Goal: Information Seeking & Learning: Check status

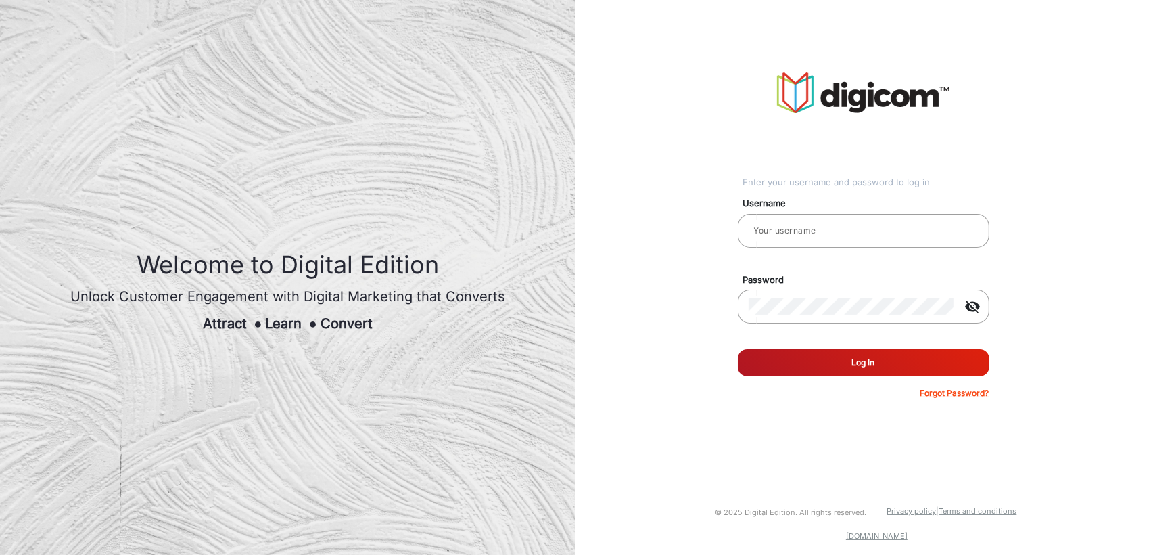
type input "[PERSON_NAME]"
click at [801, 360] on button "Log In" at bounding box center [864, 362] width 252 height 27
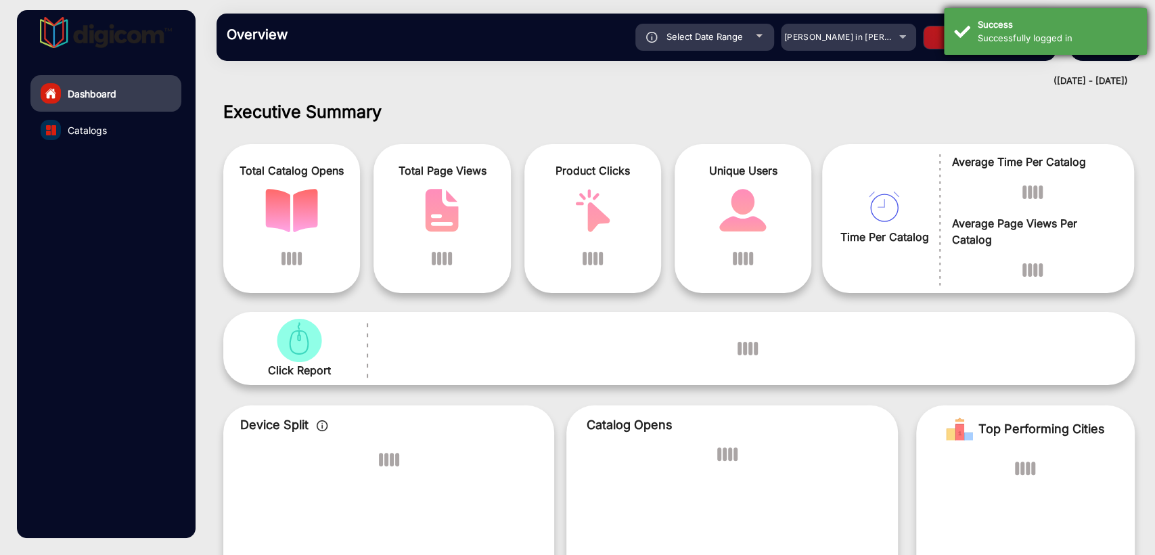
scroll to position [10, 0]
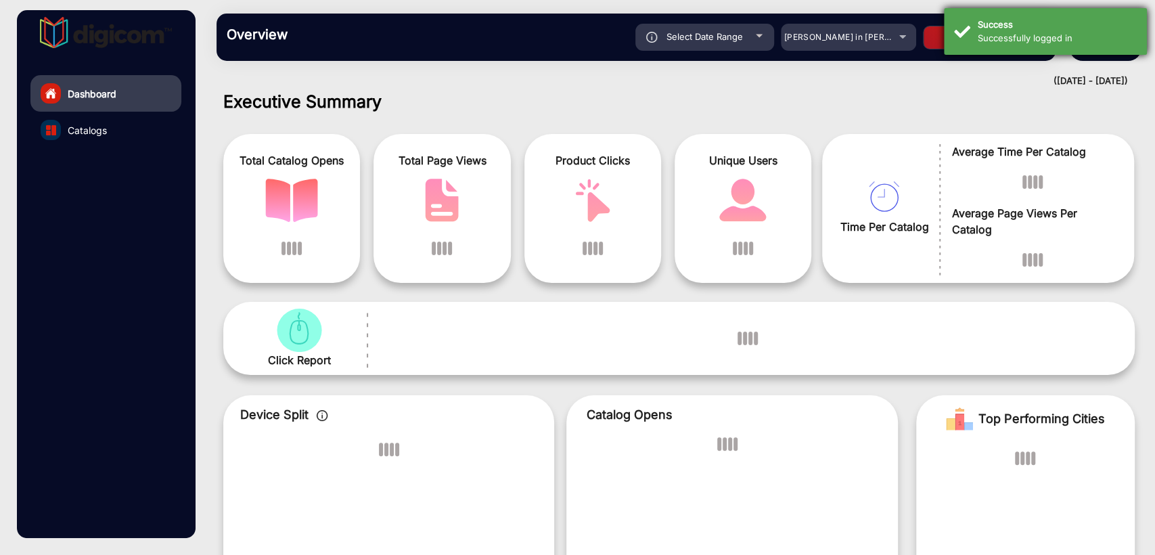
click at [1025, 25] on div "Success" at bounding box center [1056, 25] width 159 height 14
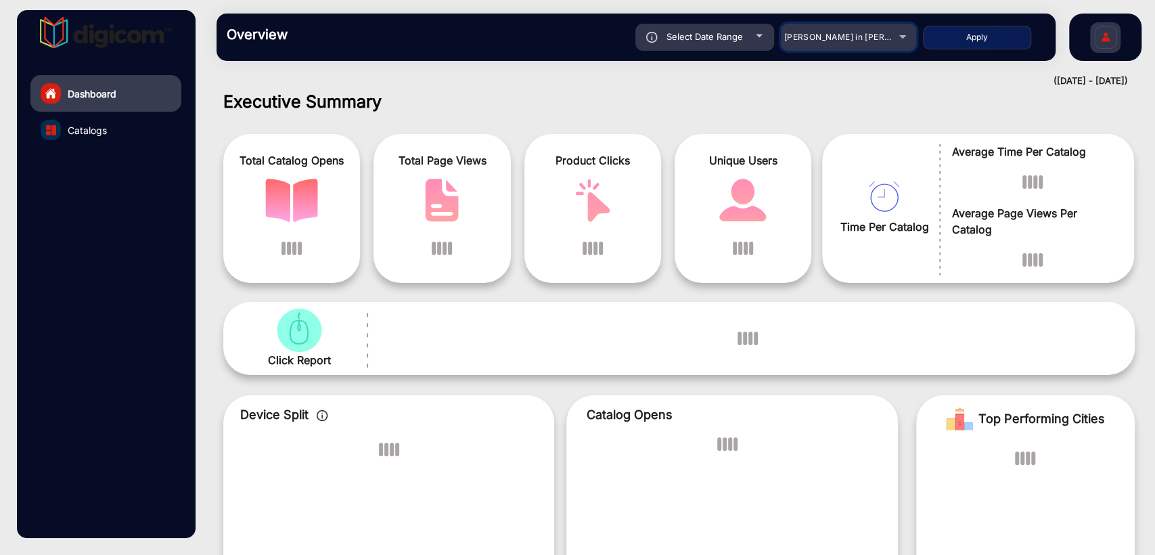
click at [858, 33] on span "[PERSON_NAME] in [PERSON_NAME]" at bounding box center [858, 37] width 149 height 10
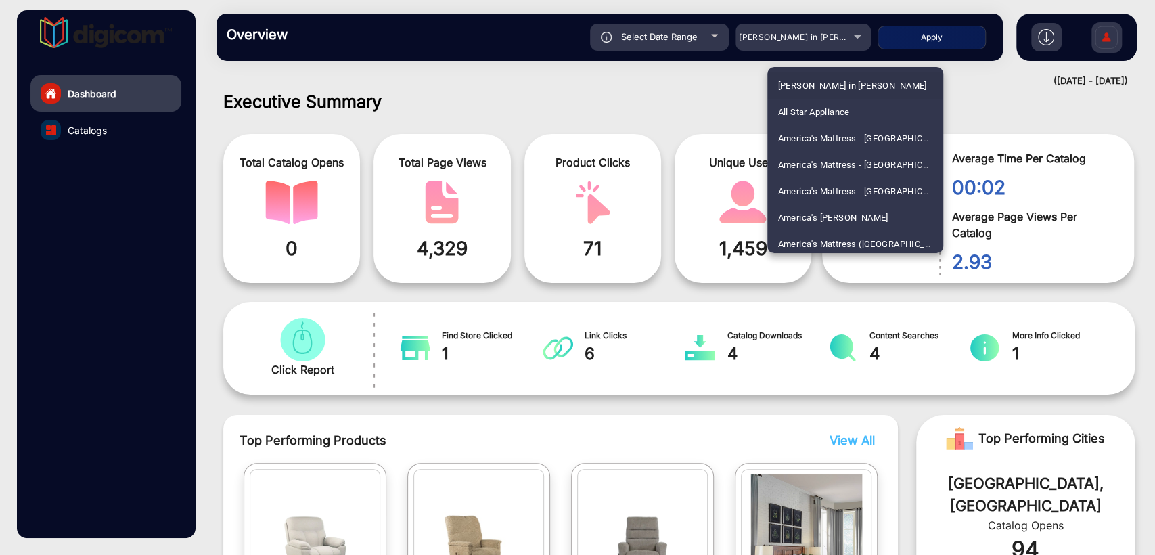
scroll to position [1164, 0]
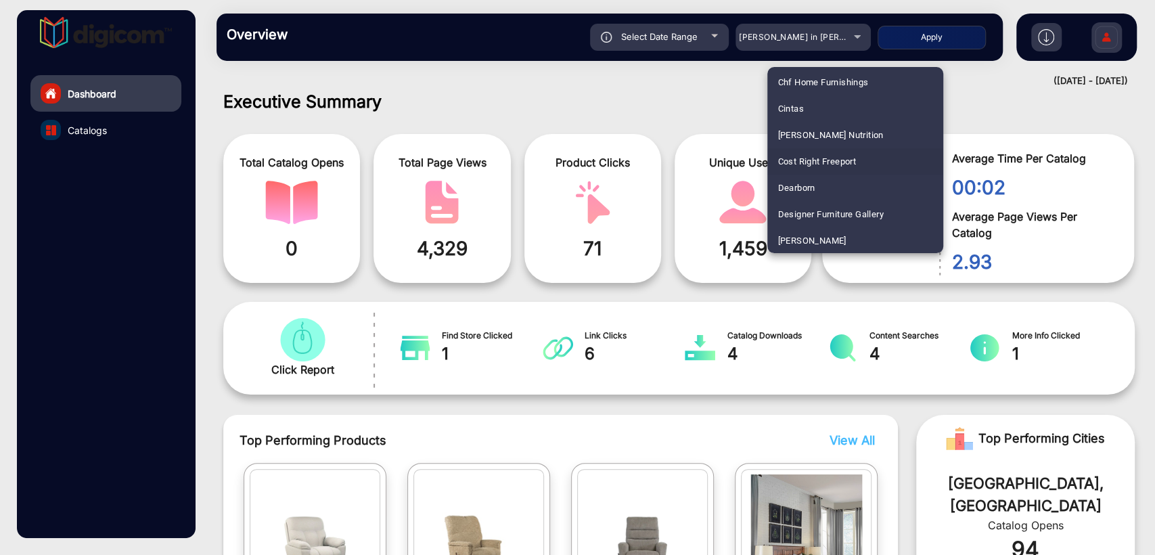
click at [802, 158] on span "Cost Right Freeport" at bounding box center [817, 161] width 78 height 26
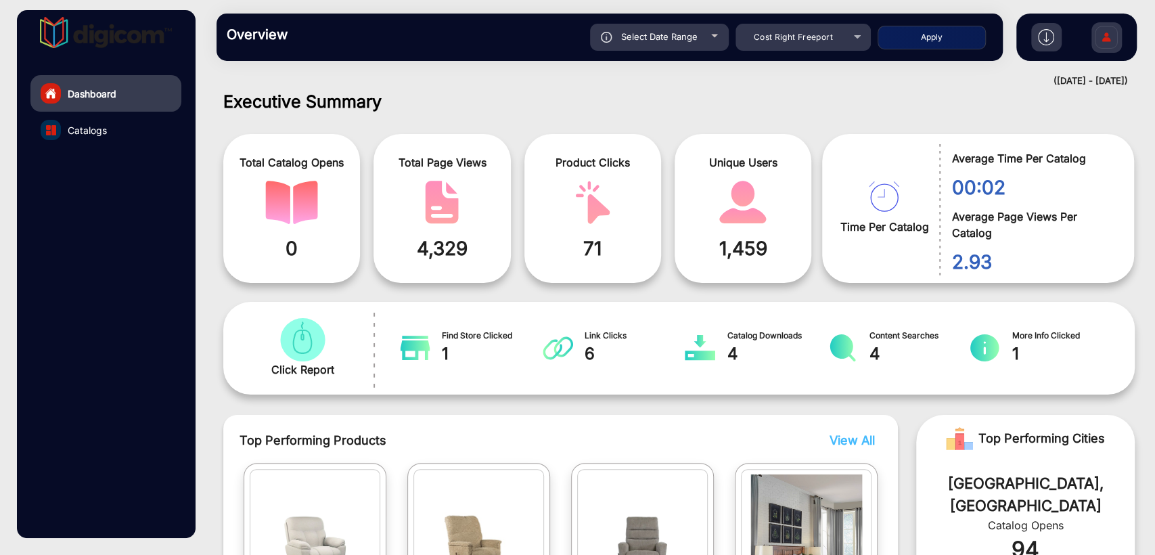
click at [908, 35] on button "Apply" at bounding box center [931, 38] width 108 height 24
type input "9/27/2025"
type input "[DATE]"
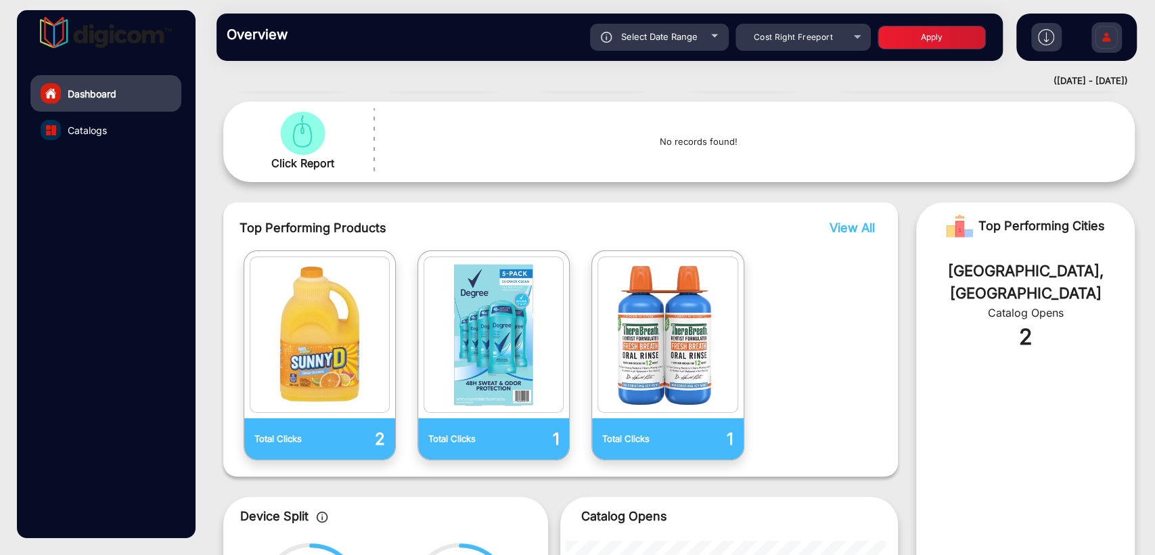
scroll to position [110, 0]
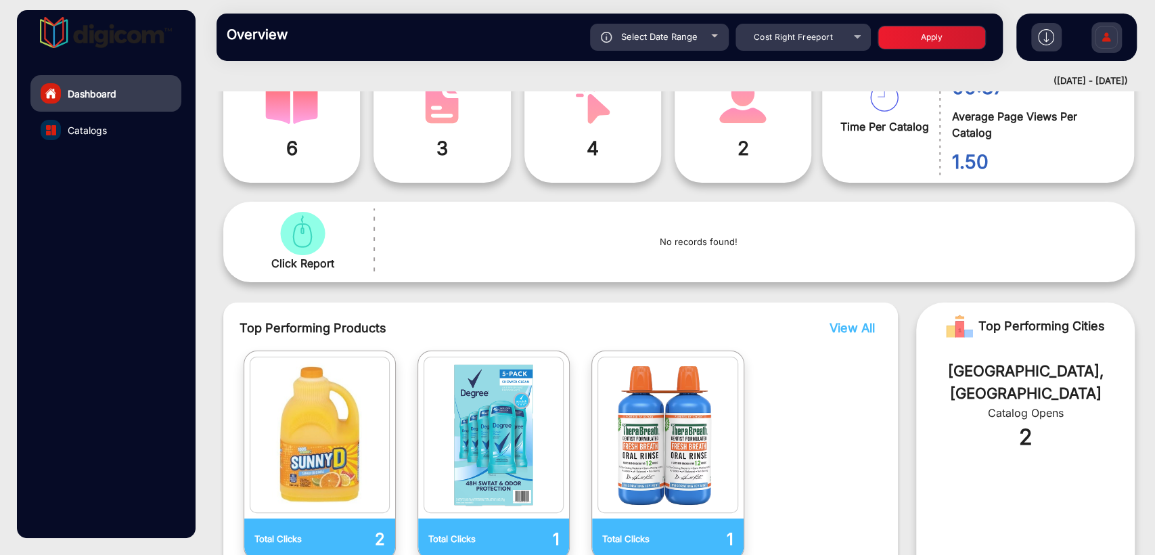
click at [845, 327] on span "View All" at bounding box center [851, 328] width 45 height 14
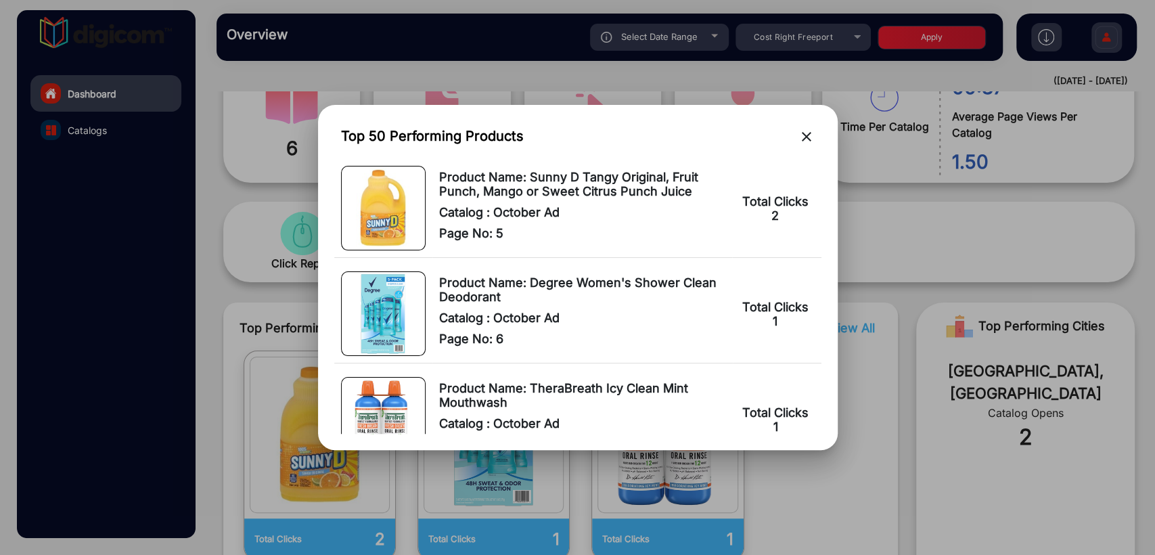
scroll to position [0, 0]
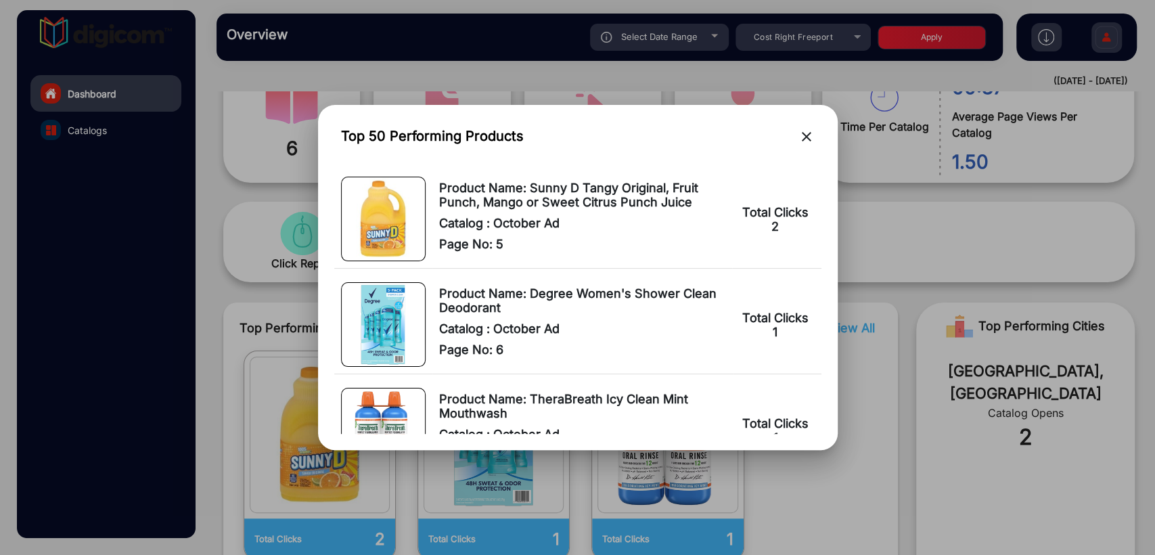
click at [801, 131] on mat-icon "close" at bounding box center [806, 137] width 16 height 16
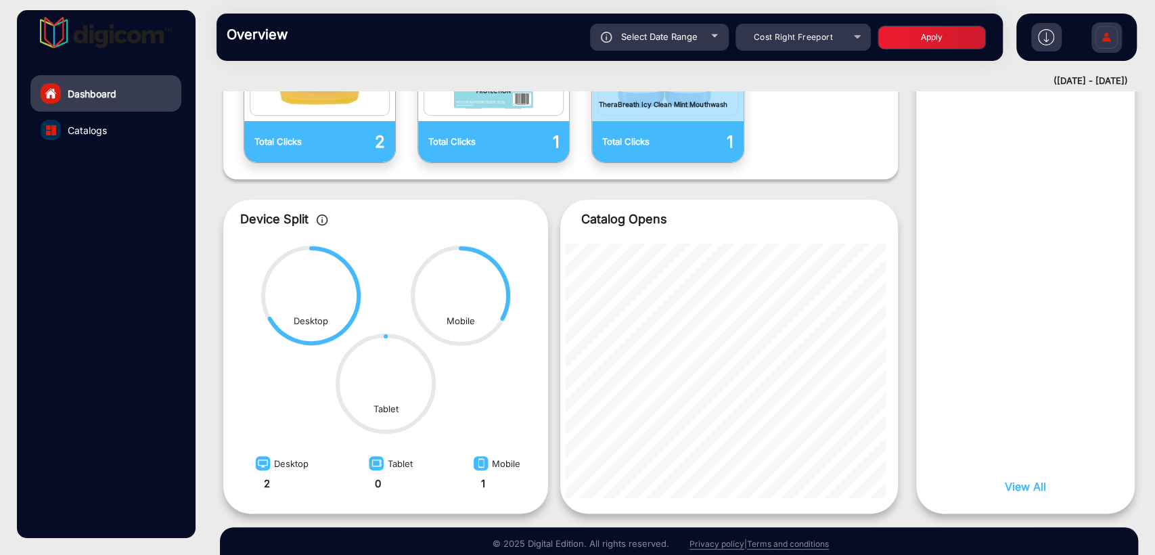
scroll to position [511, 0]
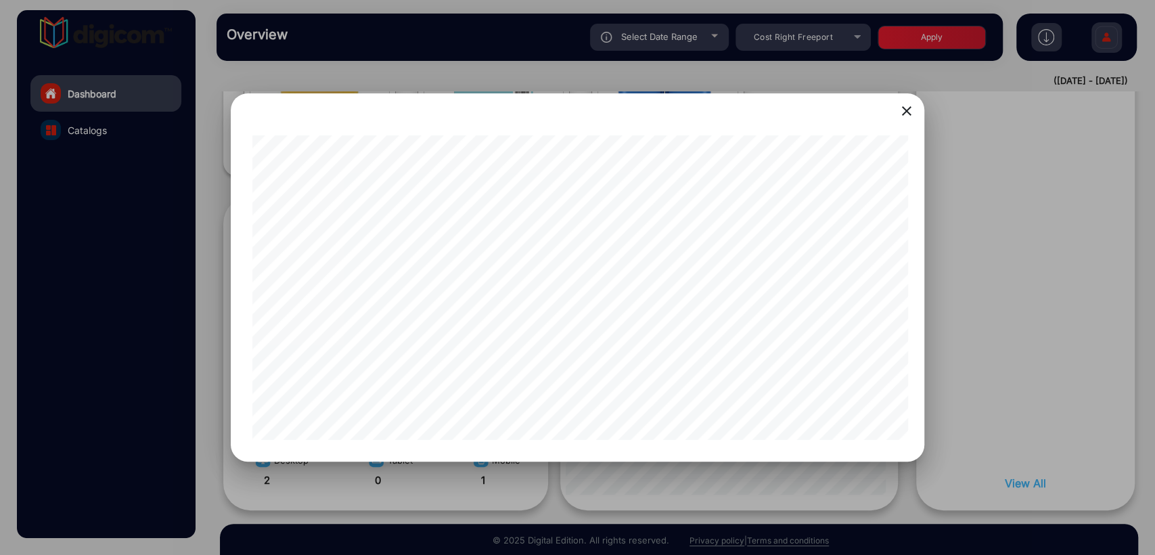
click at [908, 108] on mat-icon "close" at bounding box center [906, 111] width 16 height 16
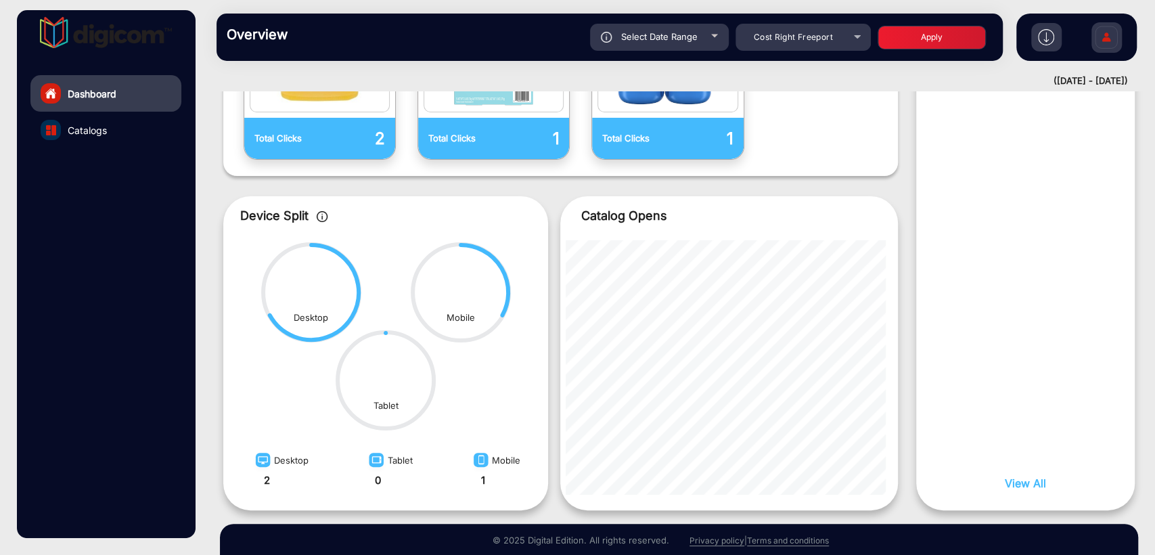
click at [1039, 480] on span "View All" at bounding box center [1024, 483] width 41 height 14
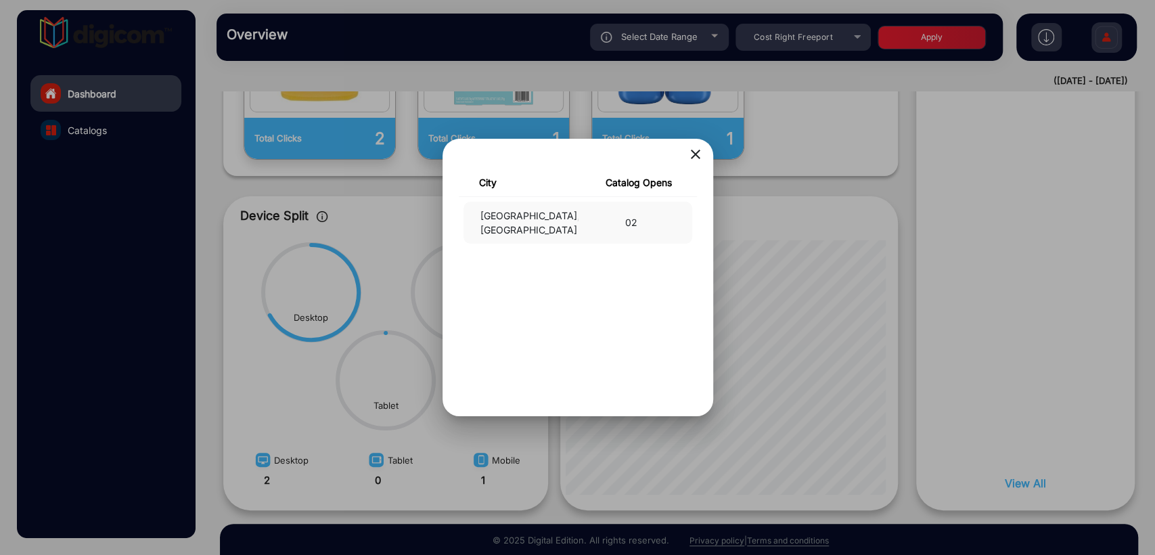
click at [693, 153] on mat-icon "close" at bounding box center [695, 154] width 16 height 16
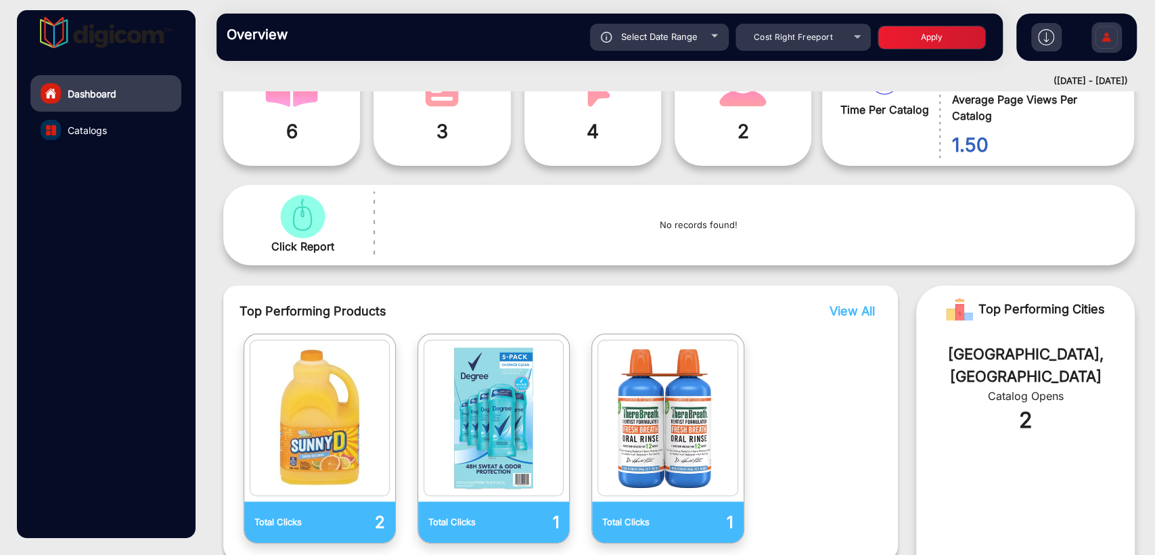
scroll to position [0, 0]
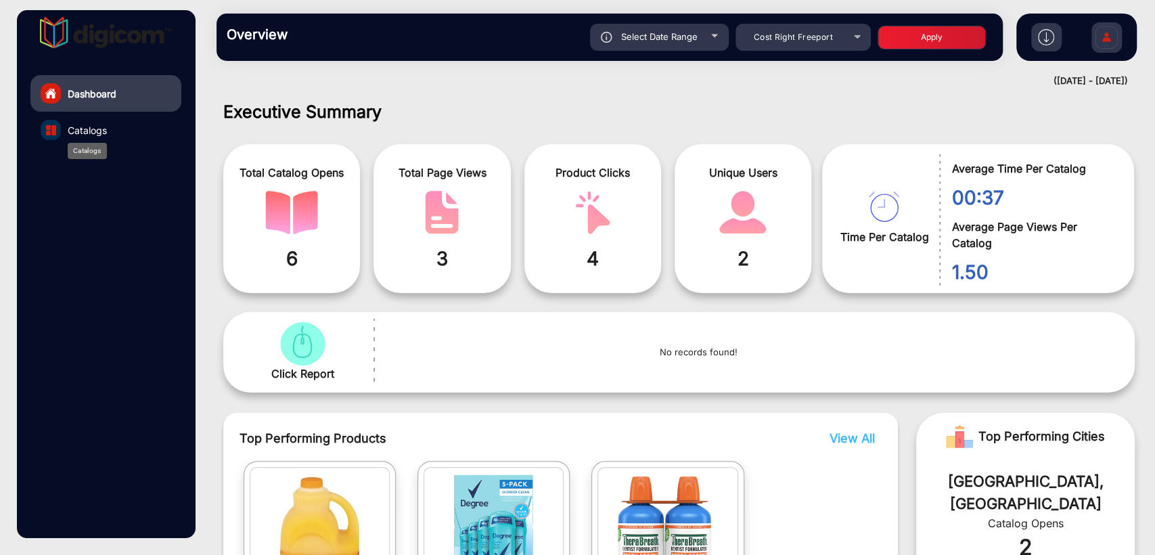
click at [89, 135] on span "Catalogs" at bounding box center [87, 130] width 39 height 14
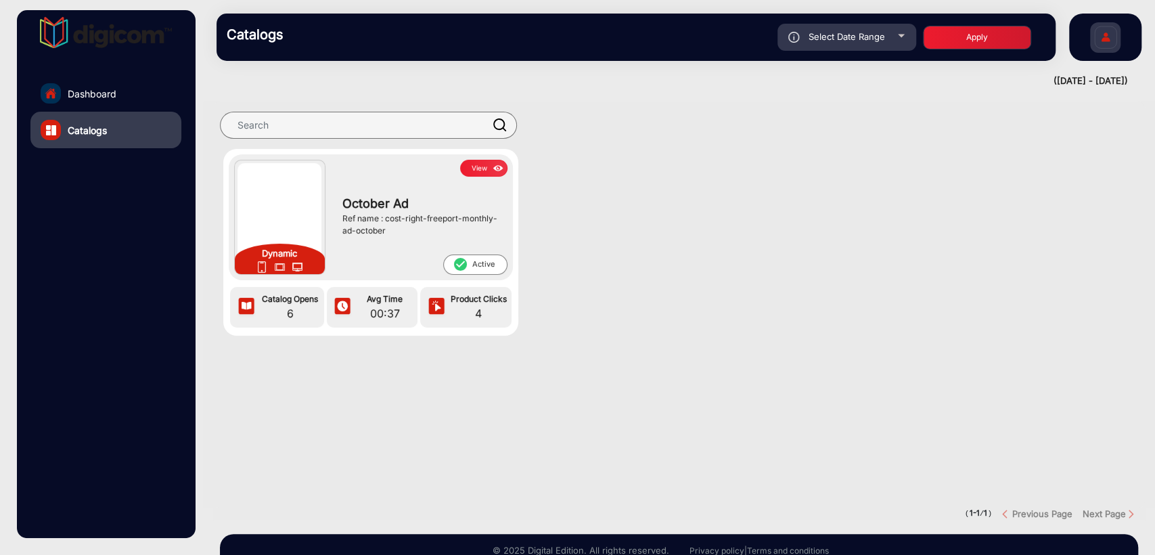
click at [483, 169] on button "View" at bounding box center [483, 168] width 47 height 17
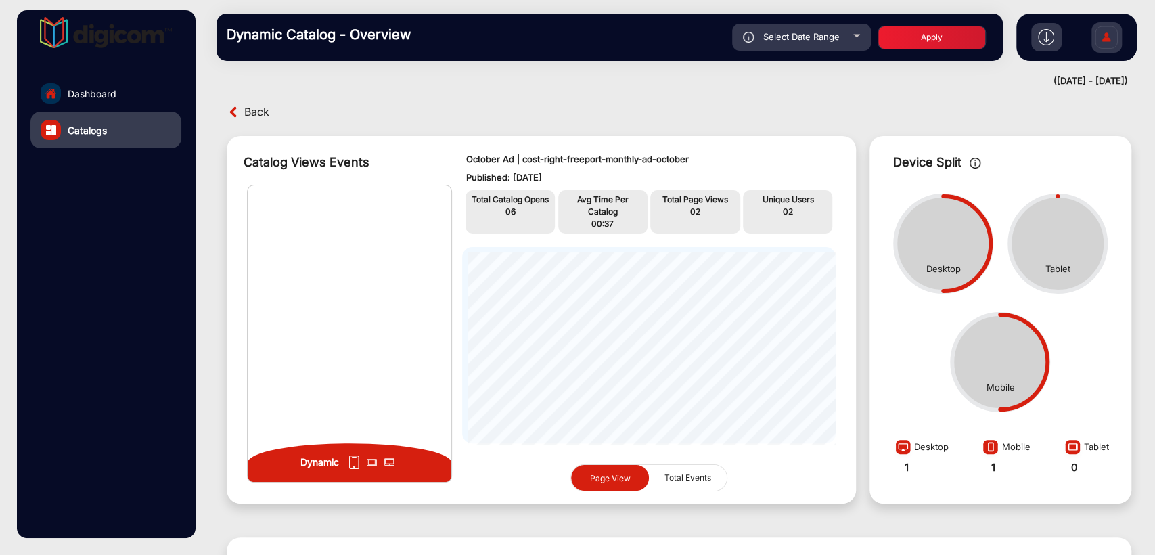
click at [684, 480] on span "Total Events" at bounding box center [687, 478] width 63 height 26
click at [587, 480] on span "Page View" at bounding box center [610, 478] width 57 height 26
click at [248, 112] on span "Back" at bounding box center [256, 111] width 25 height 21
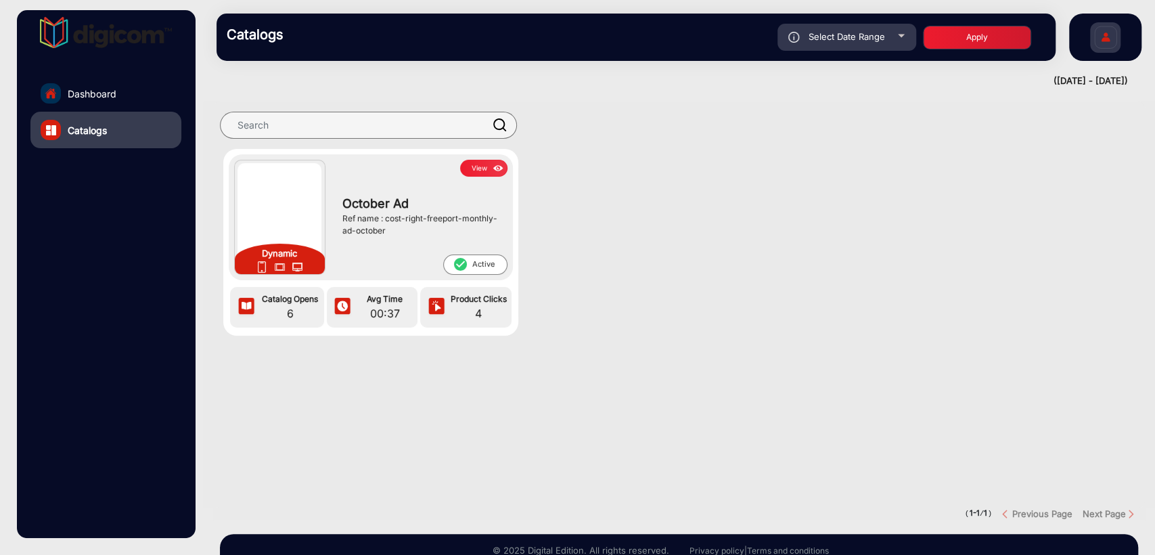
click at [79, 83] on link "Dashboard" at bounding box center [105, 93] width 151 height 37
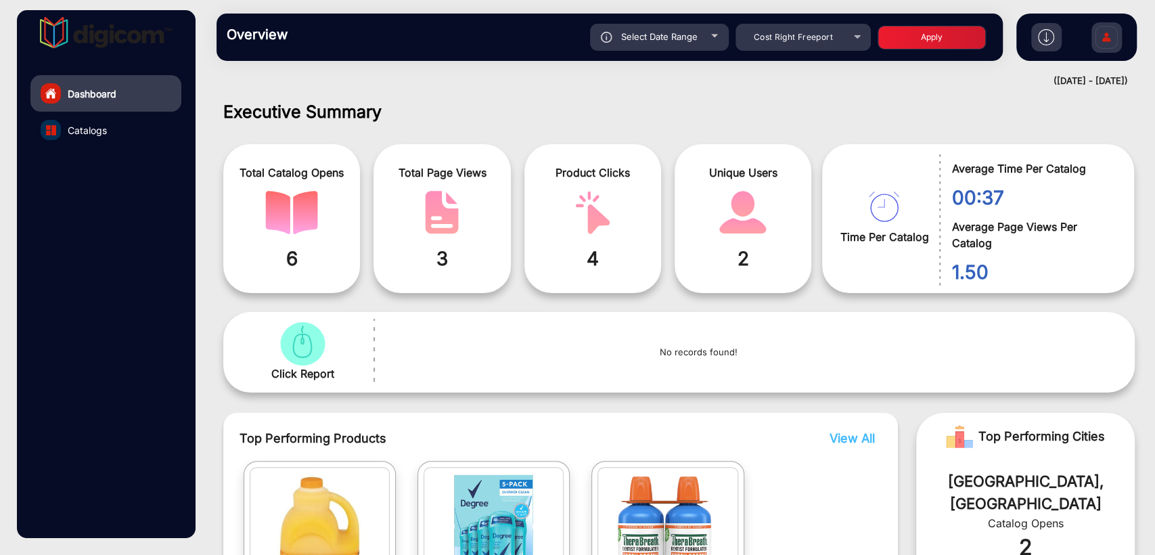
click at [618, 37] on div "Select Date Range" at bounding box center [659, 37] width 139 height 27
type input "9/27/2025"
type input "[DATE]"
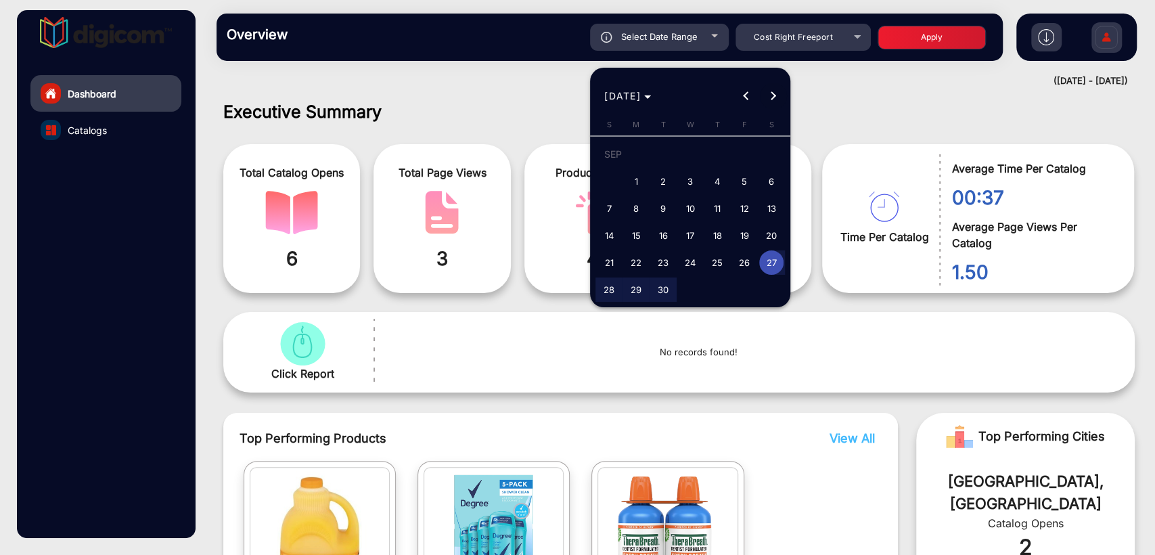
click at [770, 94] on button "Next month" at bounding box center [773, 96] width 27 height 27
click at [687, 159] on span "1" at bounding box center [690, 157] width 24 height 28
type input "[DATE]"
click at [687, 159] on span "1" at bounding box center [690, 157] width 24 height 28
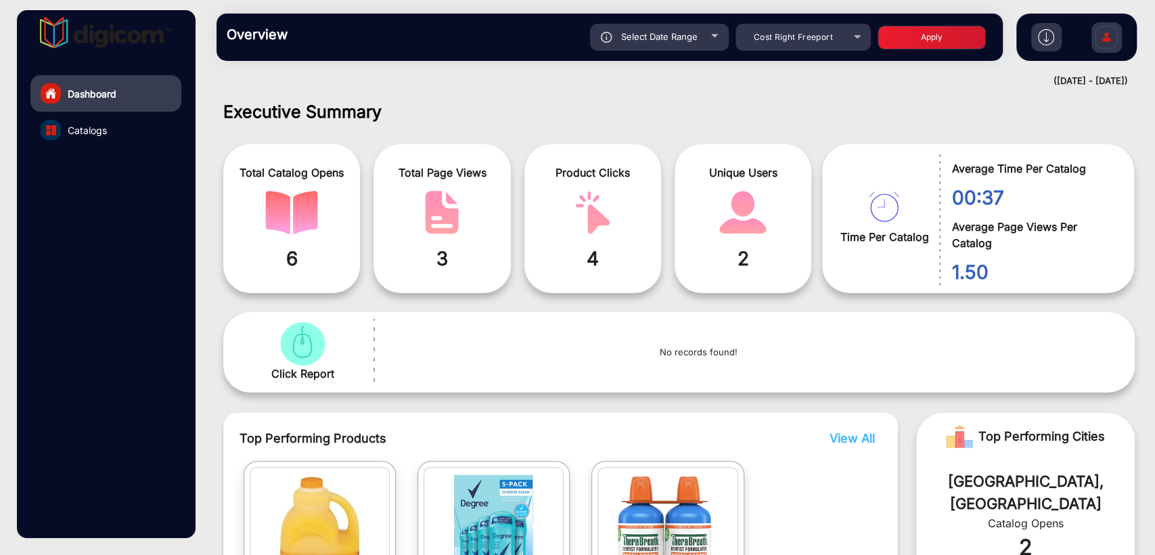
type input "[DATE]"
click at [925, 40] on button "Apply" at bounding box center [931, 38] width 108 height 24
type input "[DATE]"
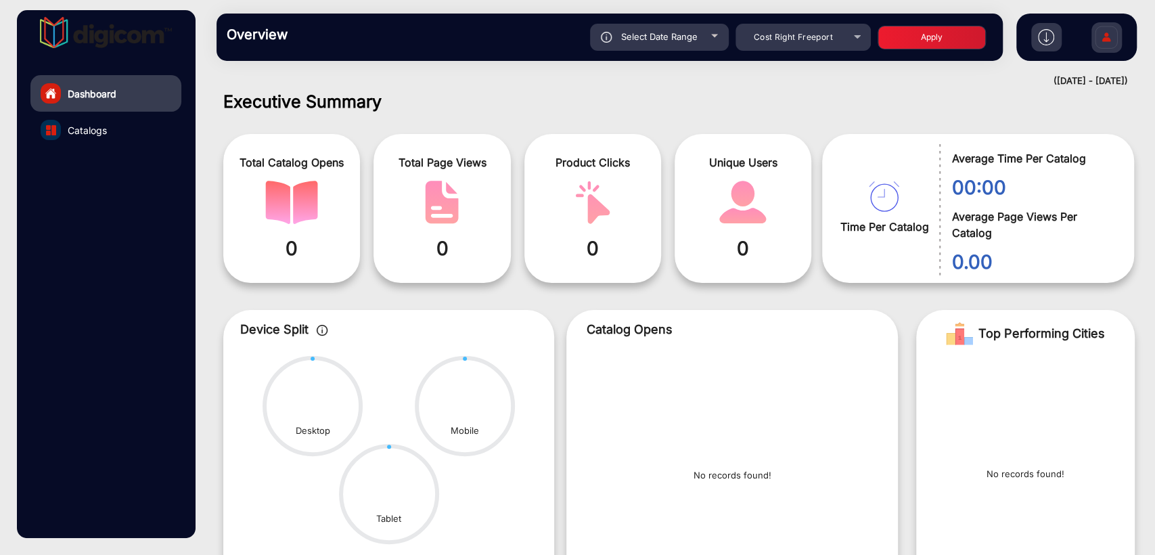
click at [653, 37] on span "Select Date Range" at bounding box center [659, 36] width 76 height 11
type input "[DATE]"
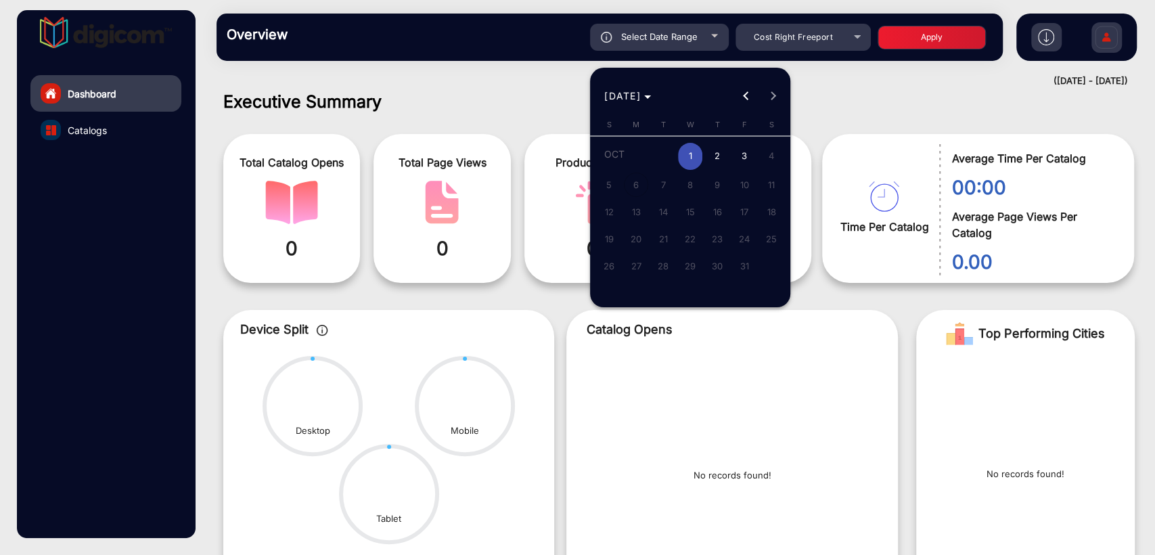
click at [712, 152] on span "2" at bounding box center [717, 157] width 24 height 28
type input "10/2/2025"
click at [712, 152] on span "2" at bounding box center [717, 157] width 24 height 28
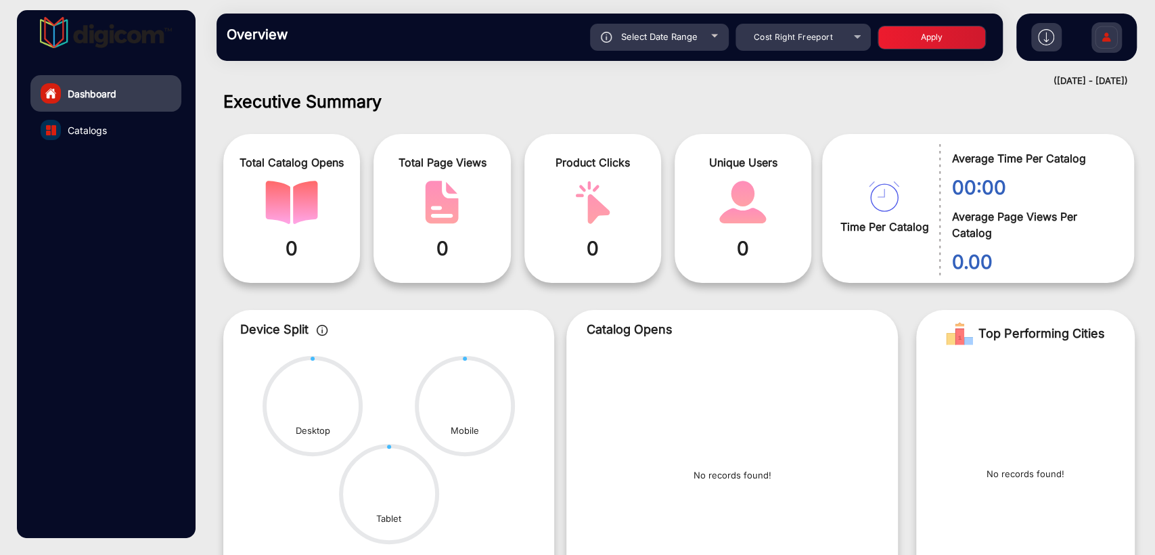
type input "10/2/2025"
click at [927, 27] on button "Apply" at bounding box center [931, 38] width 108 height 24
type input "10/2/2025"
click at [659, 37] on span "Select Date Range" at bounding box center [659, 36] width 76 height 11
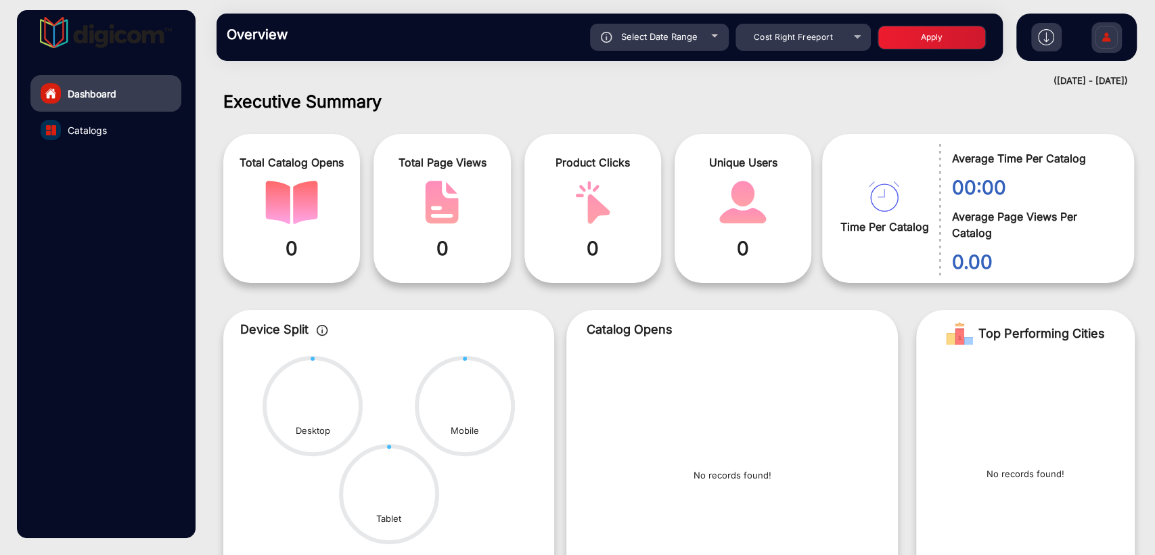
type input "10/2/2025"
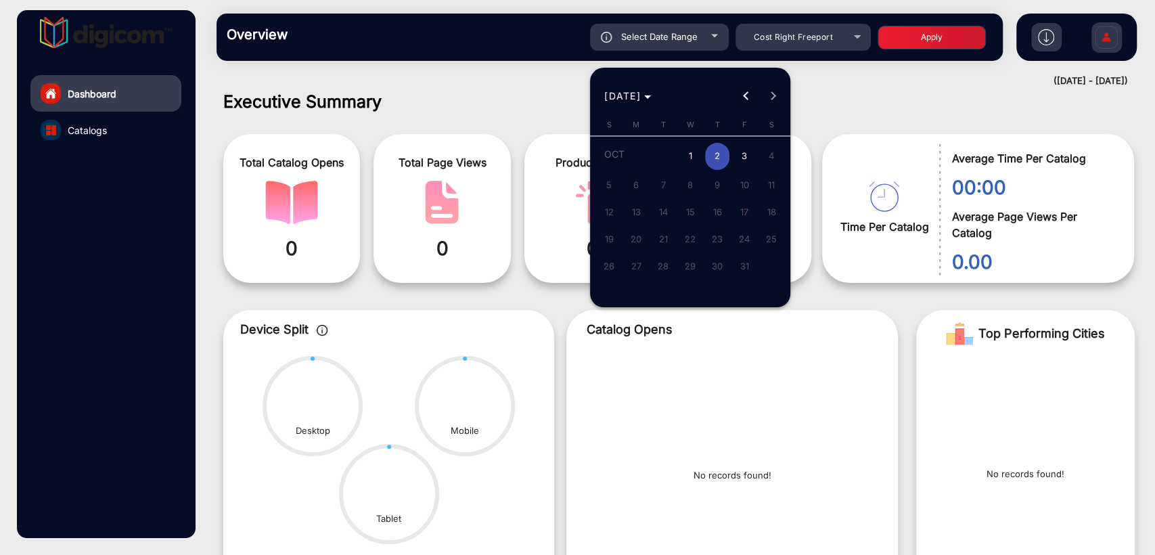
click at [753, 156] on span "3" at bounding box center [744, 157] width 24 height 28
type input "[DATE]"
click at [753, 156] on span "3" at bounding box center [744, 157] width 24 height 28
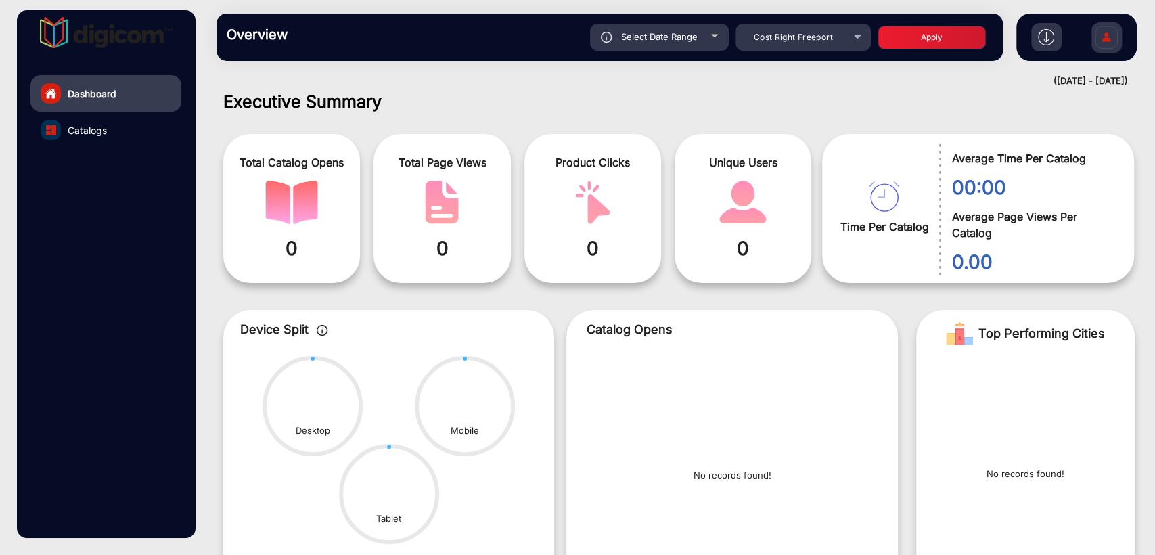
type input "[DATE]"
click at [929, 35] on button "Apply" at bounding box center [931, 38] width 108 height 24
type input "[DATE]"
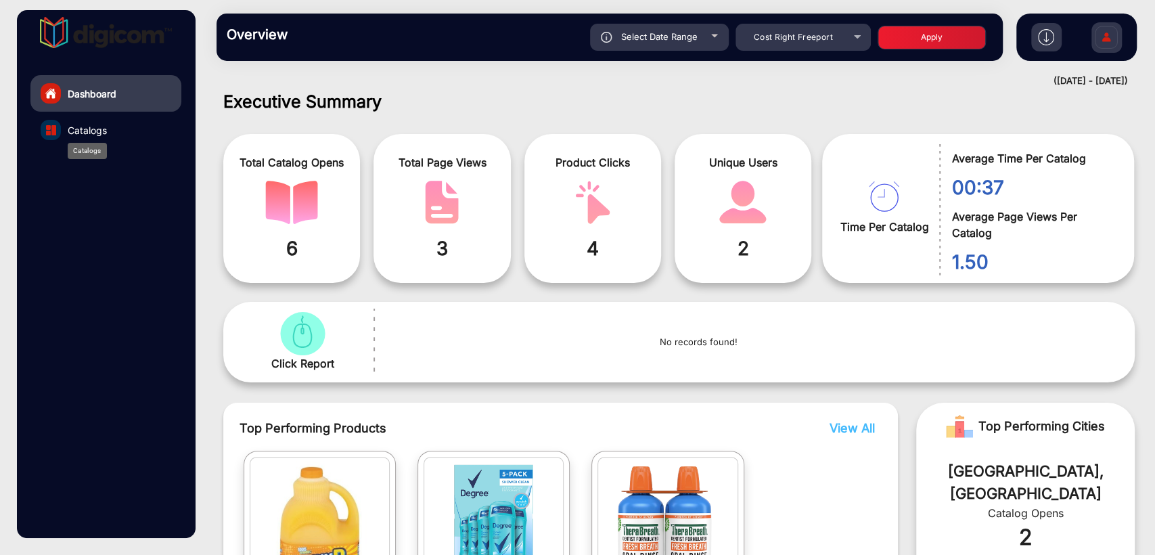
click at [98, 134] on span "Catalogs" at bounding box center [87, 130] width 39 height 14
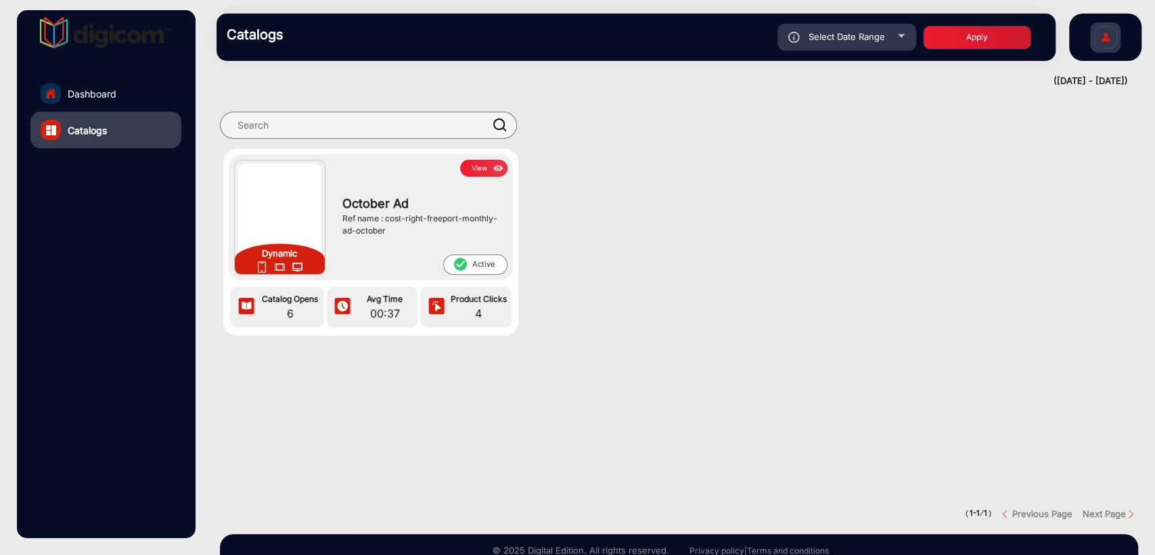
click at [487, 170] on button "View" at bounding box center [483, 168] width 47 height 17
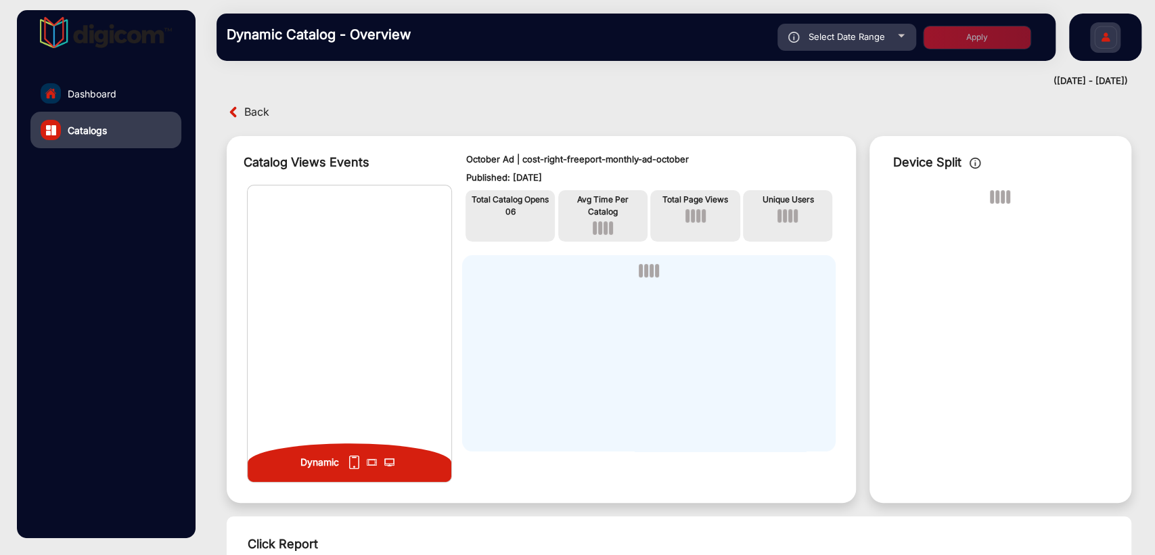
scroll to position [11, 0]
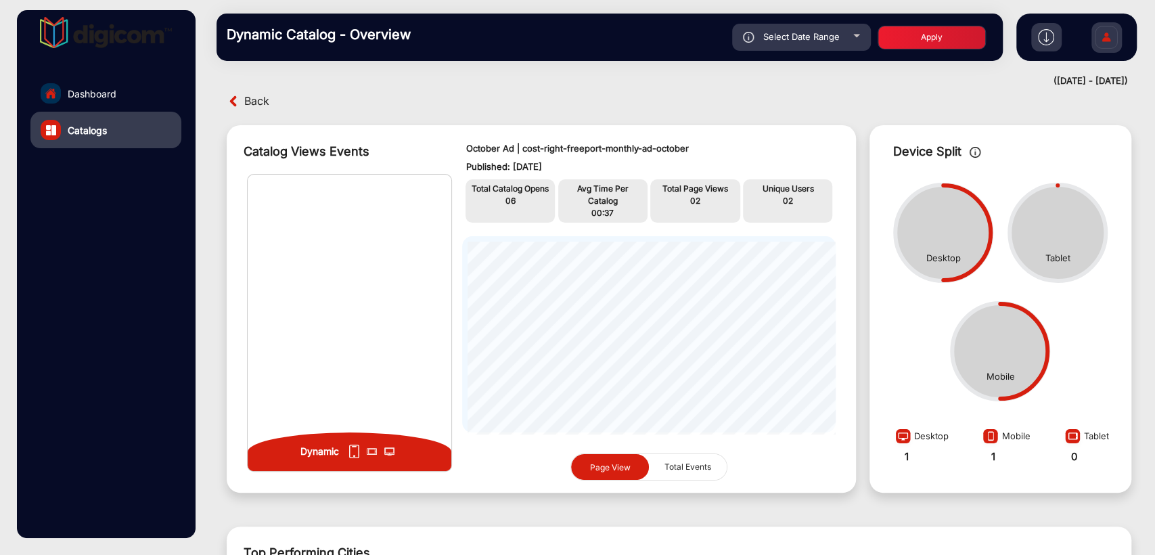
click at [116, 98] on link "Dashboard" at bounding box center [105, 93] width 151 height 37
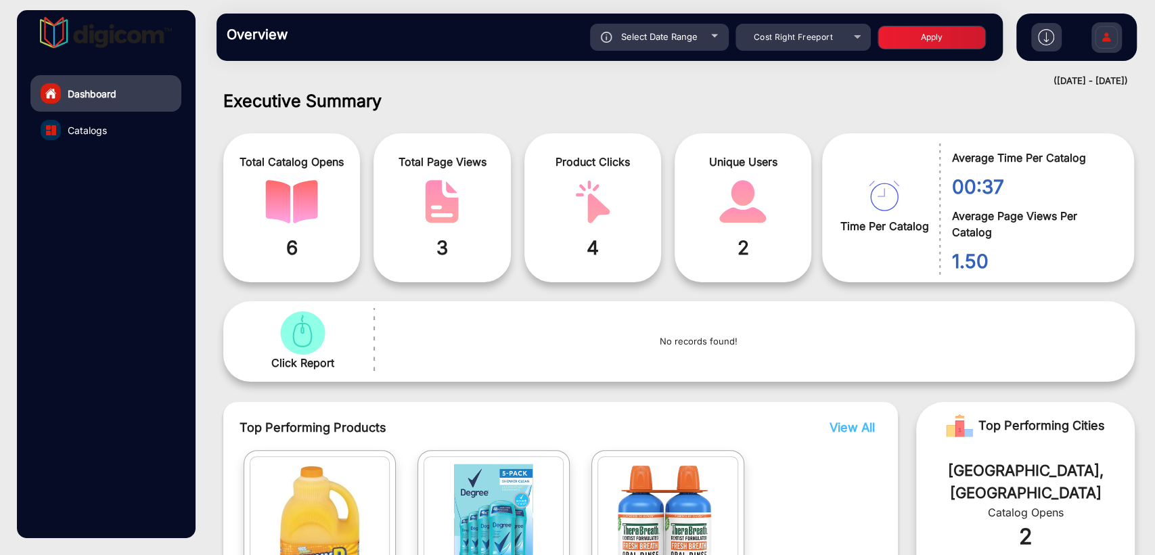
scroll to position [10, 0]
click at [808, 41] on span "Cost Right Freeport" at bounding box center [792, 37] width 79 height 10
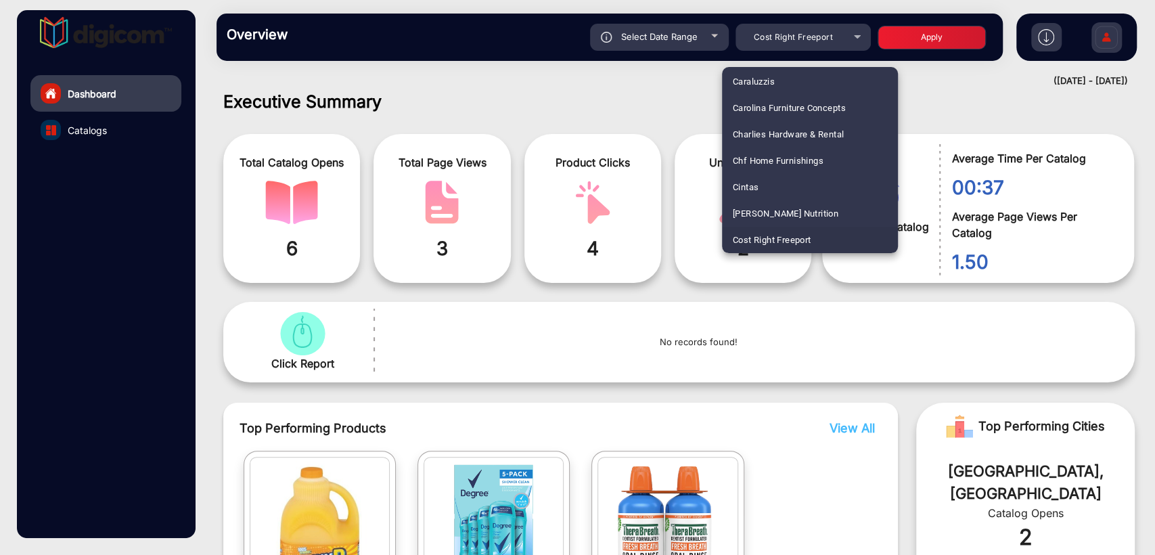
scroll to position [2008, 0]
click at [797, 162] on span "IGA - Grandview Market [GEOGRAPHIC_DATA][PERSON_NAME]" at bounding box center [810, 161] width 154 height 26
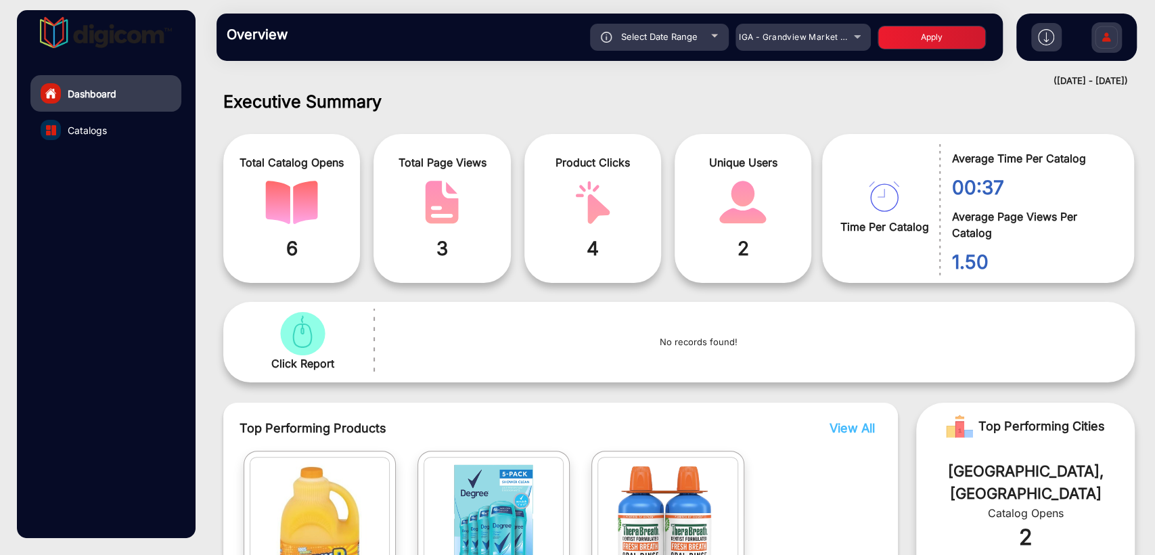
drag, startPoint x: 660, startPoint y: 58, endPoint x: 662, endPoint y: 41, distance: 17.0
click at [660, 56] on div "Overview Reports Understand what makes your customers tick and learn how they a…" at bounding box center [609, 37] width 786 height 47
click at [662, 41] on span "Select Date Range" at bounding box center [659, 36] width 76 height 11
type input "[DATE]"
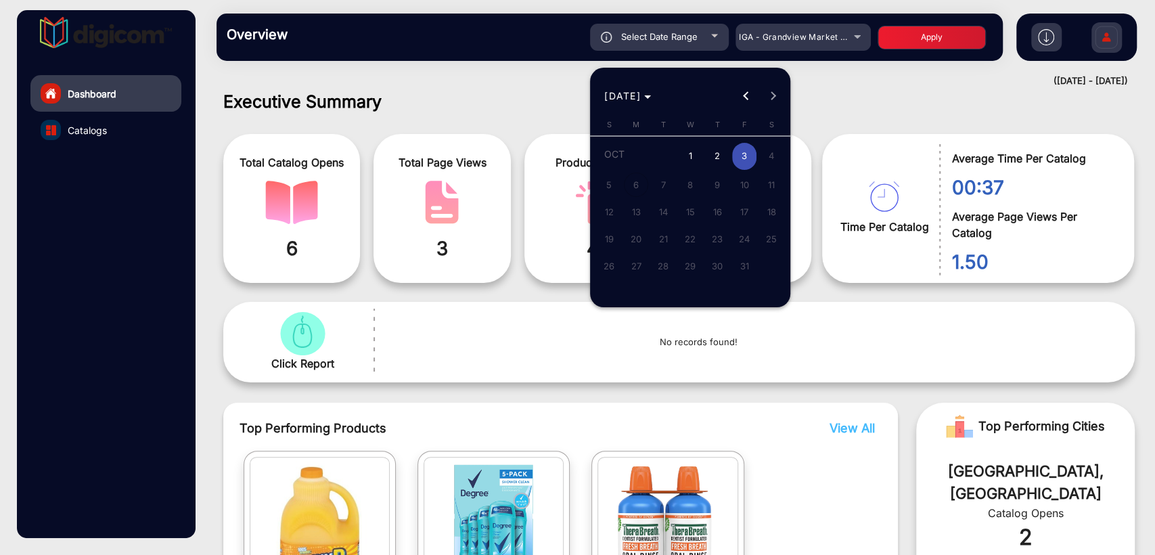
click at [695, 158] on span "1" at bounding box center [690, 157] width 24 height 28
type input "[DATE]"
click at [695, 158] on span "1" at bounding box center [690, 157] width 24 height 28
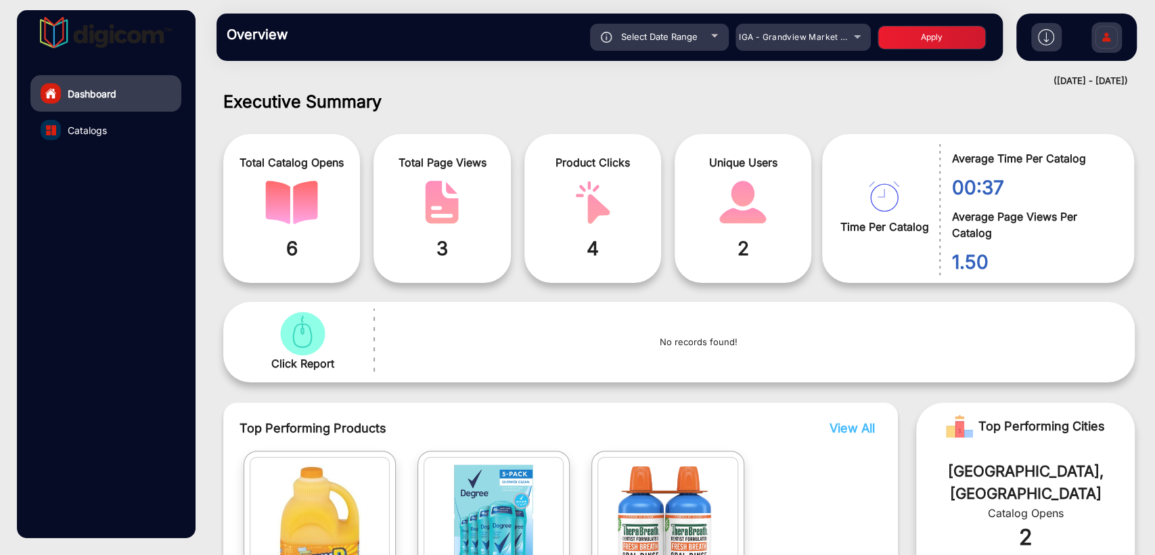
type input "[DATE]"
click at [960, 33] on button "Apply" at bounding box center [931, 38] width 108 height 24
type input "[DATE]"
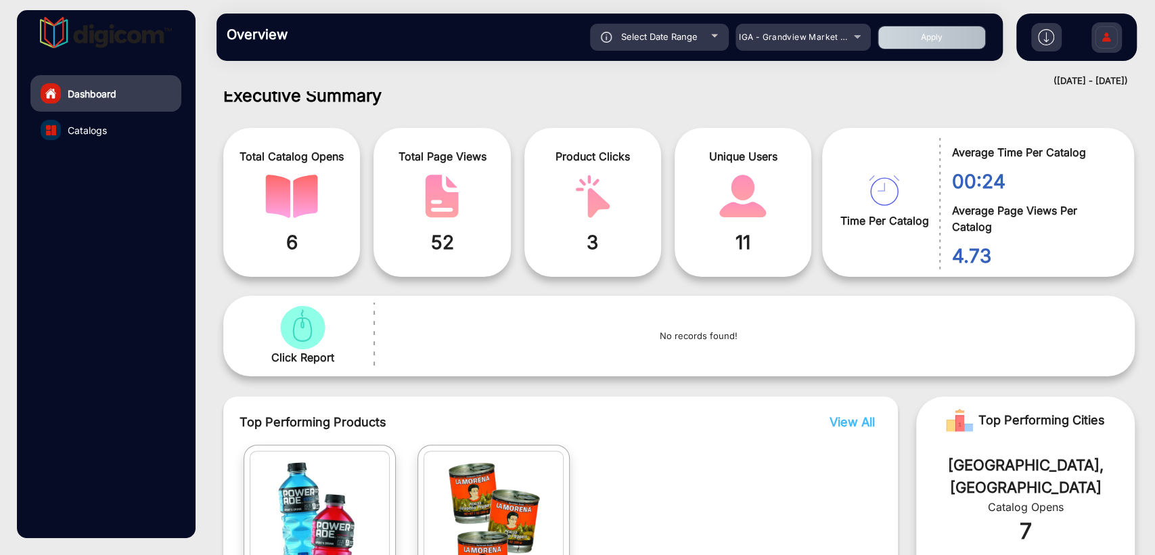
scroll to position [11, 0]
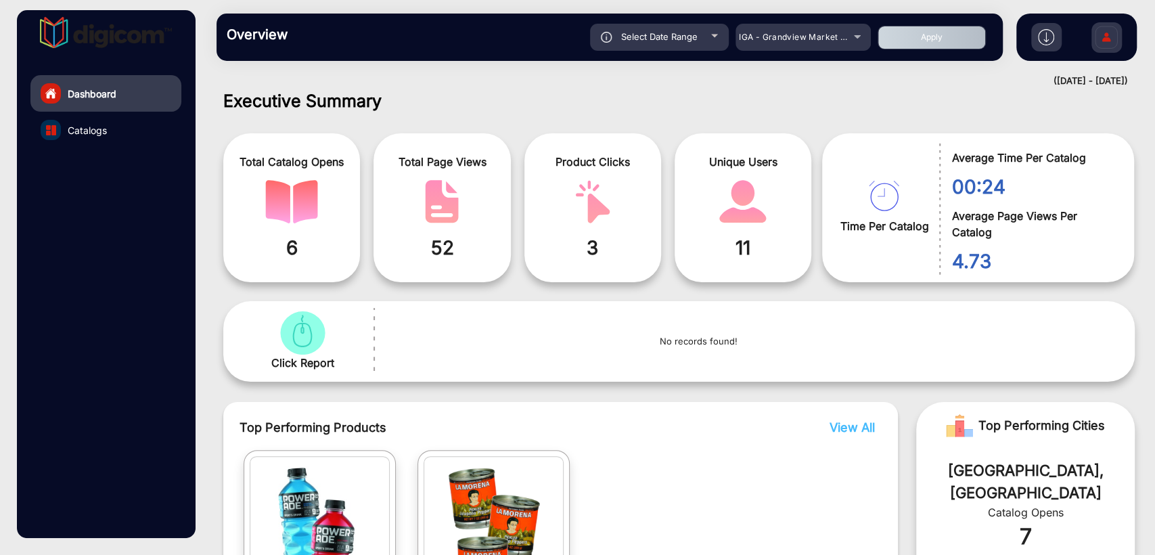
click at [668, 35] on span "Select Date Range" at bounding box center [659, 36] width 76 height 11
type input "[DATE]"
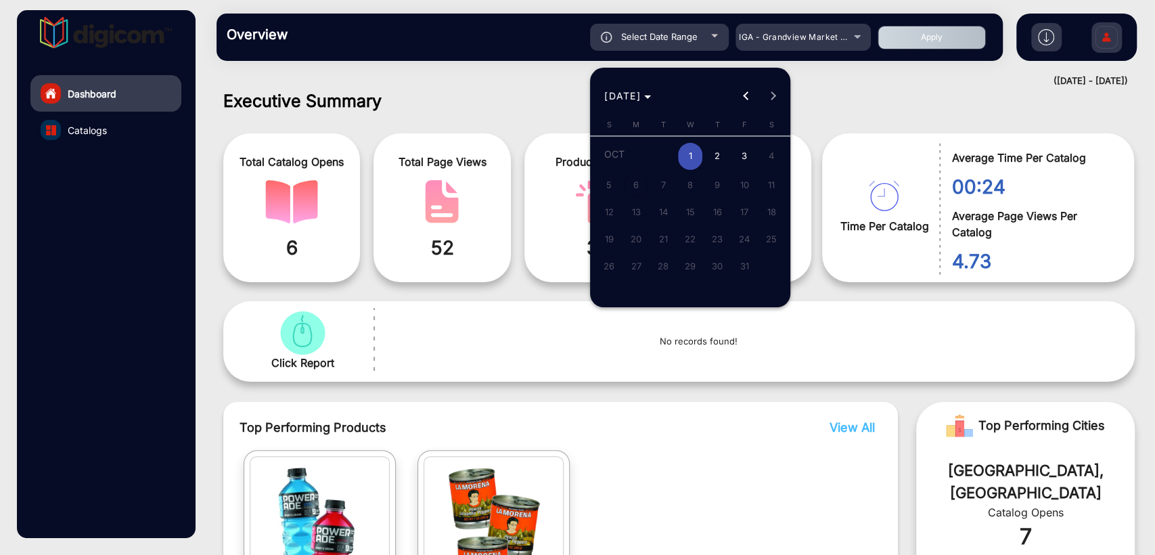
click at [694, 152] on span "1" at bounding box center [690, 157] width 24 height 28
click at [753, 158] on span "3" at bounding box center [744, 157] width 24 height 28
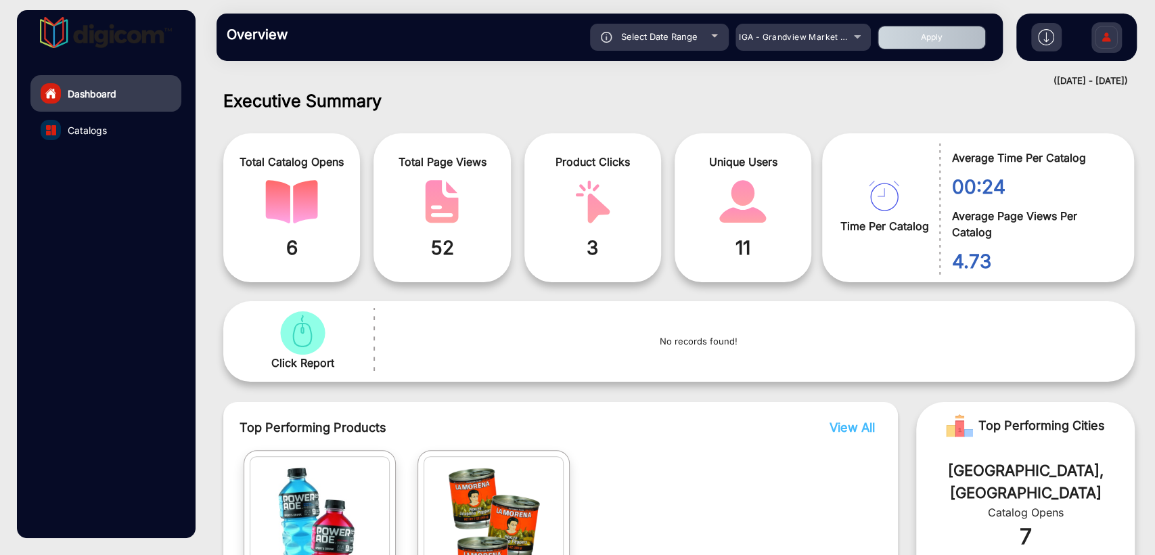
type input "[DATE]"
click at [919, 34] on button "Apply" at bounding box center [931, 38] width 108 height 24
type input "[DATE]"
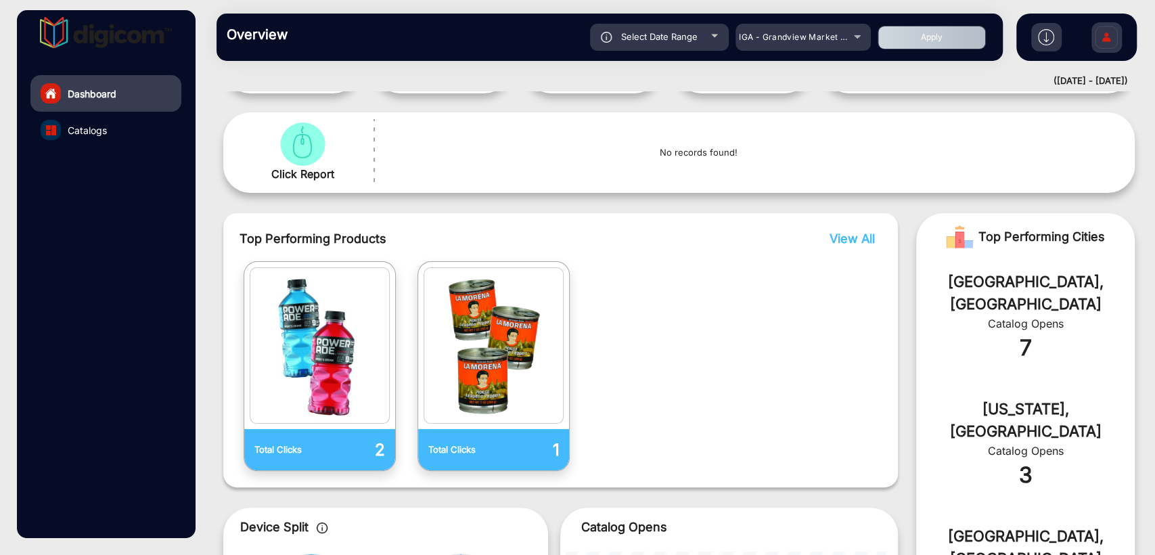
scroll to position [0, 0]
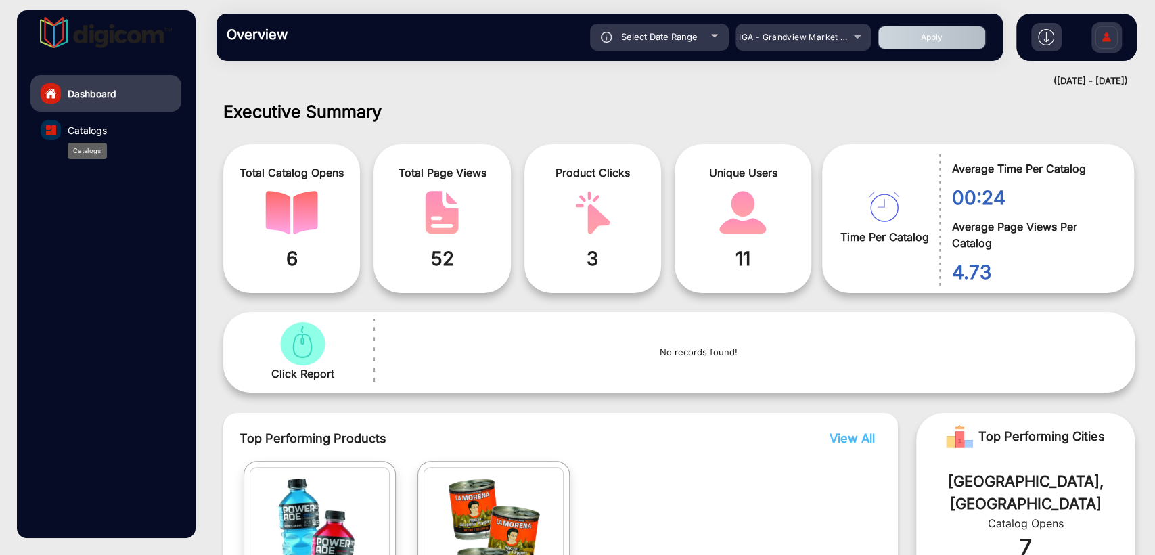
click at [90, 123] on span "Catalogs" at bounding box center [87, 130] width 39 height 14
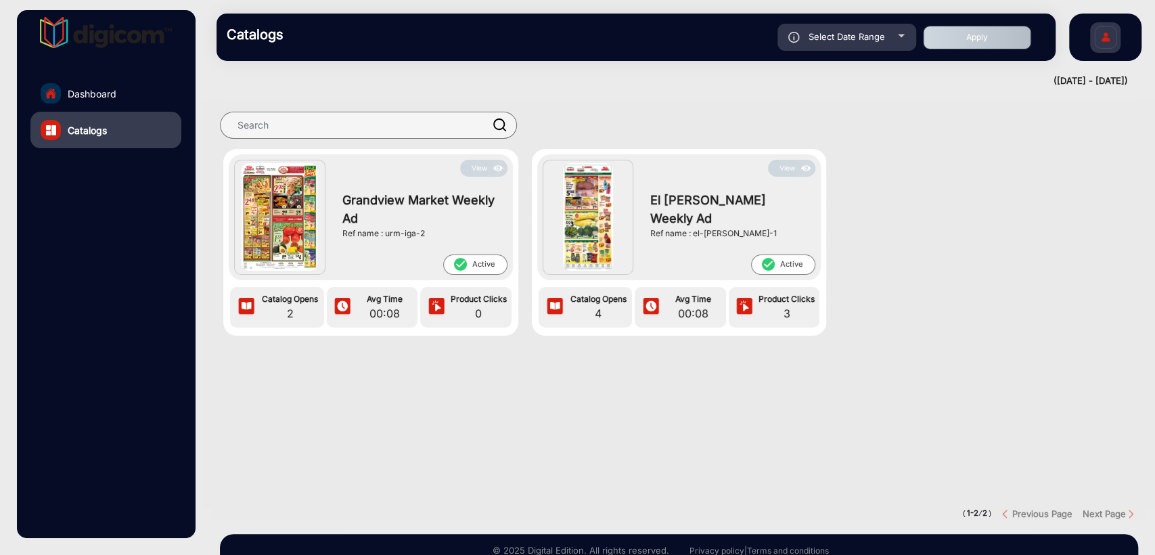
click at [476, 167] on button "View" at bounding box center [483, 168] width 47 height 17
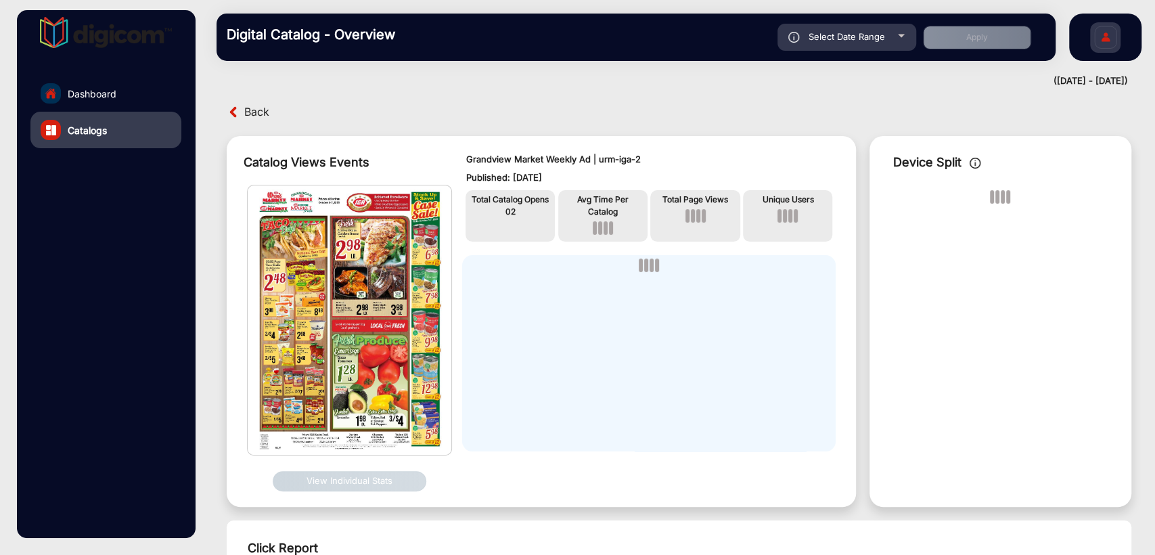
scroll to position [11, 0]
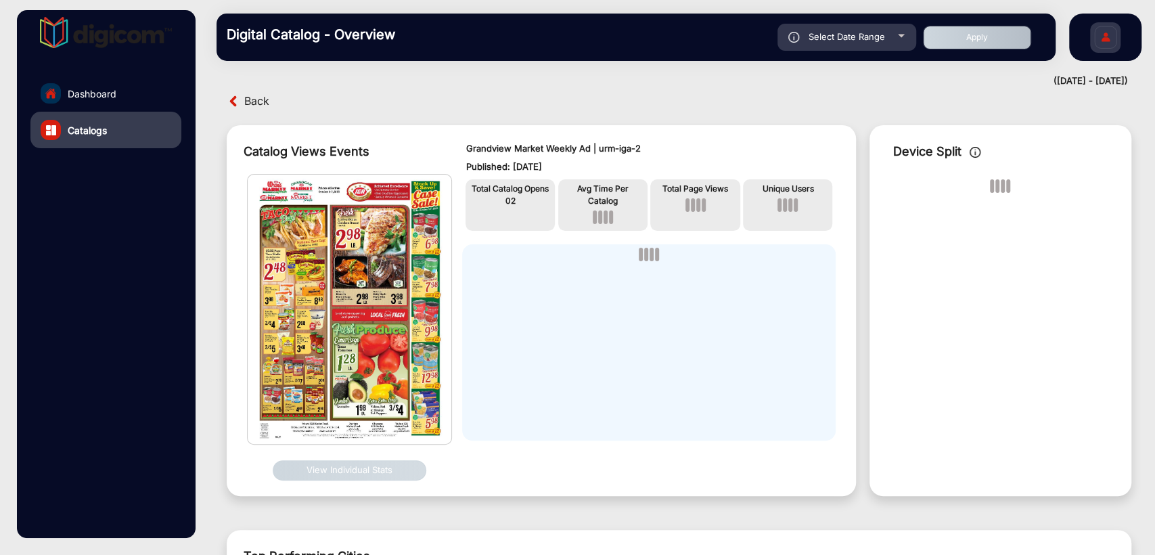
click at [245, 97] on span "Back" at bounding box center [256, 101] width 25 height 21
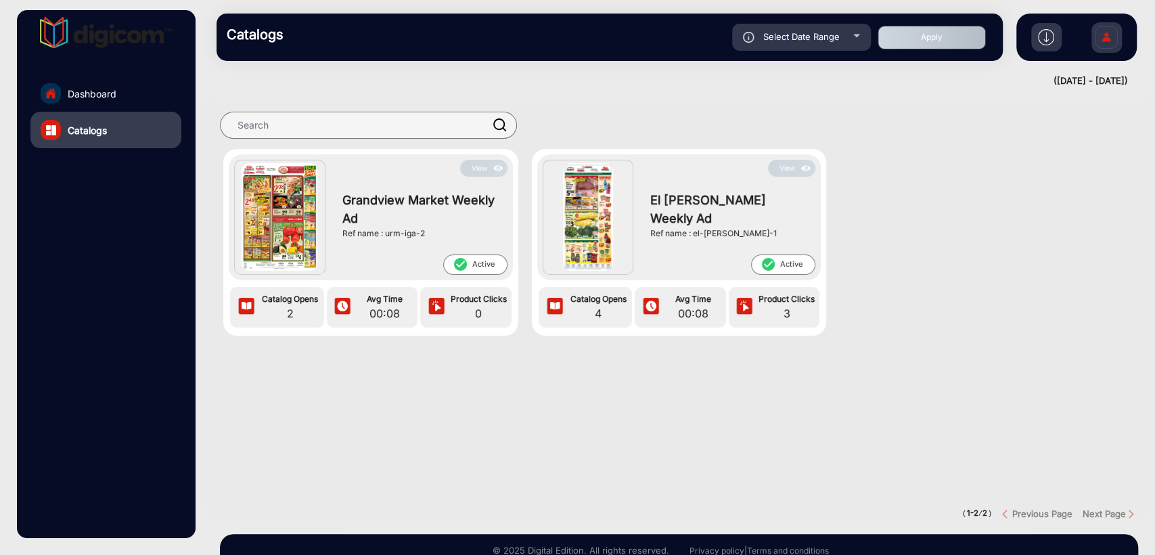
click at [798, 170] on img at bounding box center [806, 168] width 16 height 15
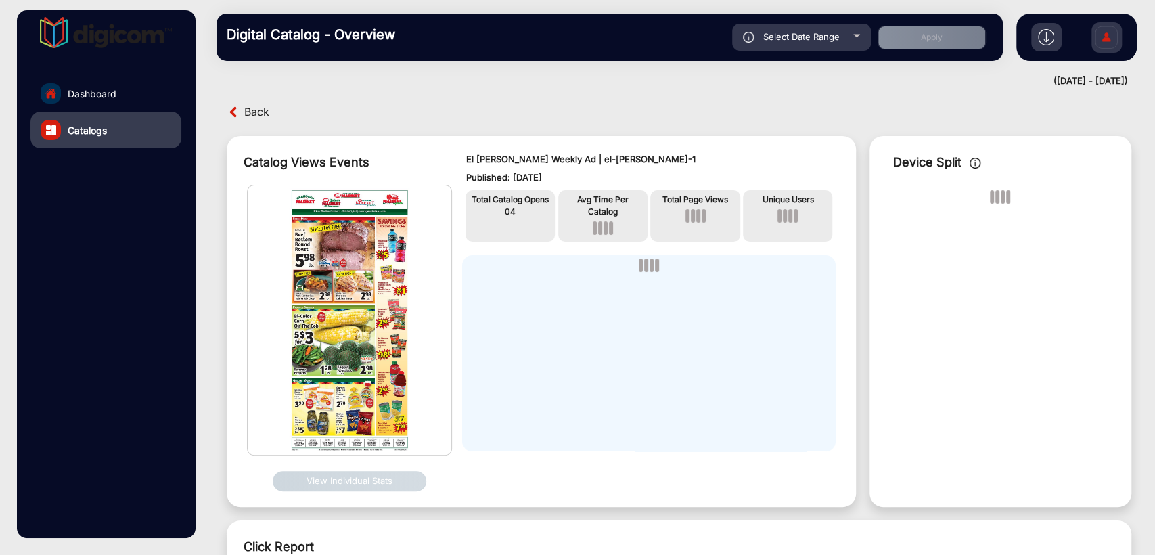
scroll to position [11, 0]
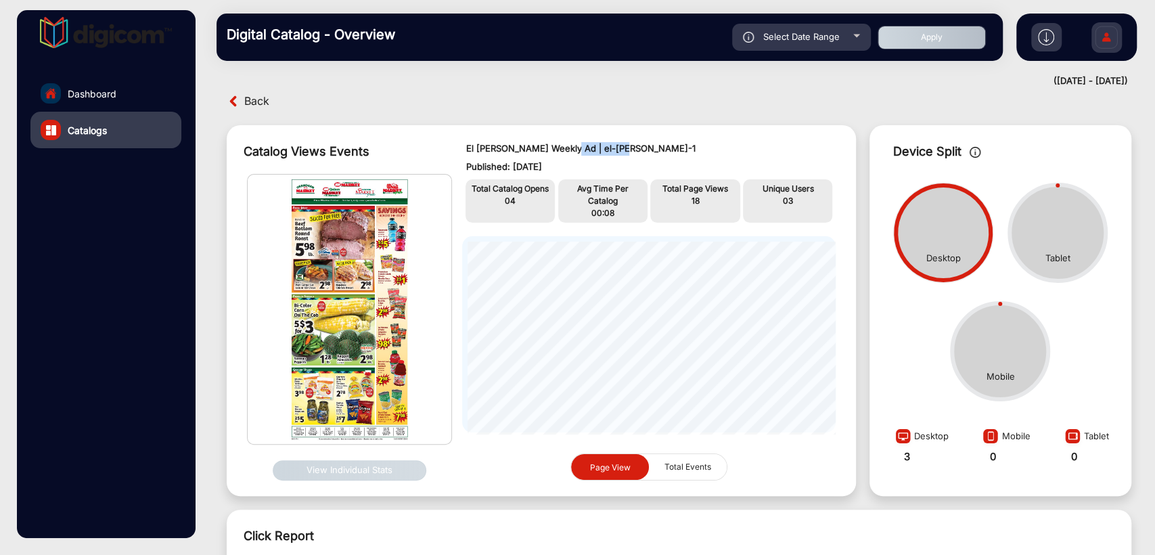
drag, startPoint x: 629, startPoint y: 144, endPoint x: 566, endPoint y: 153, distance: 63.5
click at [566, 153] on p "El Mercado Weekly Ad | el-mercado-1" at bounding box center [648, 149] width 366 height 14
copy p "el-mercado-1"
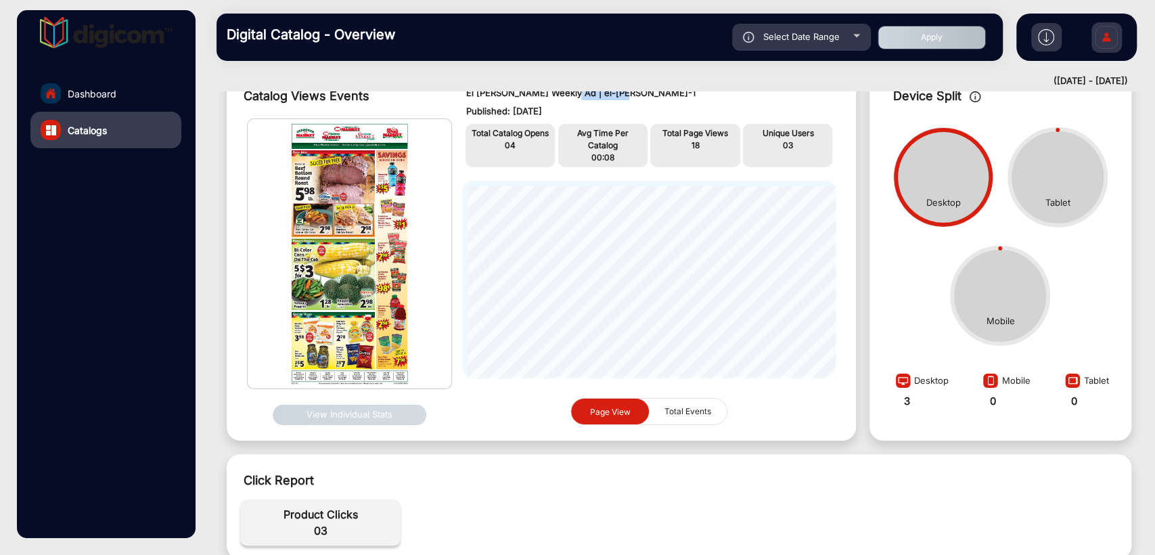
scroll to position [1, 0]
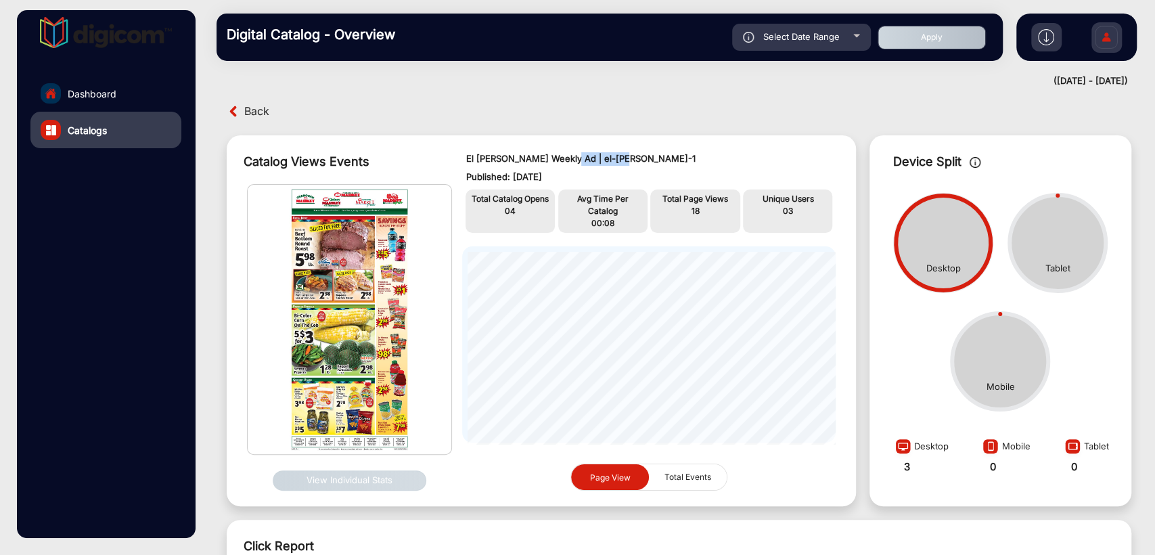
click at [340, 479] on button "View Individual Stats" at bounding box center [350, 480] width 154 height 20
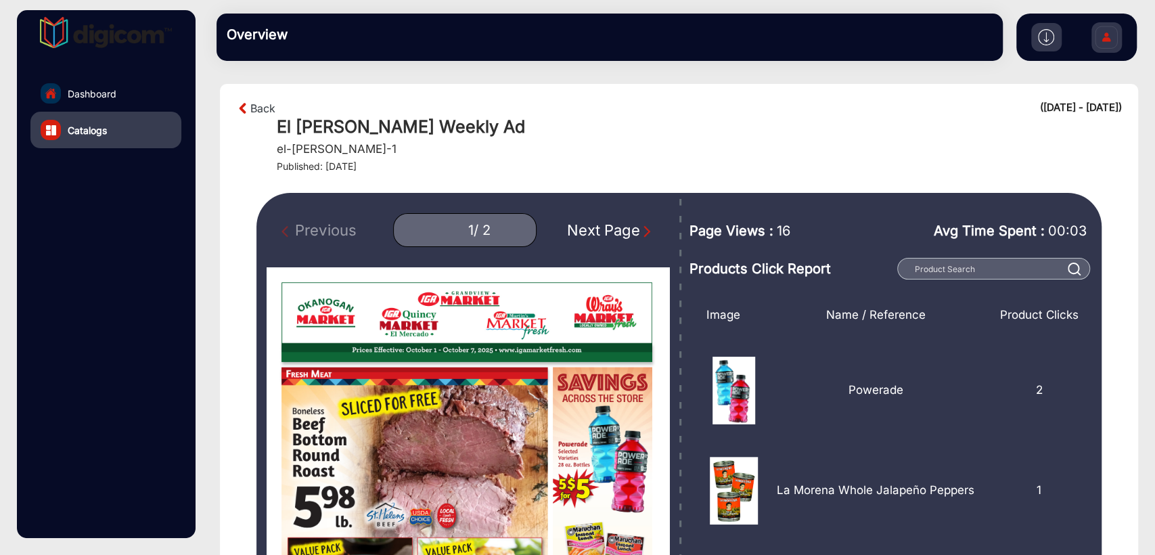
click at [610, 230] on div "Next Page" at bounding box center [610, 230] width 87 height 22
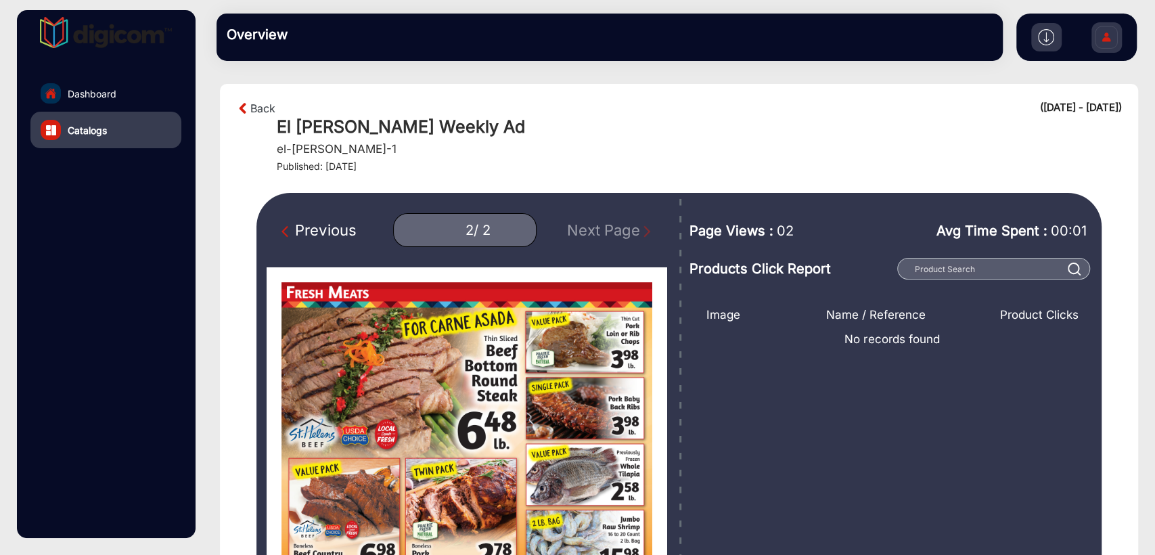
click at [610, 230] on div "Previous 2 / 2 Next Page" at bounding box center [467, 230] width 402 height 34
click at [328, 224] on div "Previous" at bounding box center [318, 230] width 74 height 22
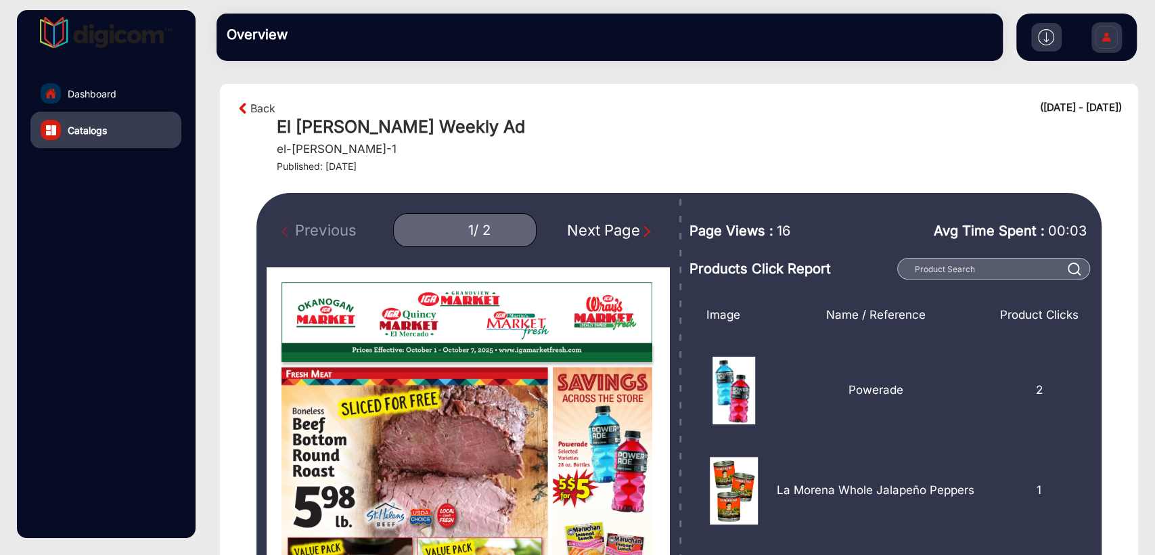
click at [618, 231] on div "Next Page" at bounding box center [610, 230] width 87 height 22
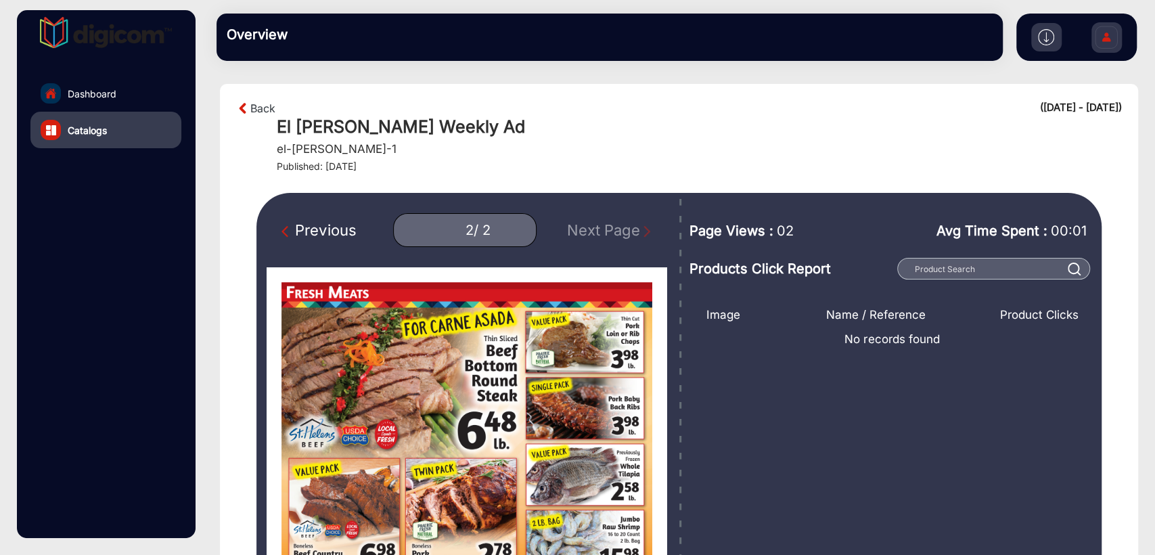
click at [330, 227] on div "Previous" at bounding box center [318, 230] width 74 height 22
type input "1"
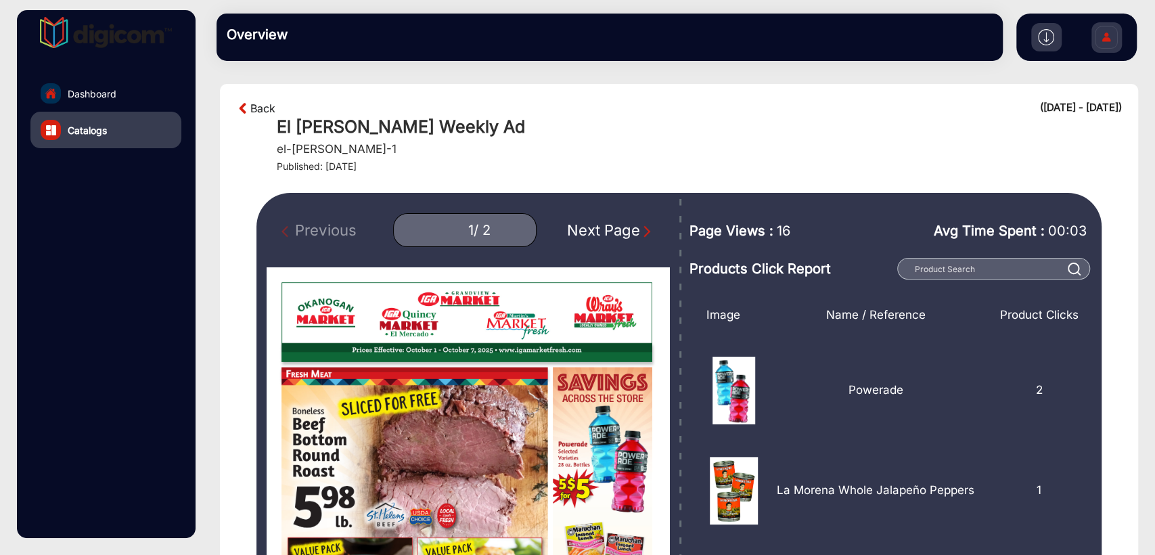
click at [260, 115] on link "Back" at bounding box center [262, 108] width 25 height 16
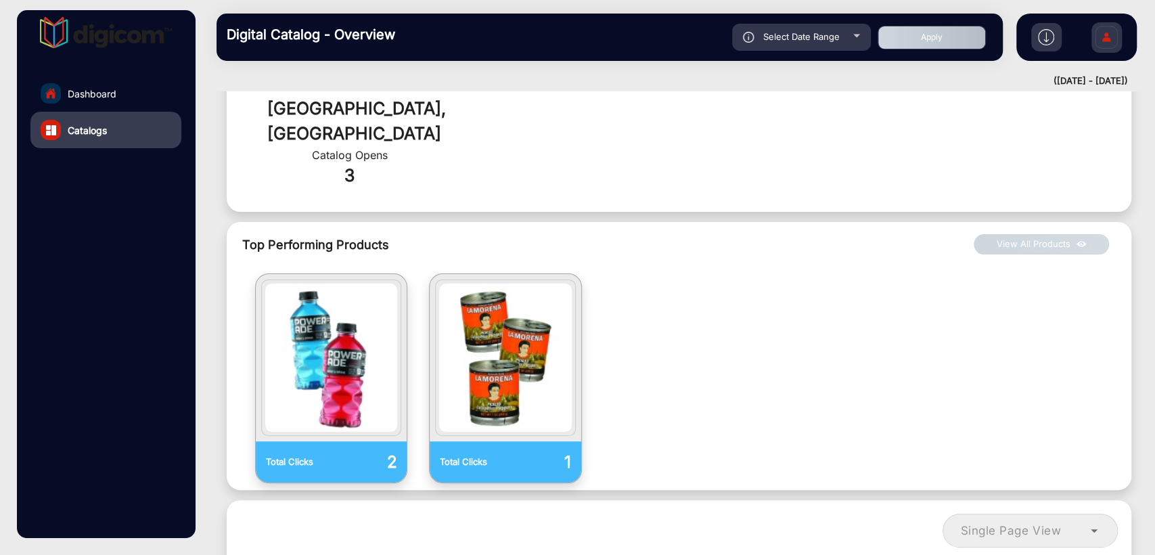
scroll to position [912, 0]
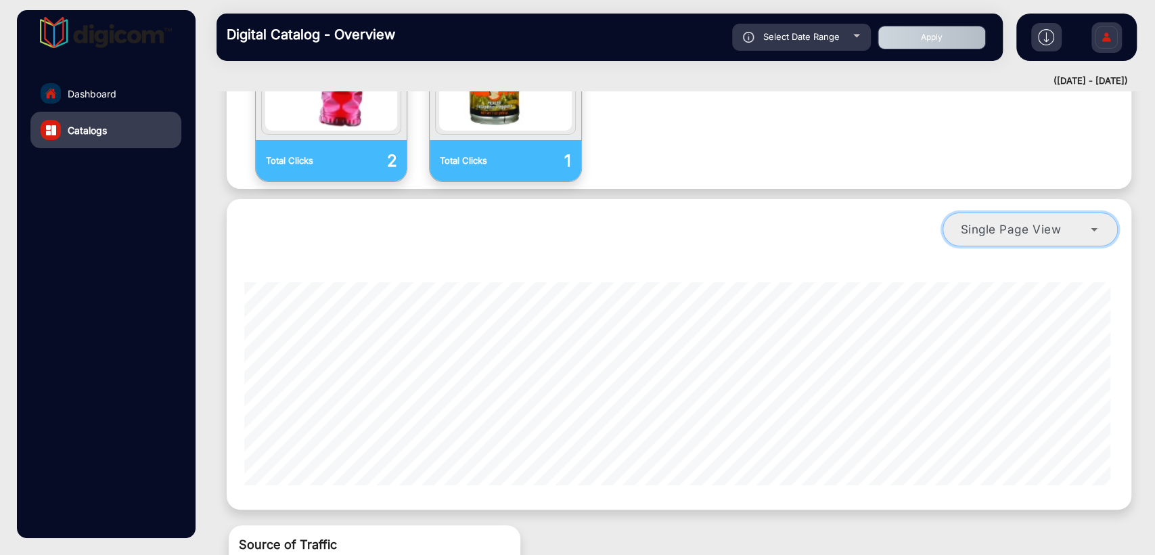
click at [1027, 222] on span "Single Page View" at bounding box center [1010, 229] width 101 height 14
click at [1089, 221] on icon at bounding box center [1094, 229] width 16 height 16
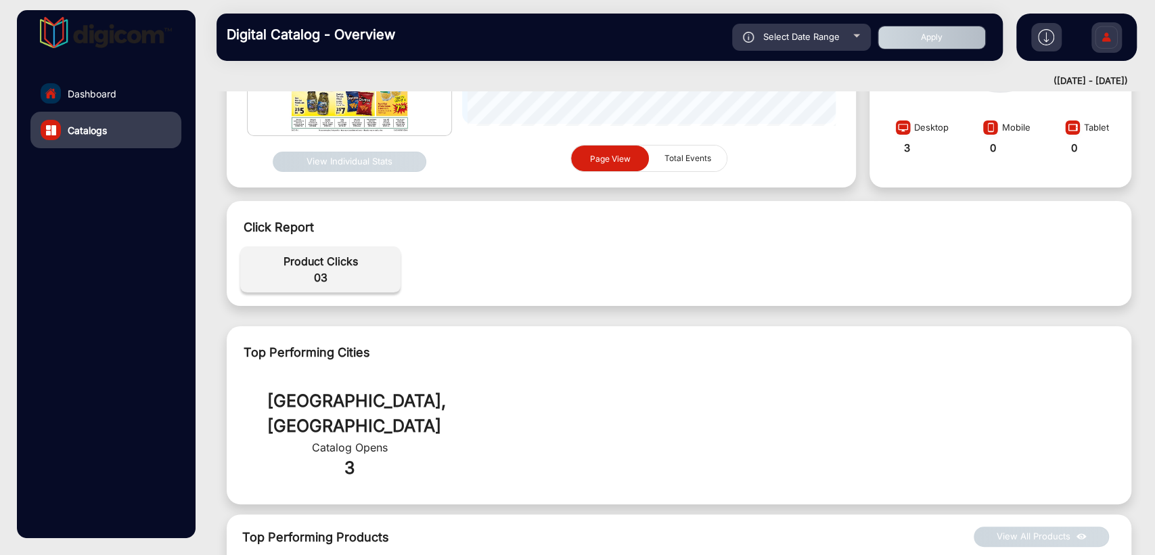
scroll to position [311, 0]
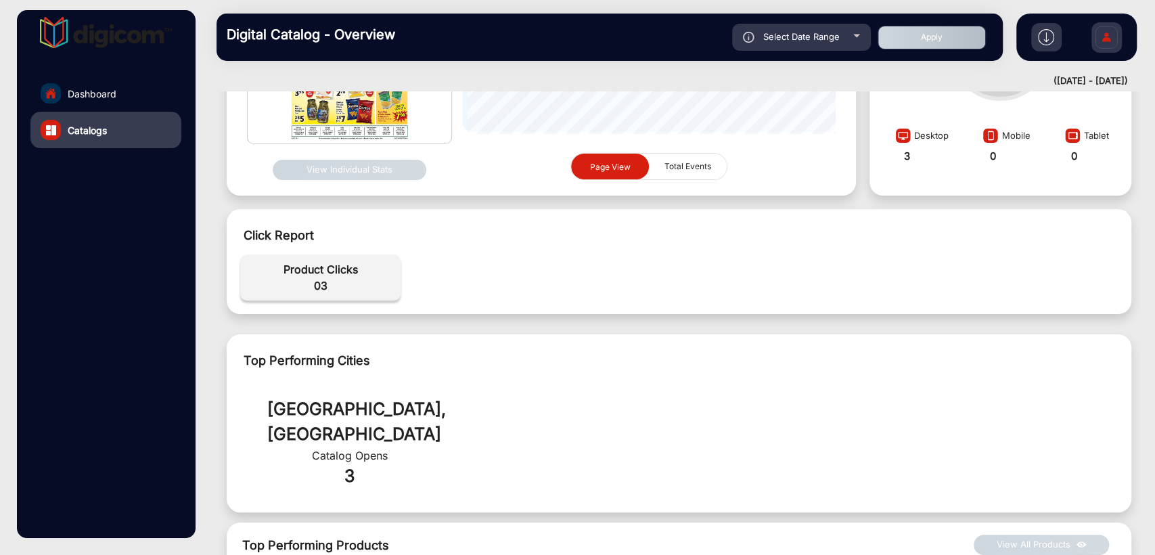
click at [350, 164] on button "View Individual Stats" at bounding box center [350, 170] width 154 height 20
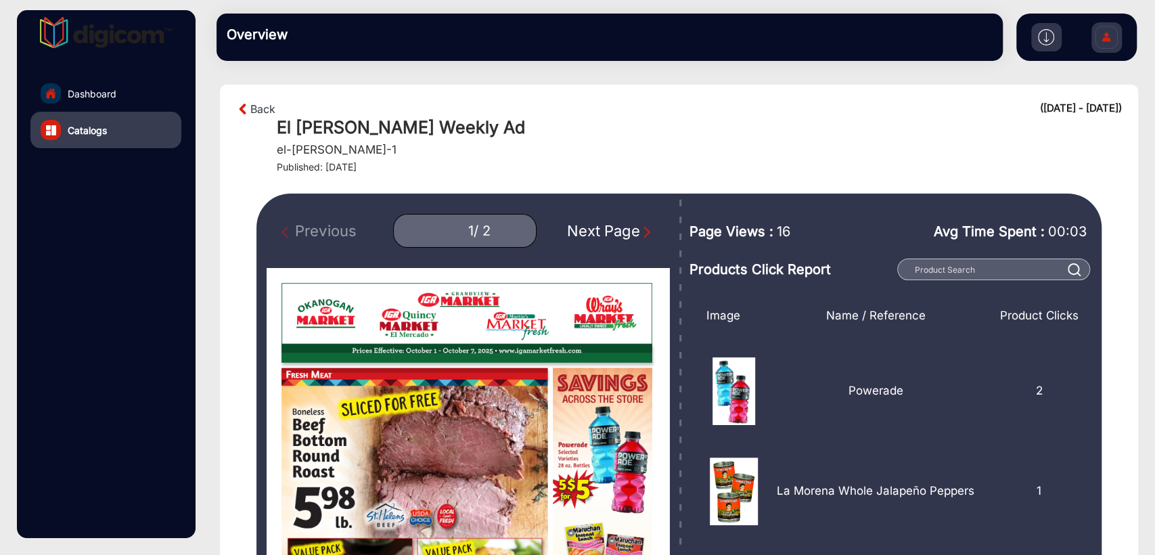
click at [597, 229] on div "Next Page" at bounding box center [610, 231] width 87 height 22
type input "2"
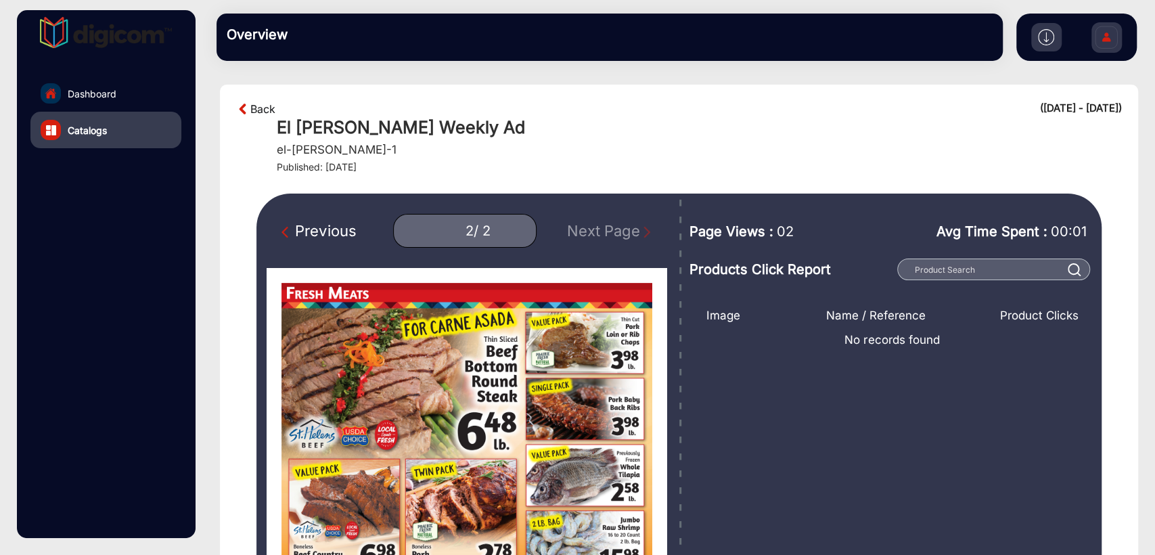
click at [258, 110] on link "Back" at bounding box center [262, 109] width 25 height 16
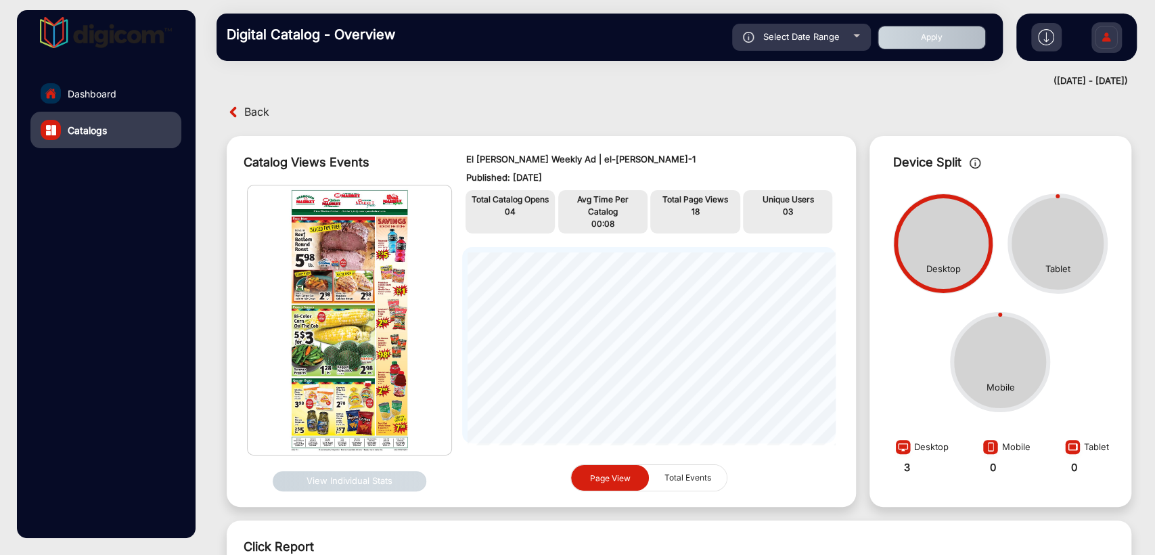
click at [255, 108] on span "Back" at bounding box center [256, 111] width 25 height 21
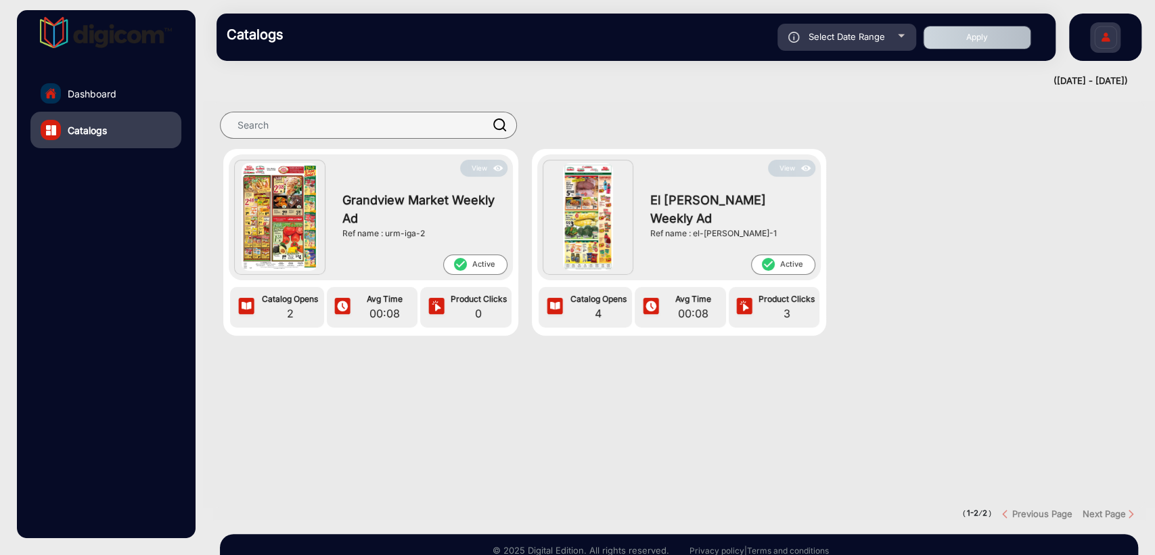
click at [482, 164] on button "View" at bounding box center [483, 168] width 47 height 17
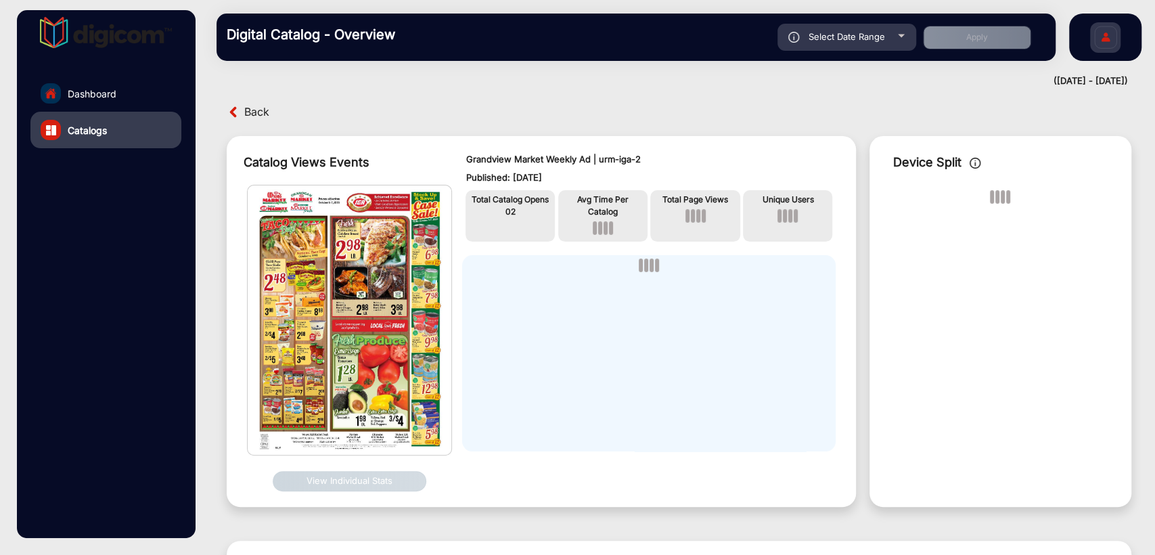
scroll to position [11, 0]
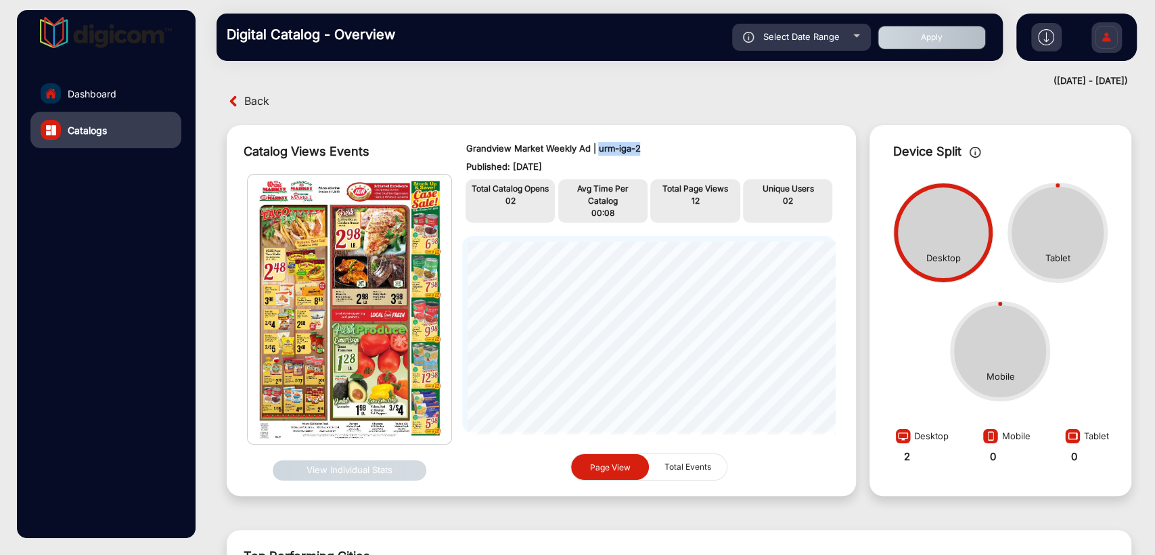
drag, startPoint x: 643, startPoint y: 147, endPoint x: 596, endPoint y: 154, distance: 47.7
click at [596, 154] on p "Grandview Market Weekly Ad | urm-iga-2" at bounding box center [648, 149] width 366 height 14
copy p "urm-iga-2"
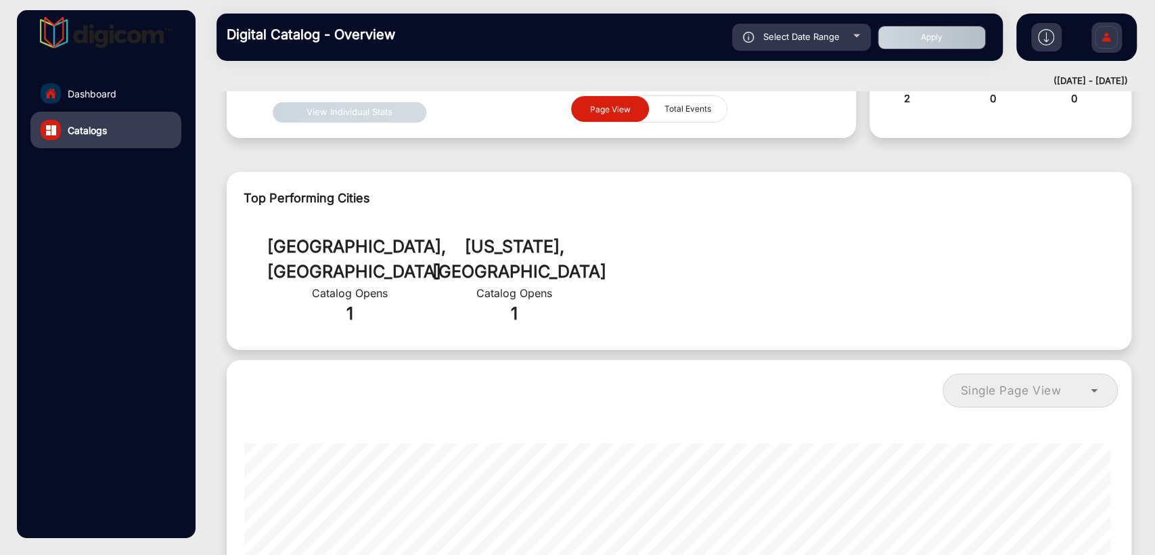
scroll to position [311, 0]
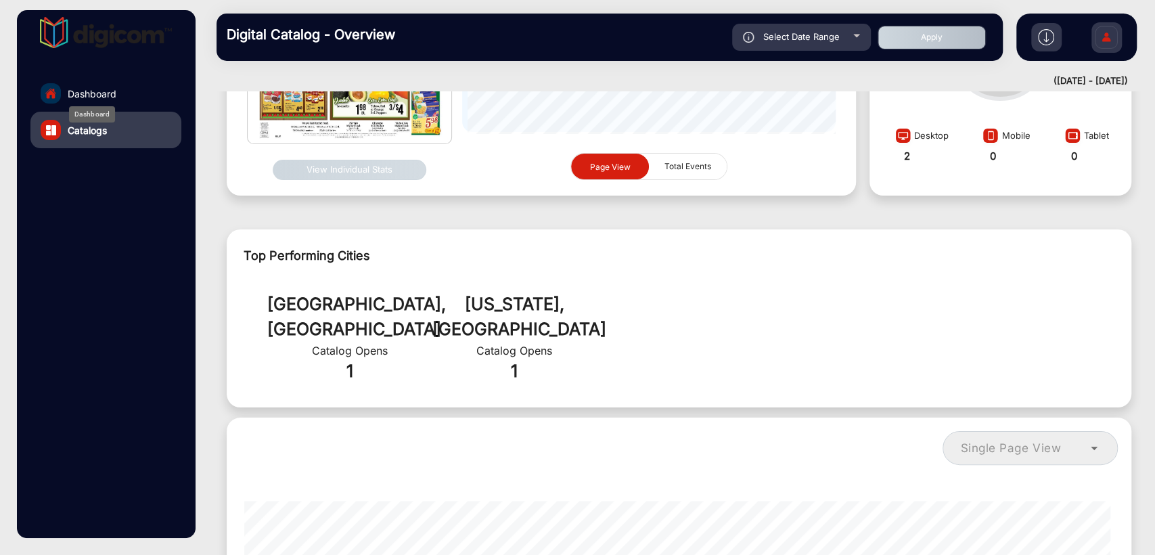
click at [99, 99] on span "Dashboard" at bounding box center [92, 94] width 49 height 14
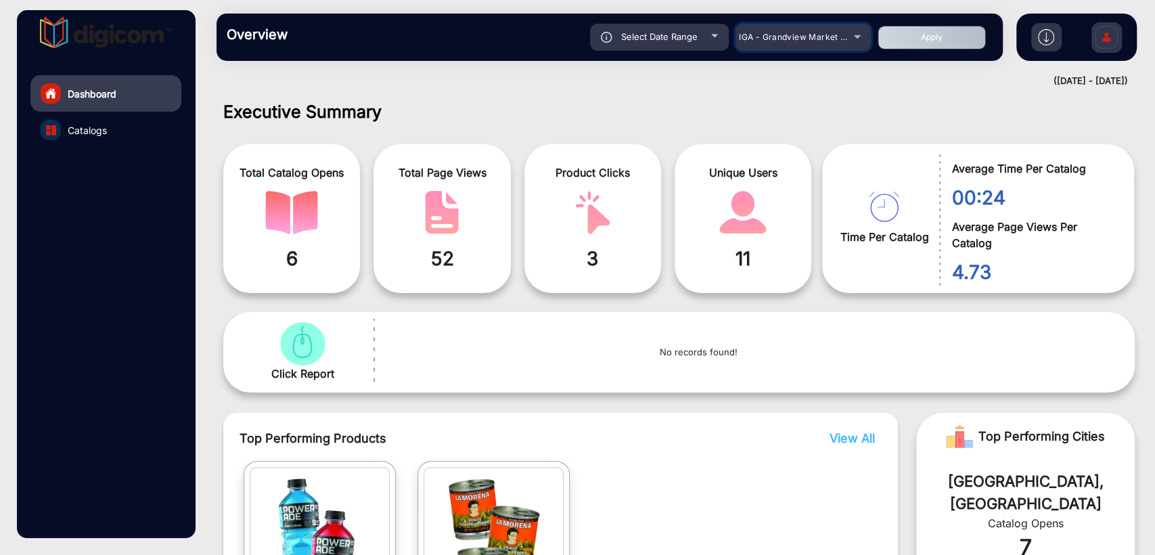
click at [795, 45] on mat-select "IGA - Grandview Market [GEOGRAPHIC_DATA][PERSON_NAME]" at bounding box center [802, 37] width 135 height 27
click at [804, 40] on span "IGA - Grandview Market [GEOGRAPHIC_DATA][PERSON_NAME]" at bounding box center [868, 37] width 258 height 10
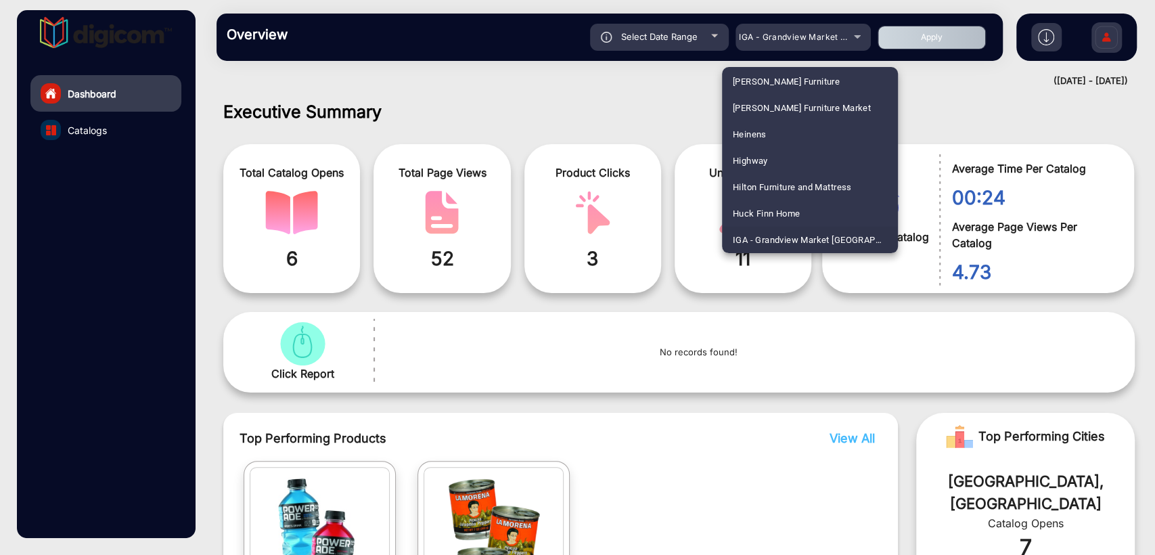
scroll to position [2035, 0]
click at [785, 156] on span "IGA - [PERSON_NAME] Market Fresh" at bounding box center [806, 161] width 147 height 26
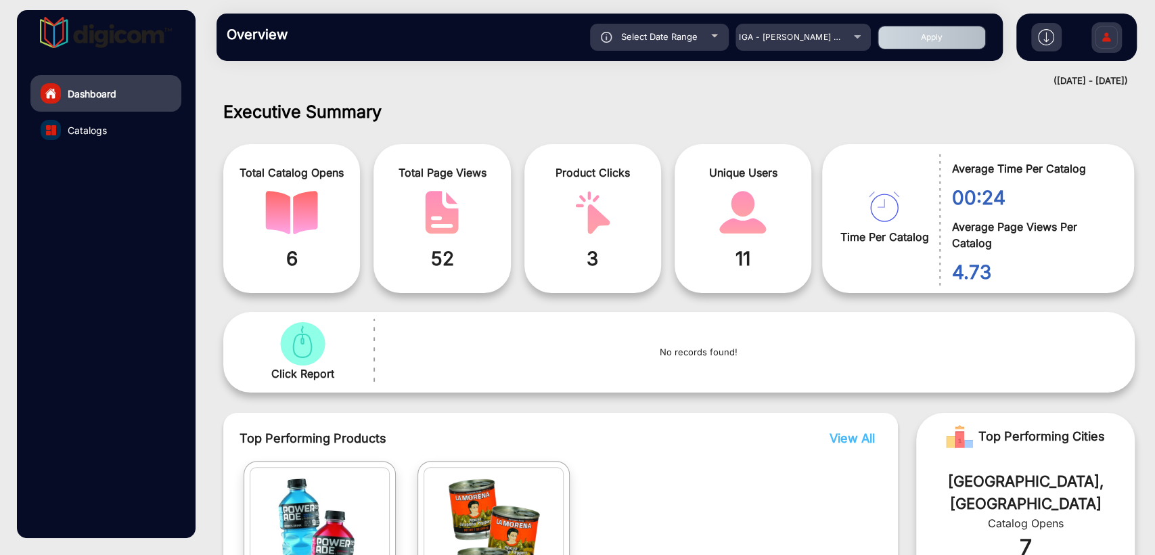
click at [947, 46] on button "Apply" at bounding box center [931, 38] width 108 height 24
type input "[DATE]"
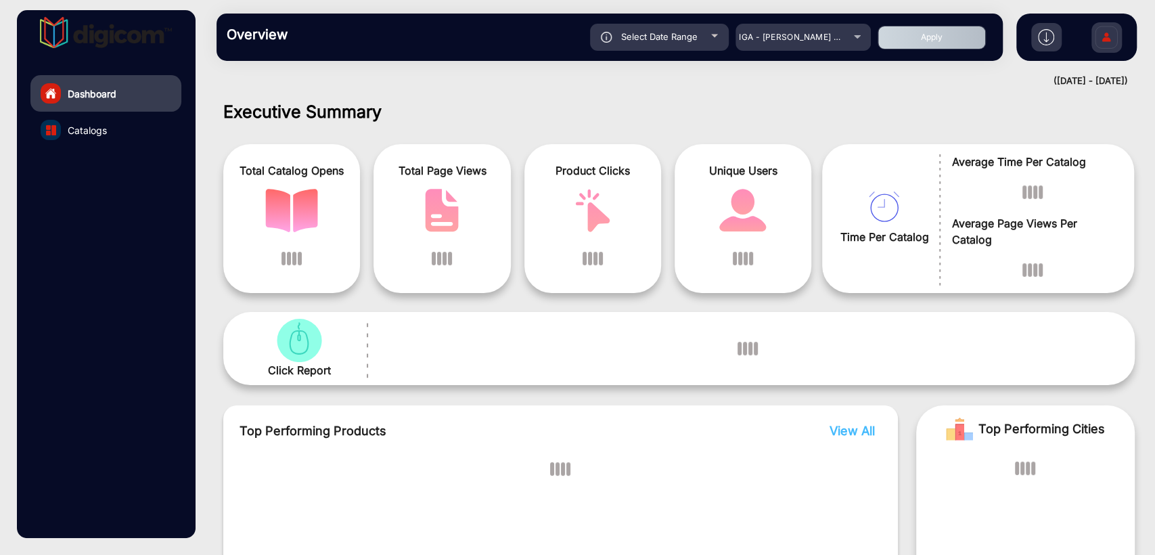
scroll to position [10, 0]
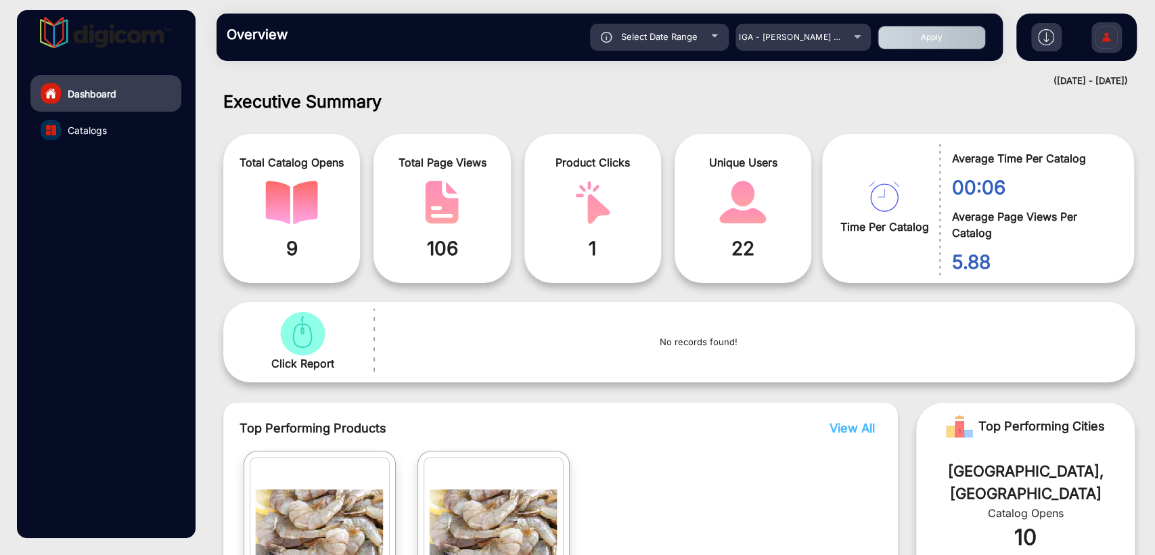
click at [666, 26] on div "Select Date Range" at bounding box center [659, 37] width 139 height 27
type input "[DATE]"
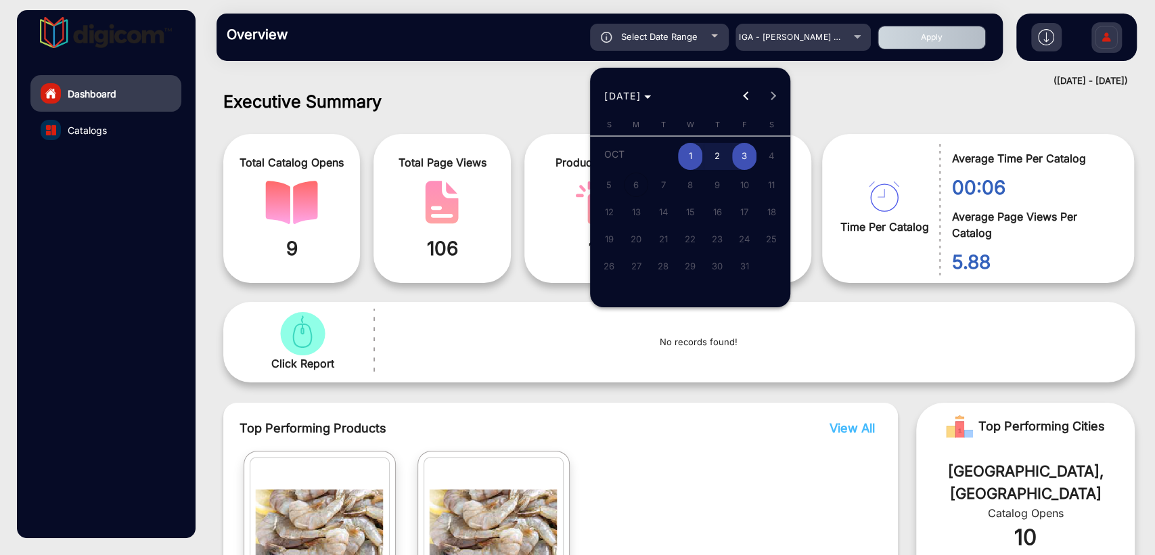
click at [525, 97] on div at bounding box center [577, 277] width 1155 height 555
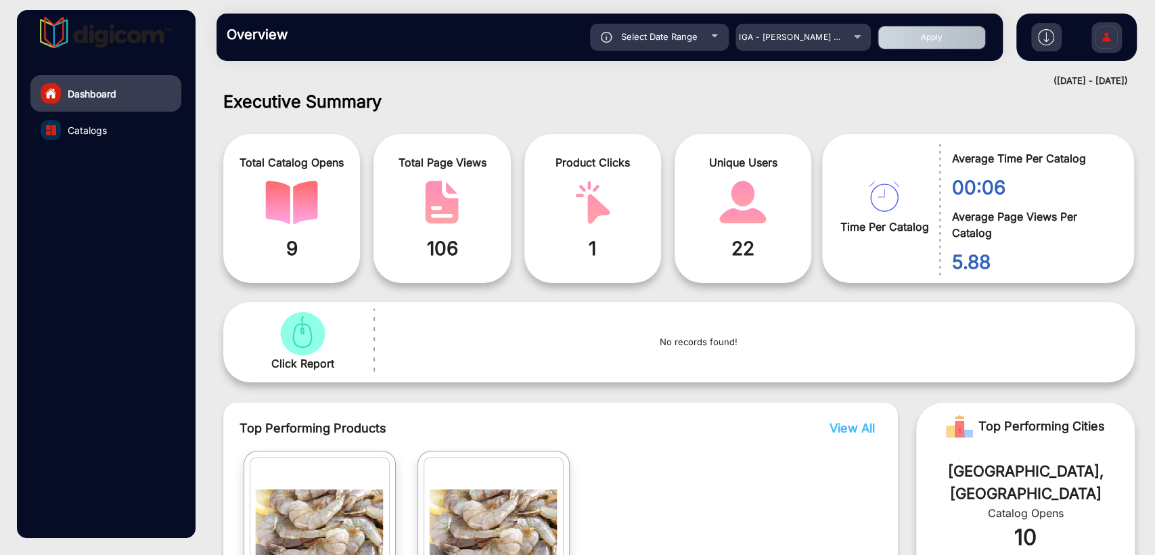
click at [651, 26] on div "Select Date Range" at bounding box center [659, 37] width 139 height 27
type input "[DATE]"
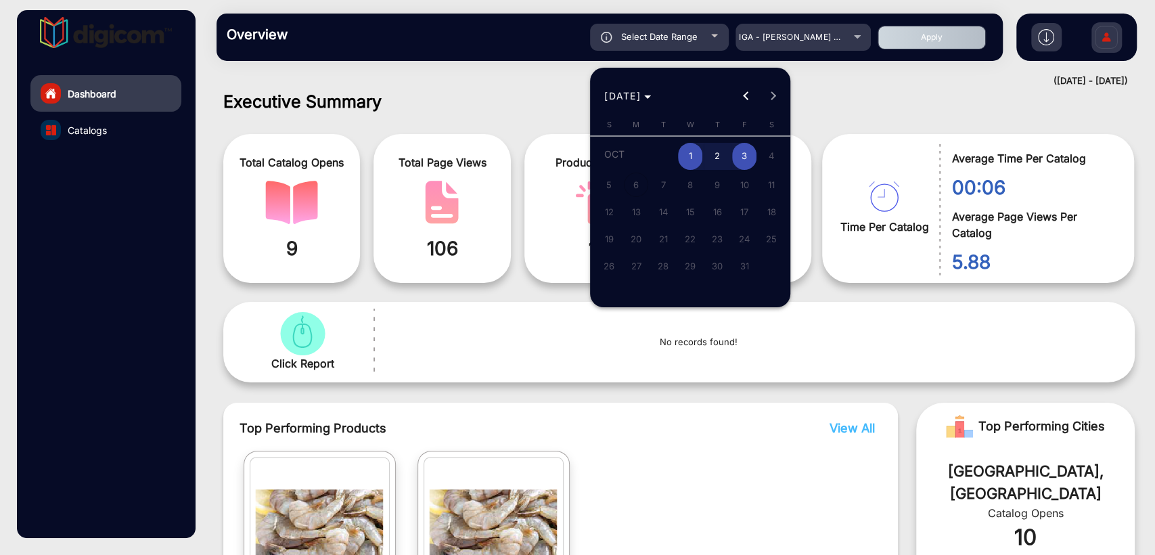
click at [533, 91] on div at bounding box center [577, 277] width 1155 height 555
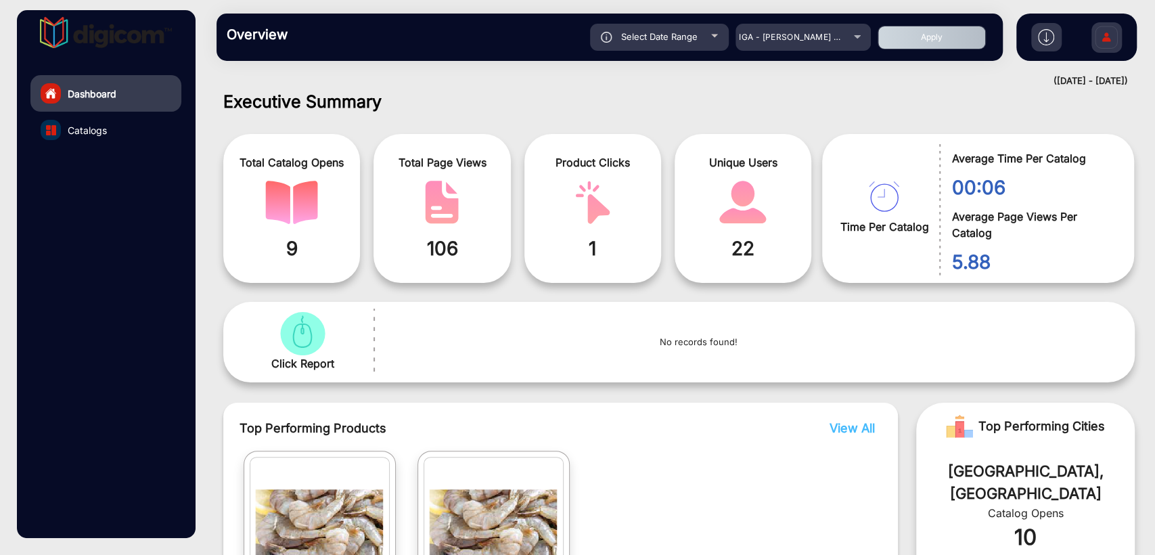
click at [929, 32] on button "Apply" at bounding box center [931, 38] width 108 height 24
type input "[DATE]"
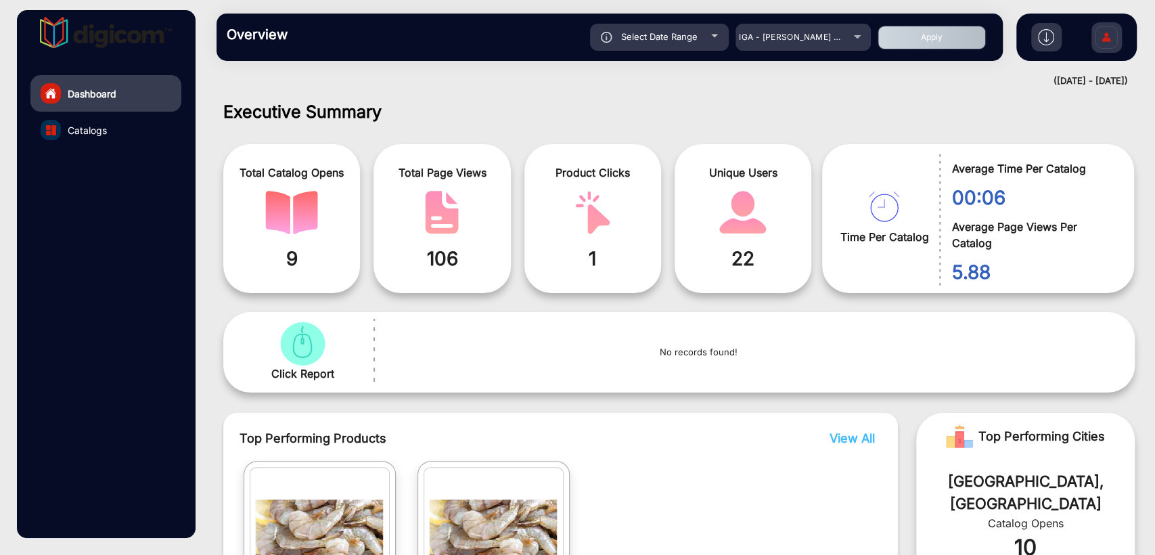
scroll to position [100, 0]
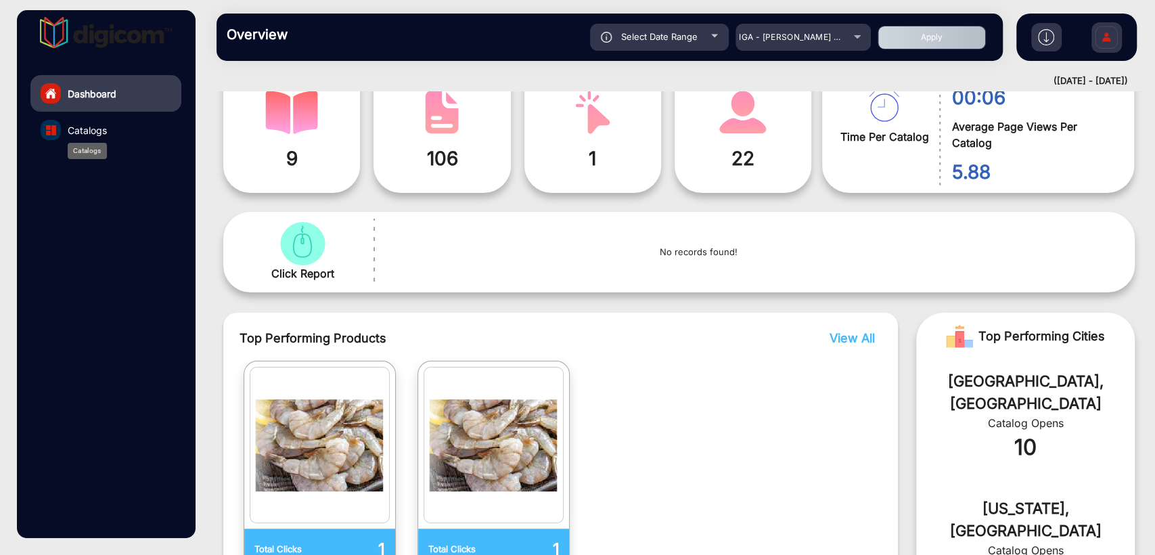
click at [91, 132] on span "Catalogs" at bounding box center [87, 130] width 39 height 14
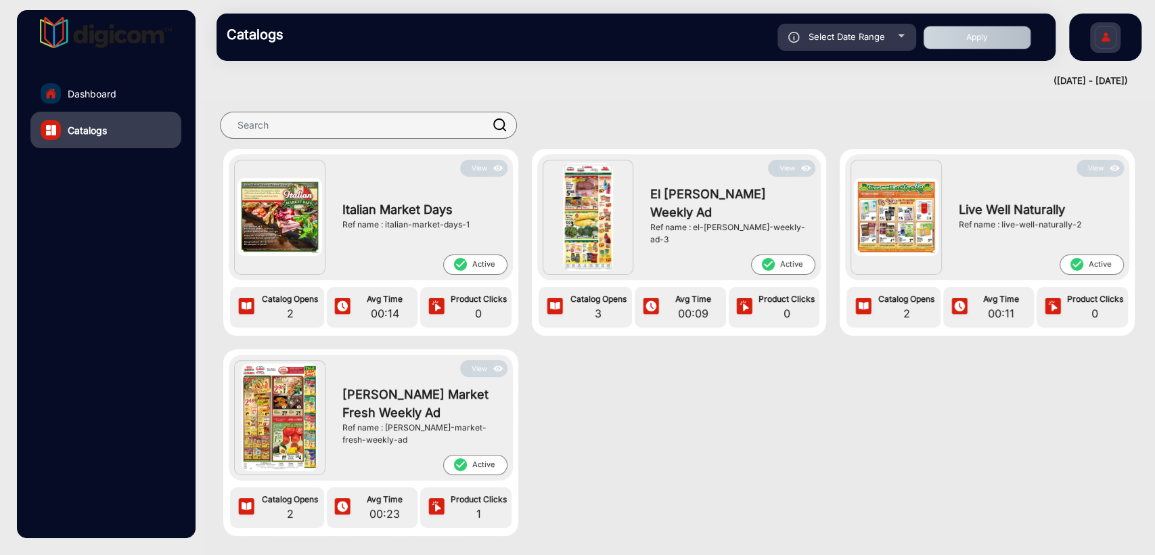
drag, startPoint x: 475, startPoint y: 227, endPoint x: 384, endPoint y: 237, distance: 91.9
click at [384, 237] on div "Italian Market Days Ref name : italian-market-days-1" at bounding box center [421, 216] width 172 height 78
copy div "italian-market-days-1"
click at [481, 170] on button "View" at bounding box center [483, 168] width 47 height 17
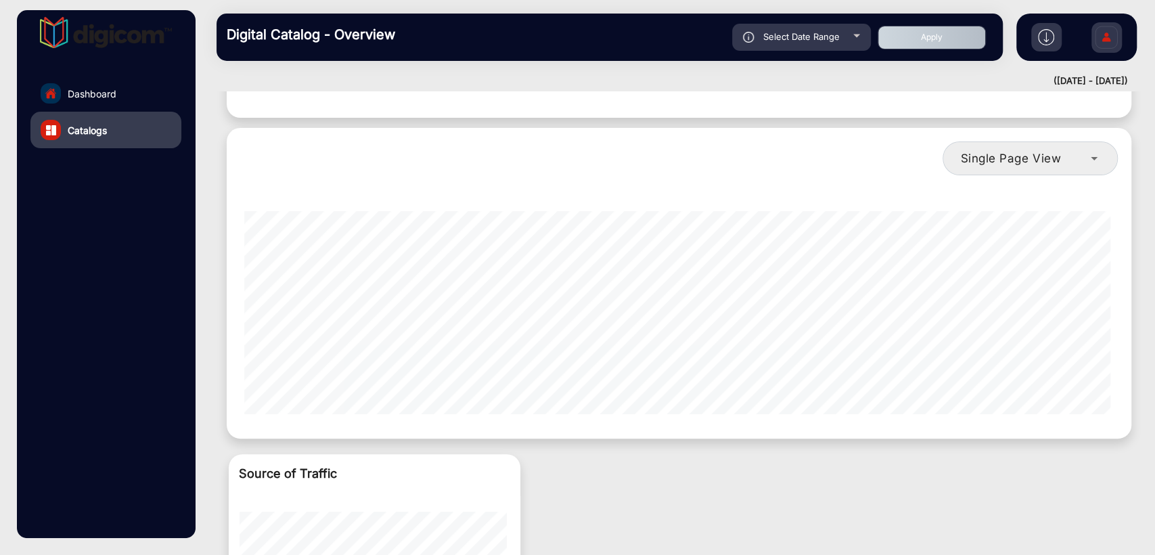
scroll to position [501, 0]
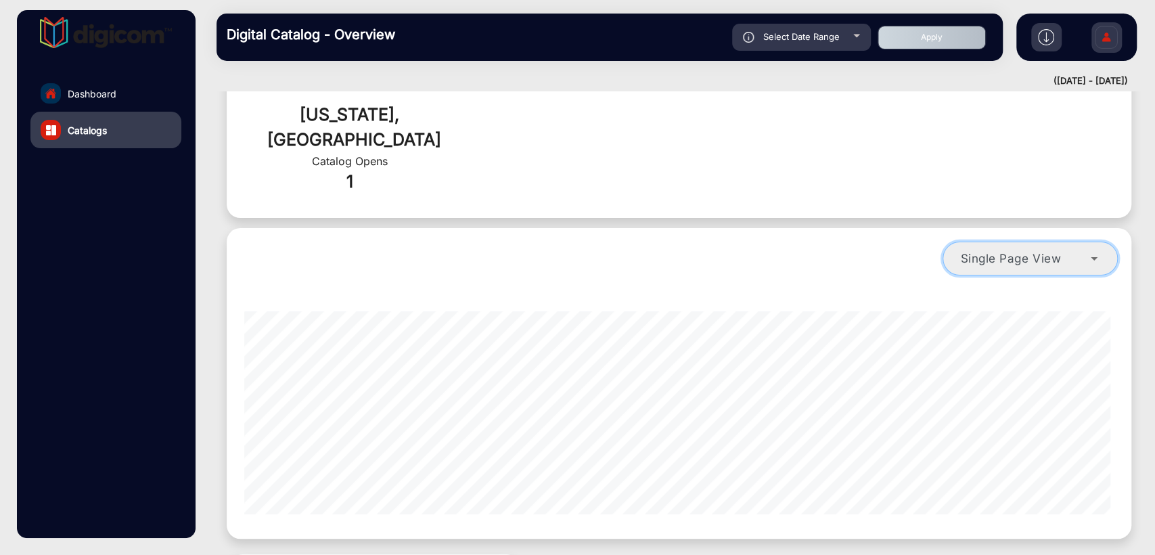
click at [1039, 251] on span "Single Page View" at bounding box center [1010, 258] width 101 height 14
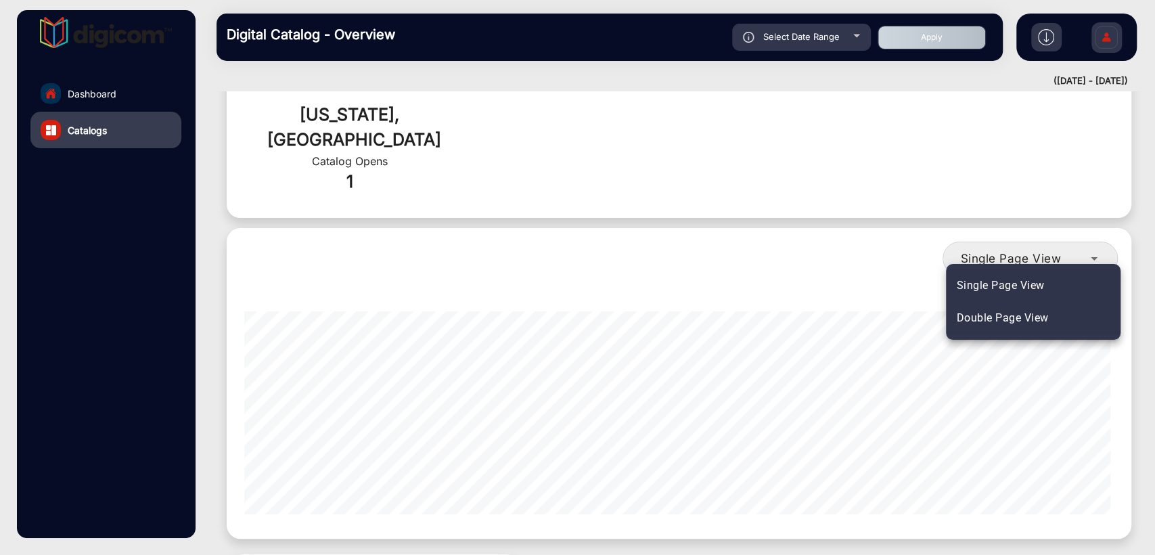
click at [1019, 312] on span "Double Page View" at bounding box center [1002, 318] width 92 height 16
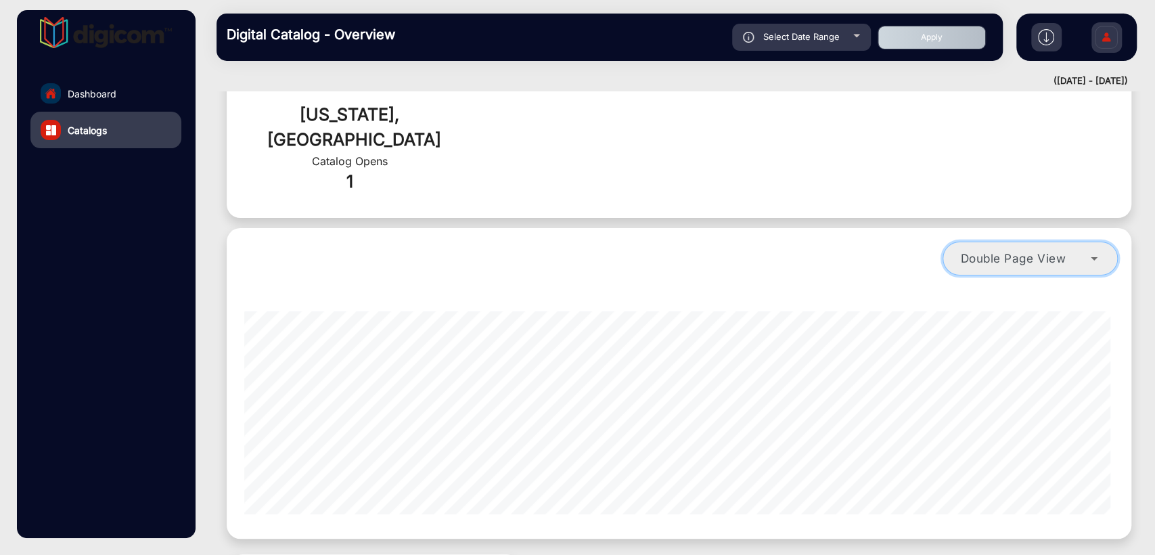
click at [1038, 251] on span "Double Page View" at bounding box center [1013, 258] width 106 height 14
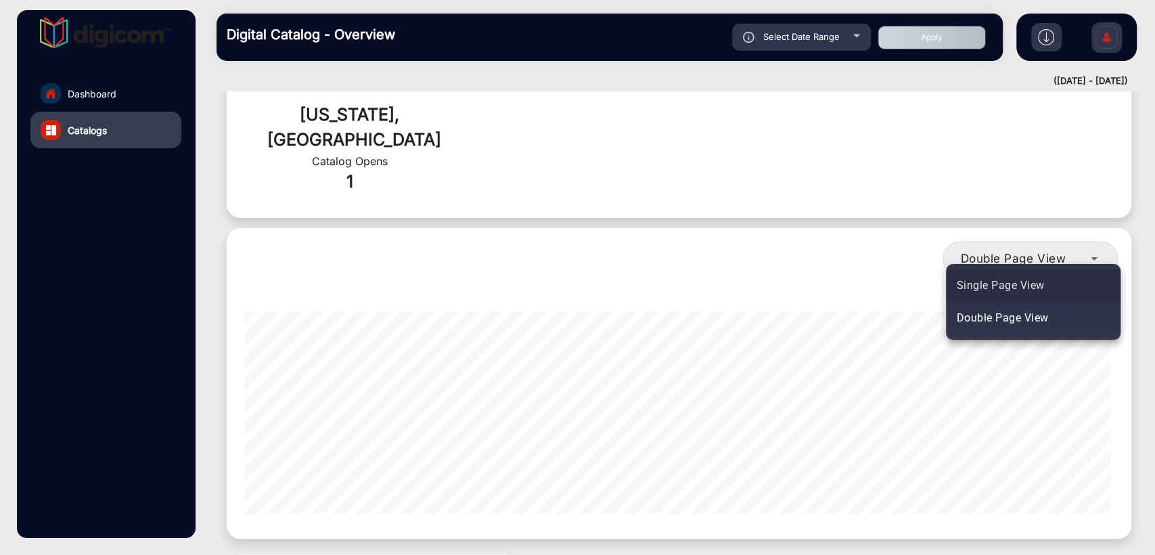
click at [1020, 279] on span "Single Page View" at bounding box center [1000, 285] width 88 height 16
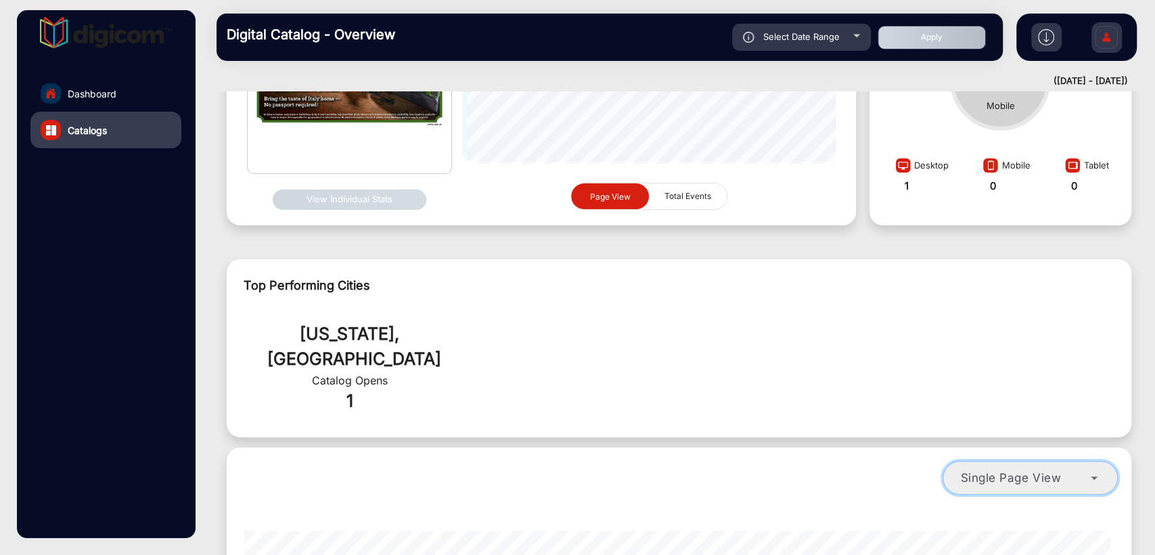
scroll to position [0, 0]
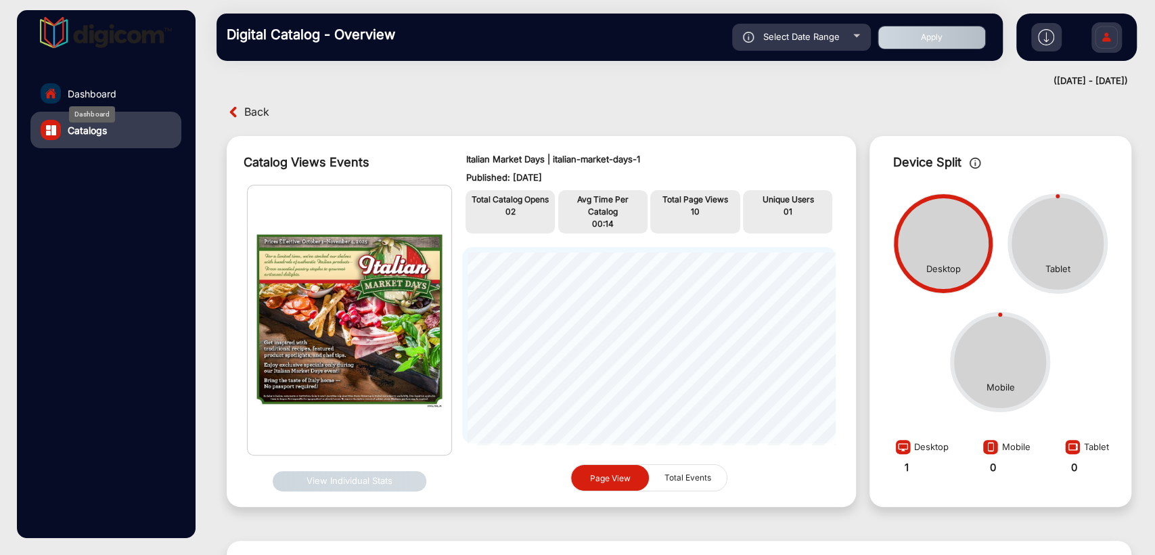
click at [70, 93] on span "Dashboard" at bounding box center [92, 94] width 49 height 14
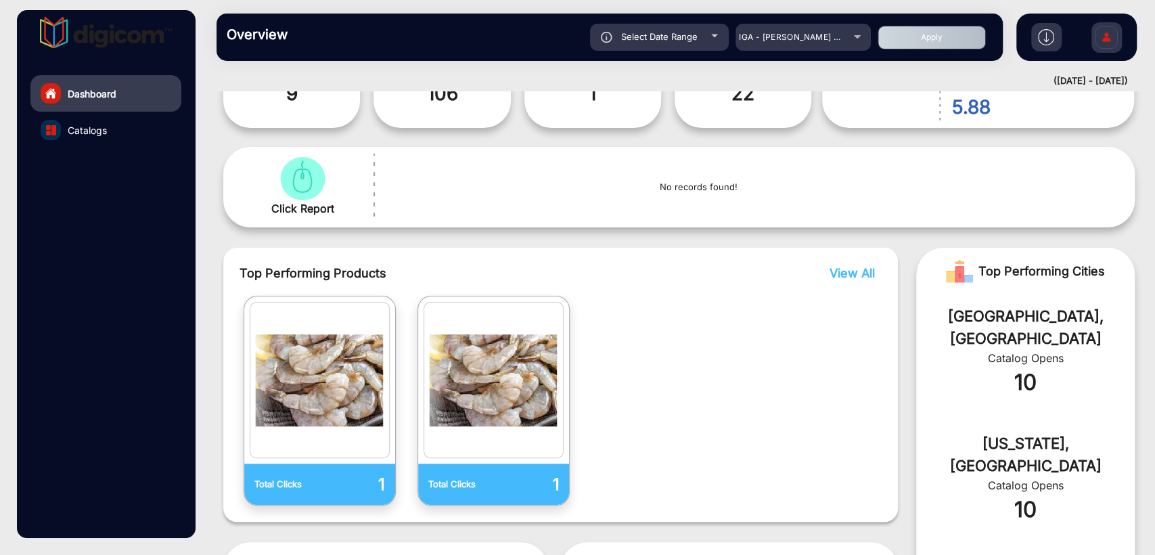
scroll to position [210, 0]
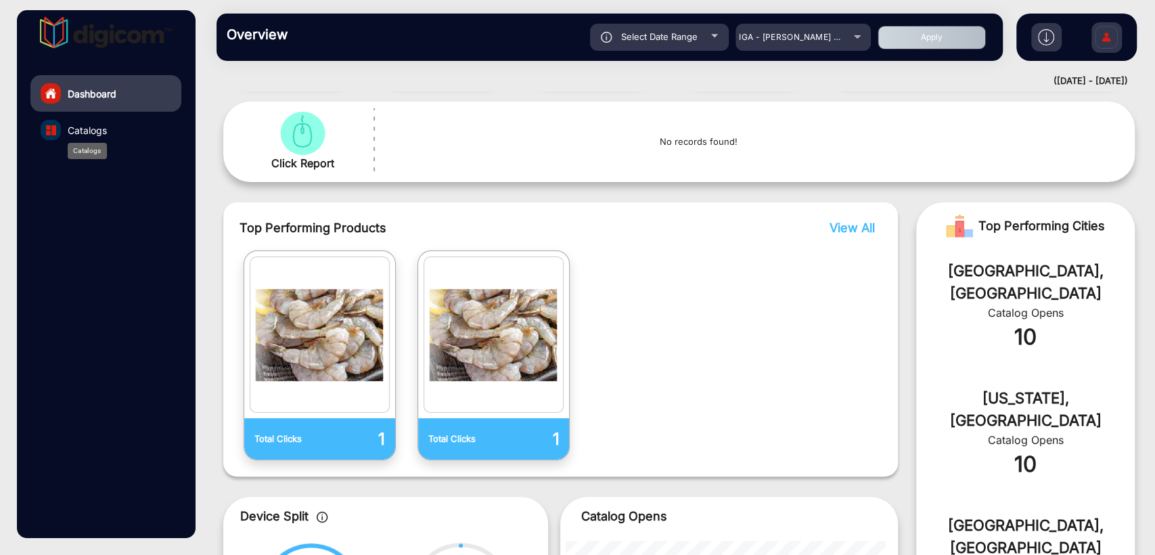
click at [81, 128] on span "Catalogs" at bounding box center [87, 130] width 39 height 14
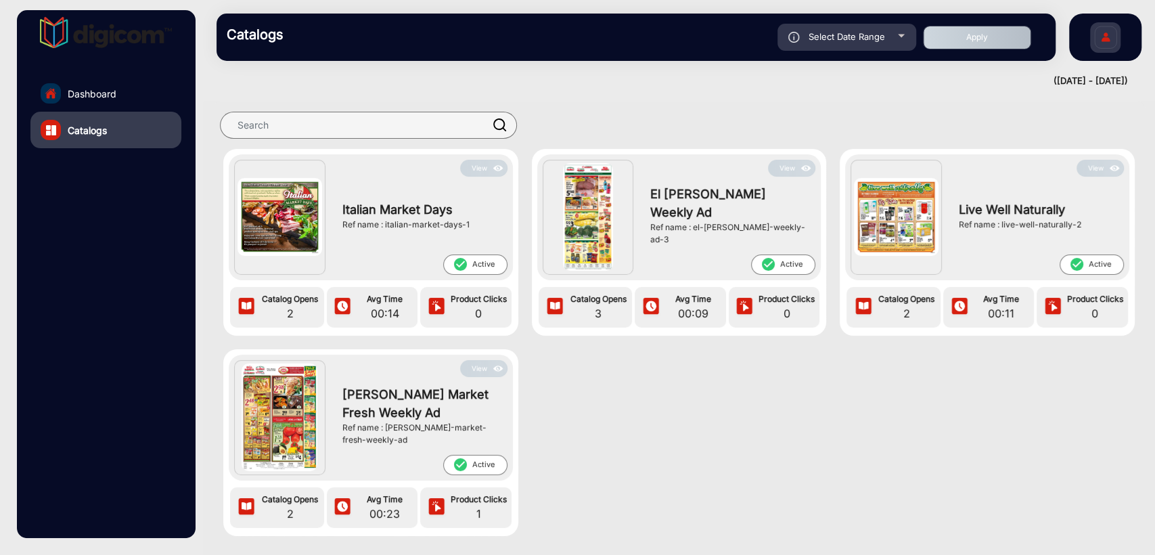
click at [80, 77] on link "Dashboard" at bounding box center [105, 93] width 151 height 37
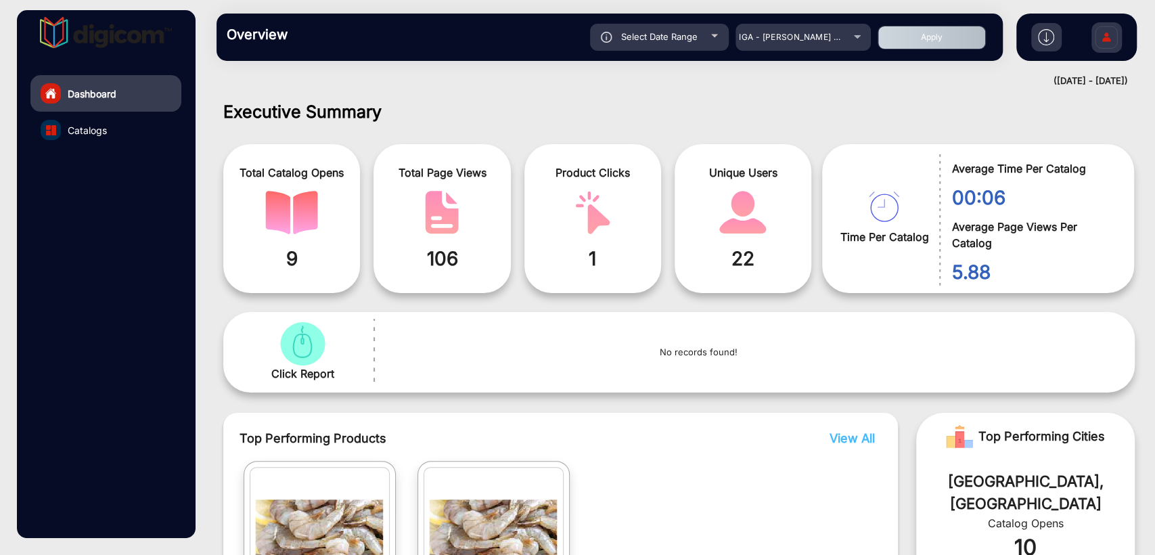
click at [684, 32] on span "Select Date Range" at bounding box center [659, 36] width 76 height 11
type input "[DATE]"
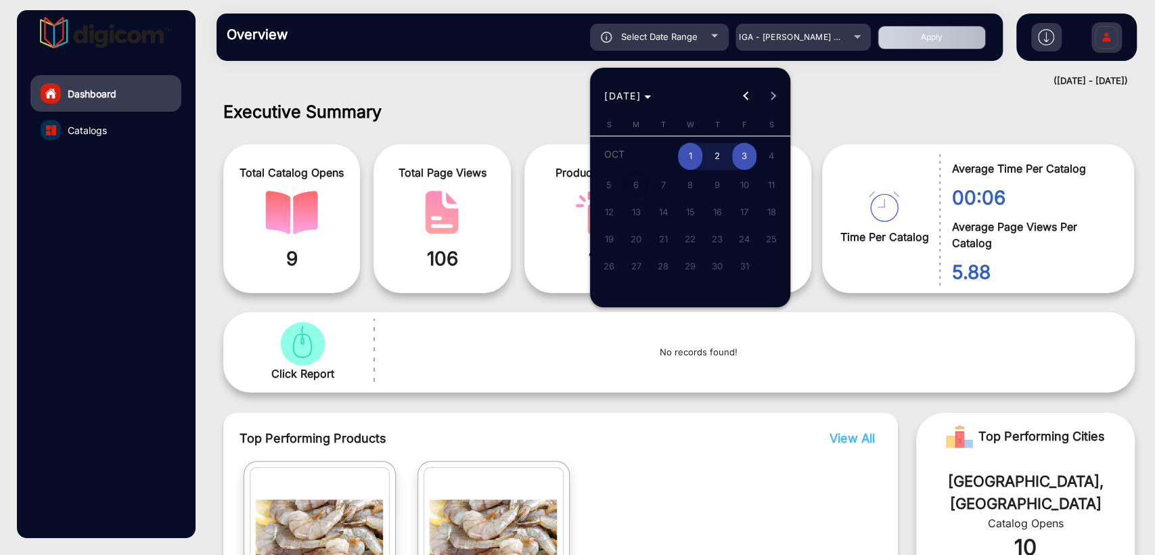
click at [463, 95] on div at bounding box center [577, 277] width 1155 height 555
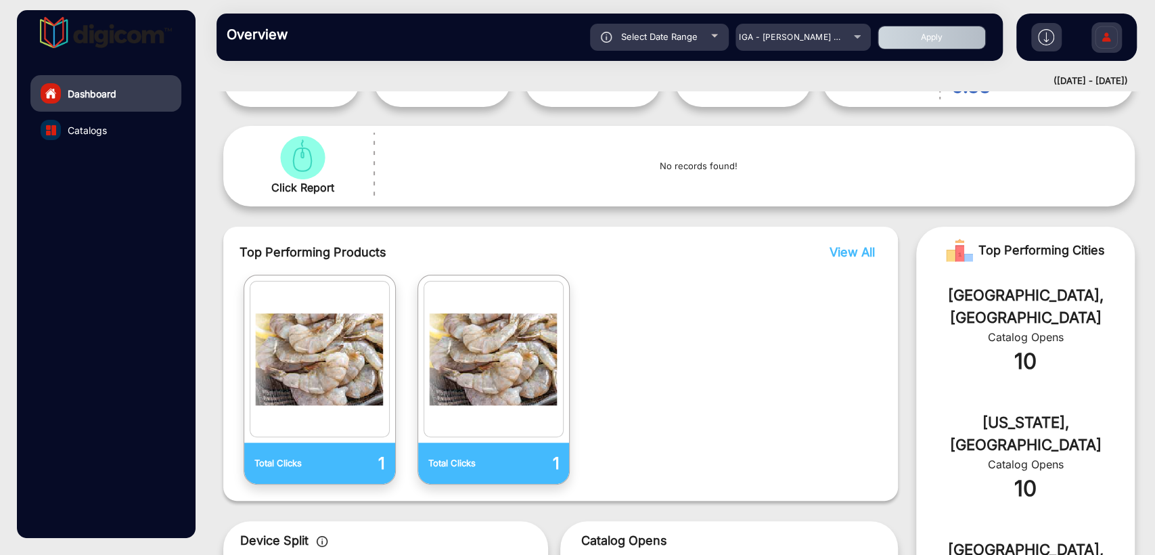
scroll to position [100, 0]
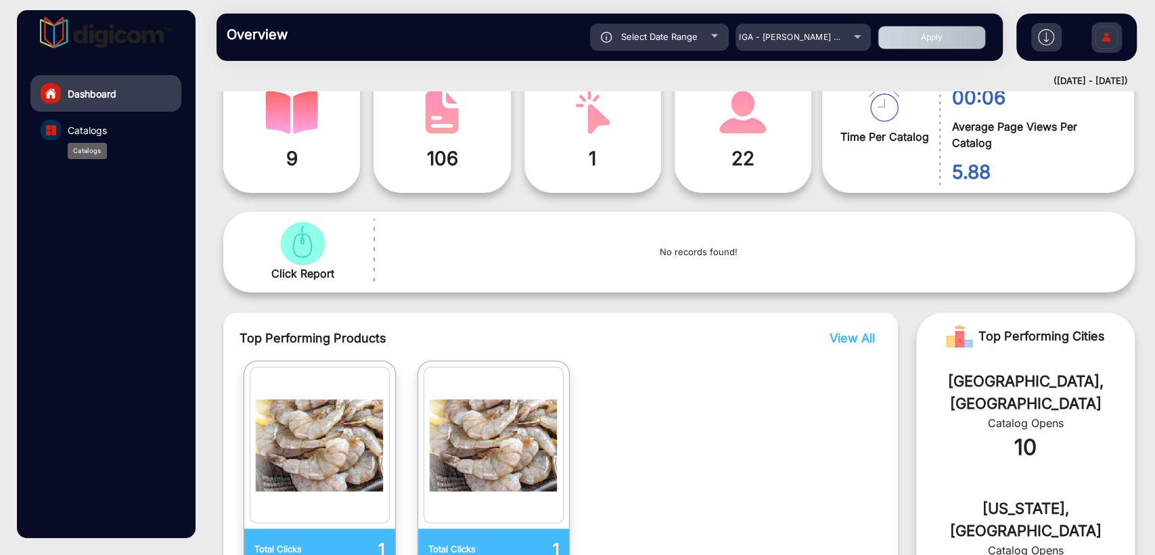
click at [82, 134] on span "Catalogs" at bounding box center [87, 130] width 39 height 14
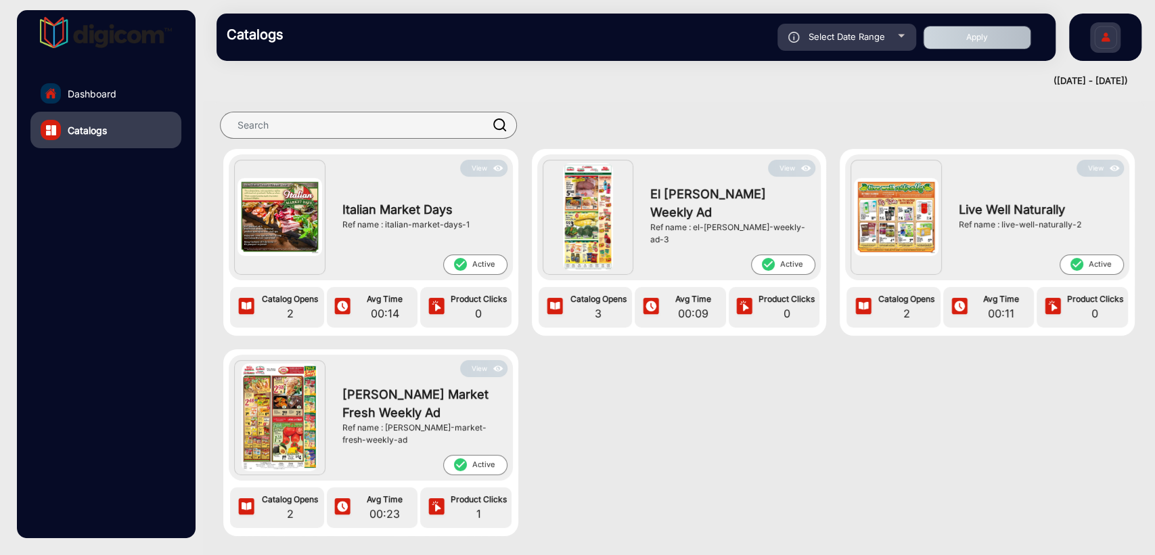
click at [487, 363] on button "View" at bounding box center [483, 368] width 47 height 17
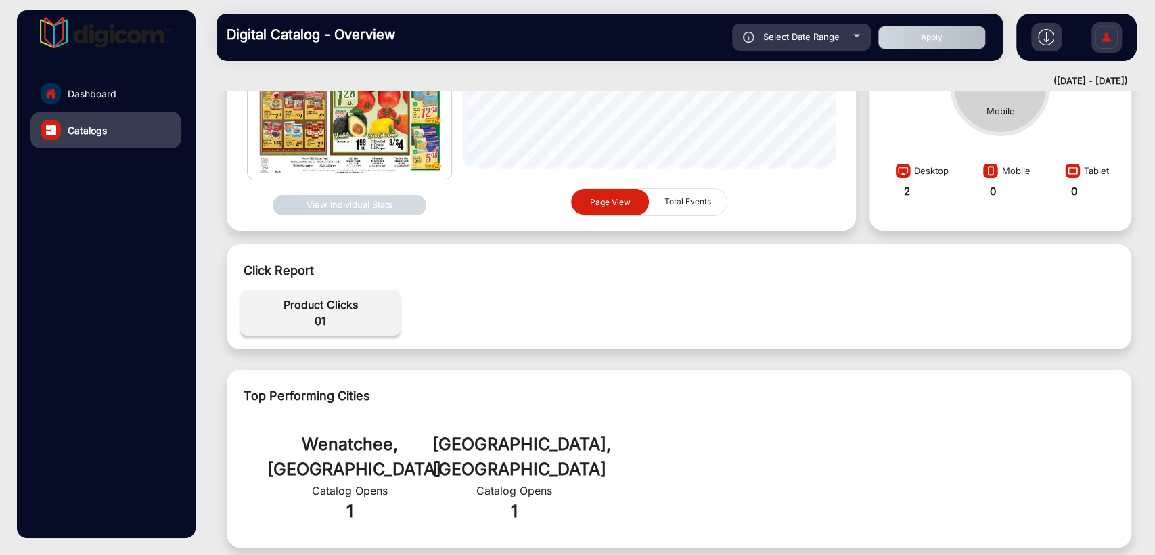
scroll to position [176, 0]
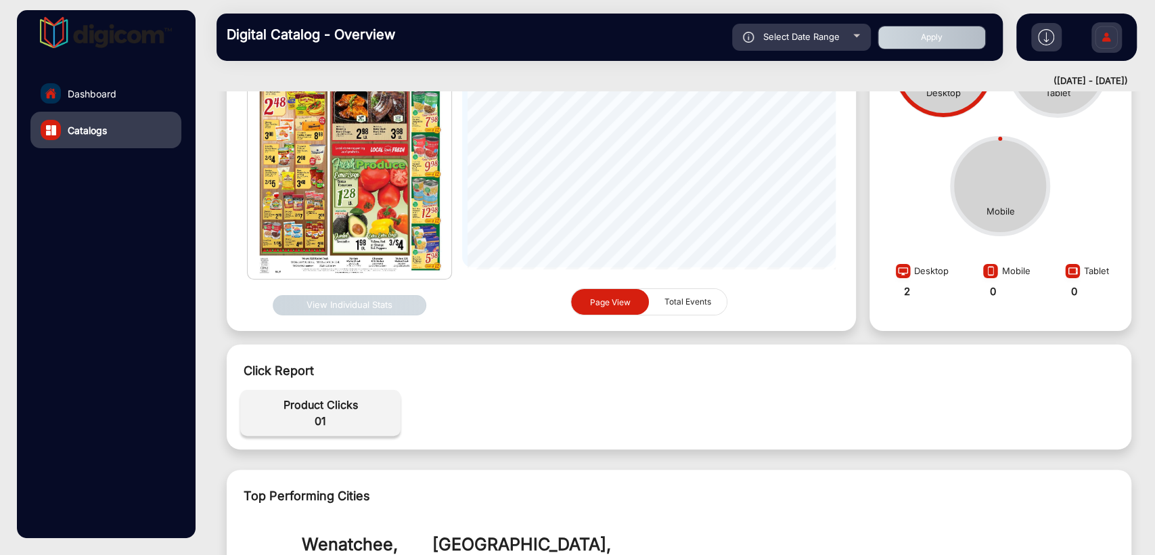
click at [330, 298] on button "View Individual Stats" at bounding box center [350, 305] width 154 height 20
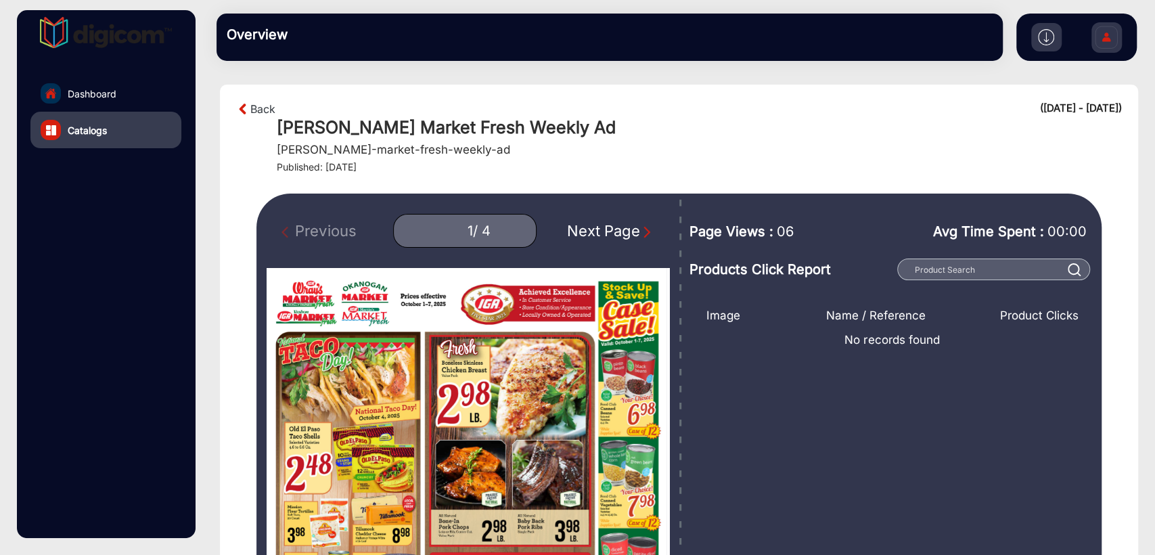
click at [595, 222] on div "Next Page" at bounding box center [610, 231] width 87 height 22
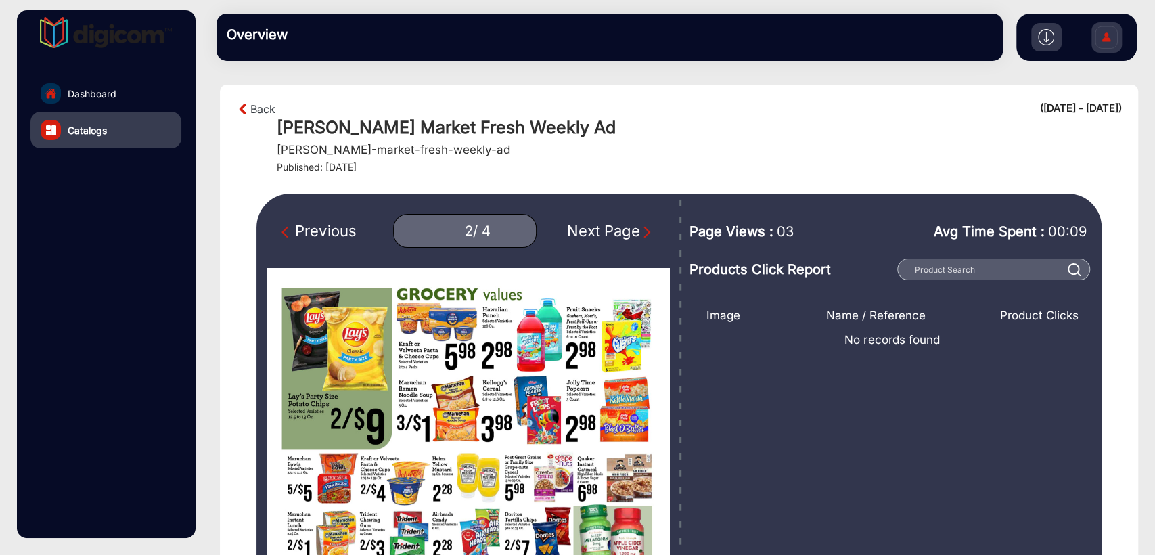
click at [595, 222] on div "Next Page" at bounding box center [610, 231] width 87 height 22
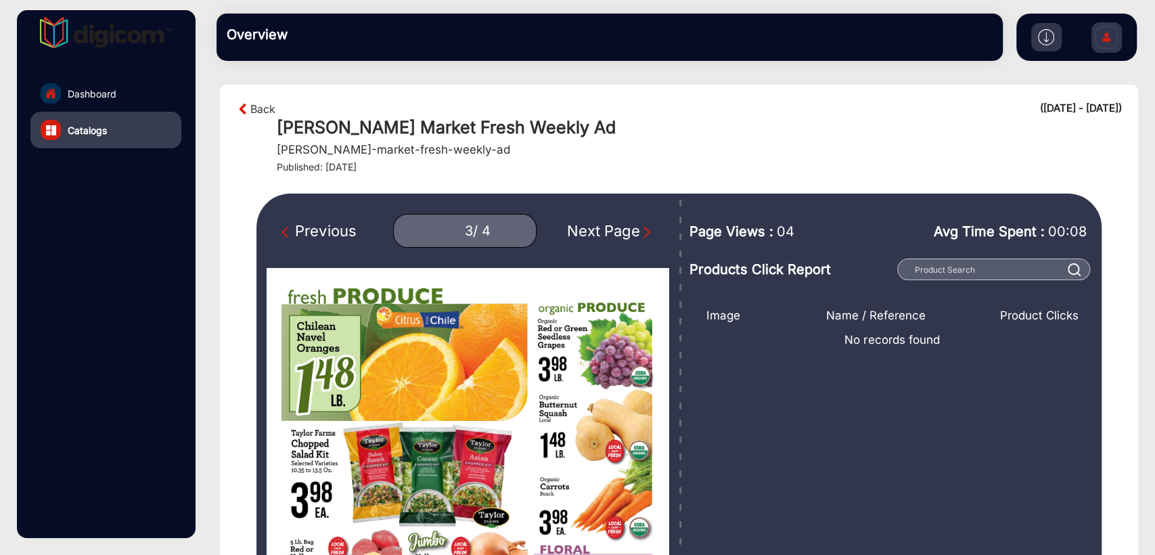
click at [595, 222] on div "Next Page" at bounding box center [610, 231] width 87 height 22
type input "4"
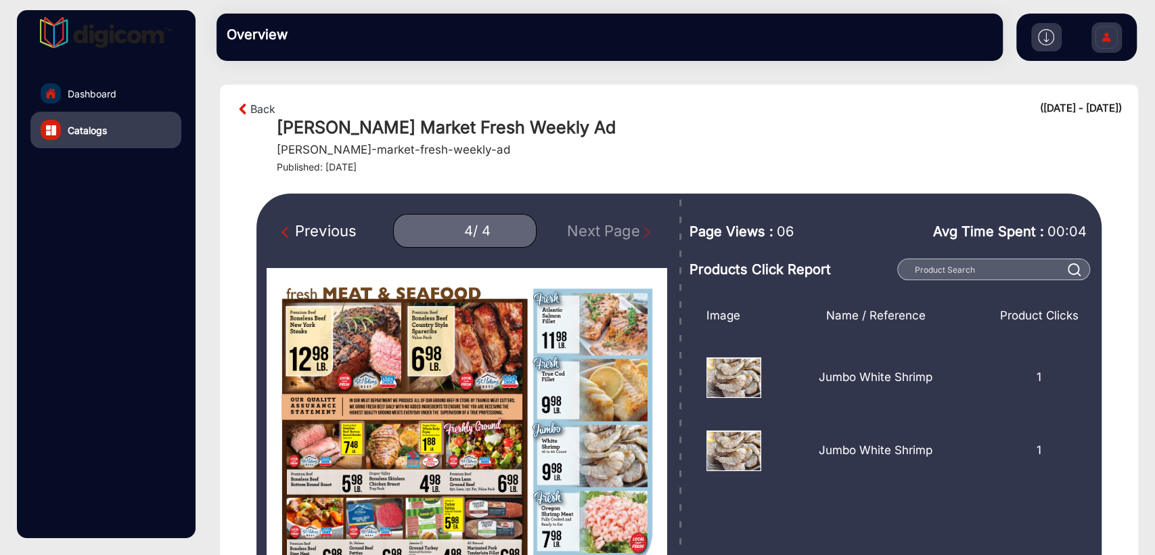
scroll to position [100, 0]
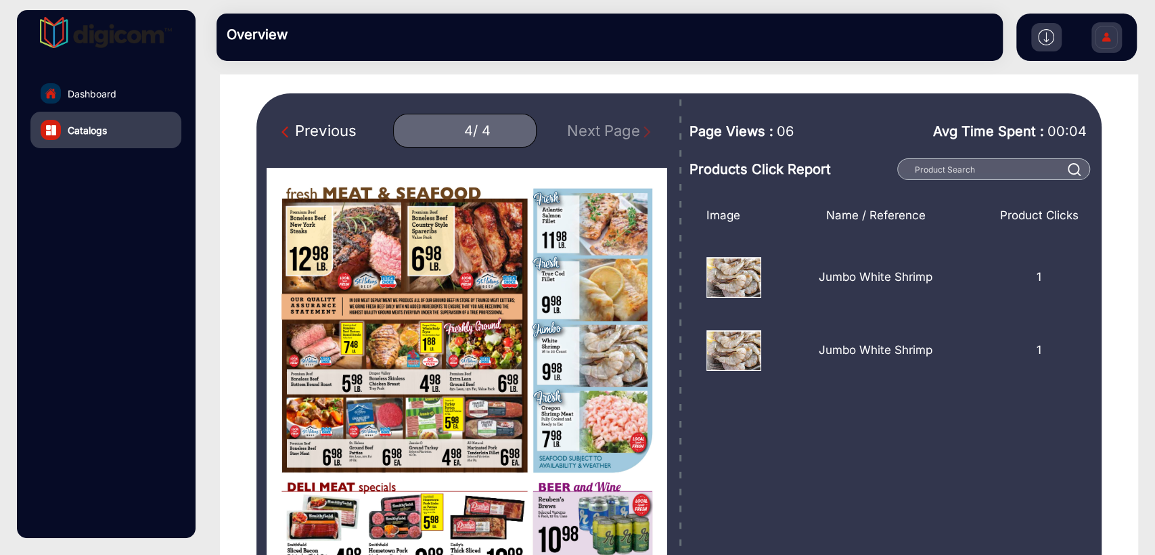
click at [103, 84] on link "Dashboard" at bounding box center [105, 93] width 151 height 37
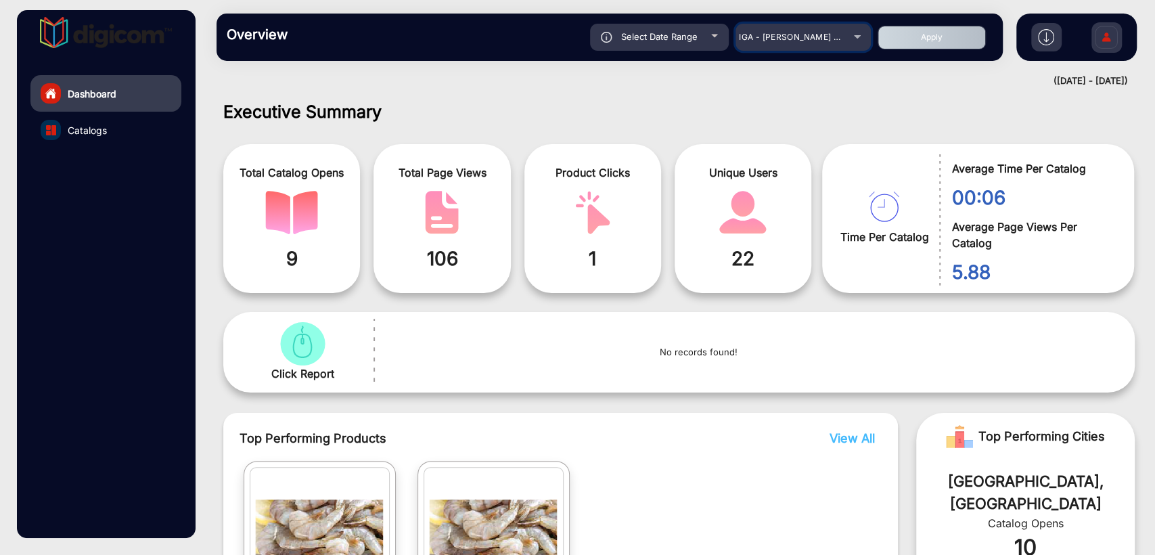
click at [781, 34] on span "IGA - [PERSON_NAME] Market Fresh" at bounding box center [813, 37] width 149 height 10
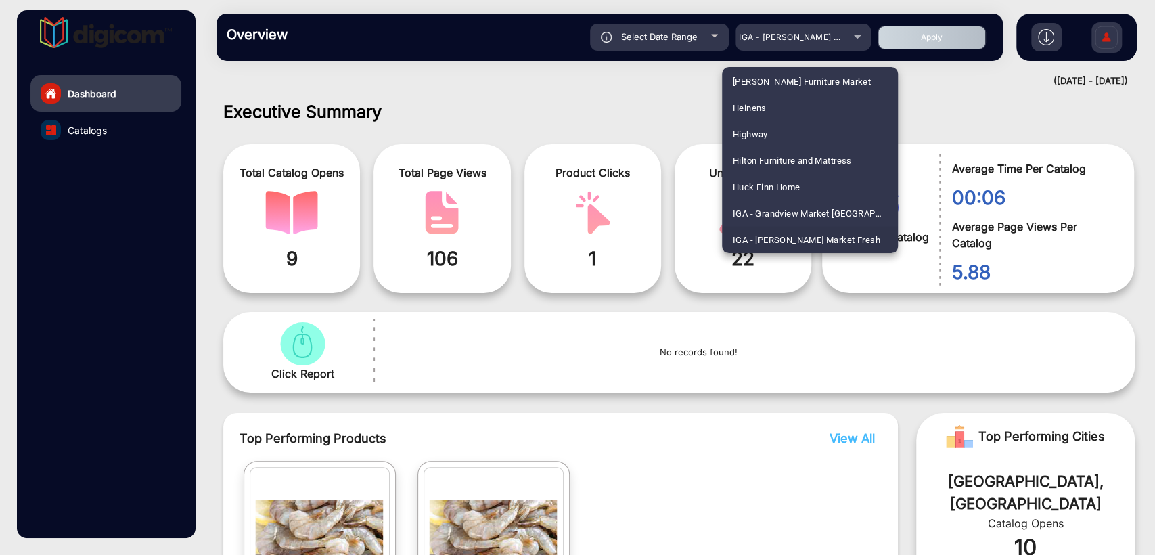
scroll to position [2062, 0]
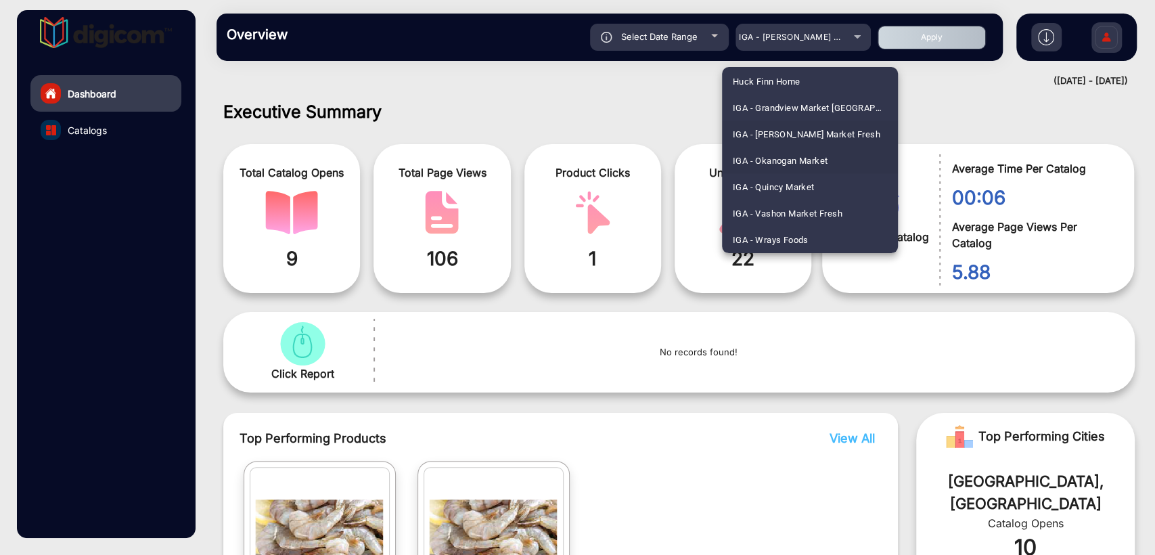
click at [791, 157] on span "IGA - Okanogan Market" at bounding box center [780, 160] width 95 height 26
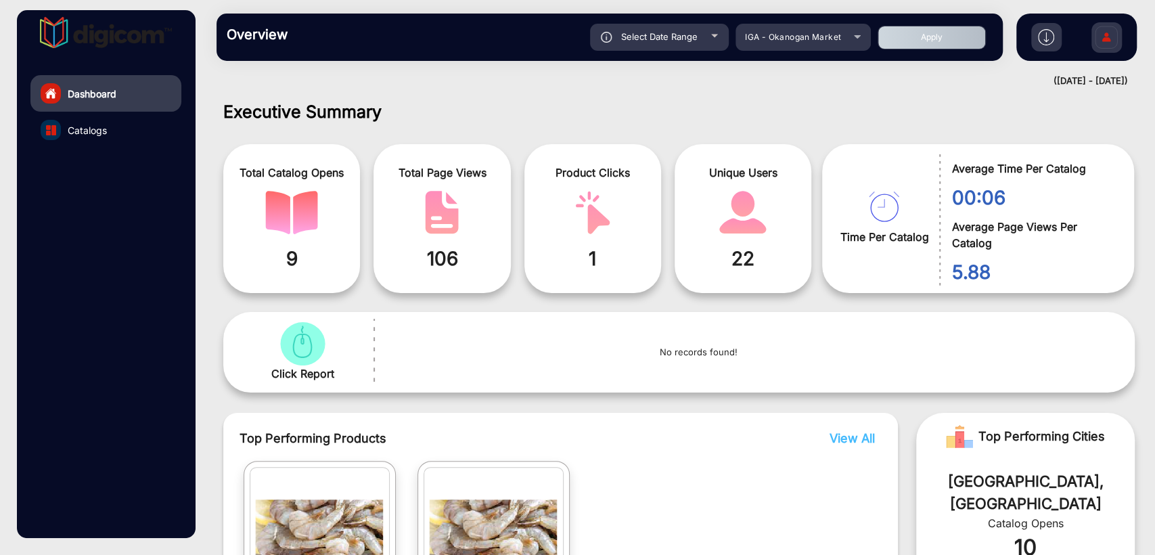
click at [962, 37] on button "Apply" at bounding box center [931, 38] width 108 height 24
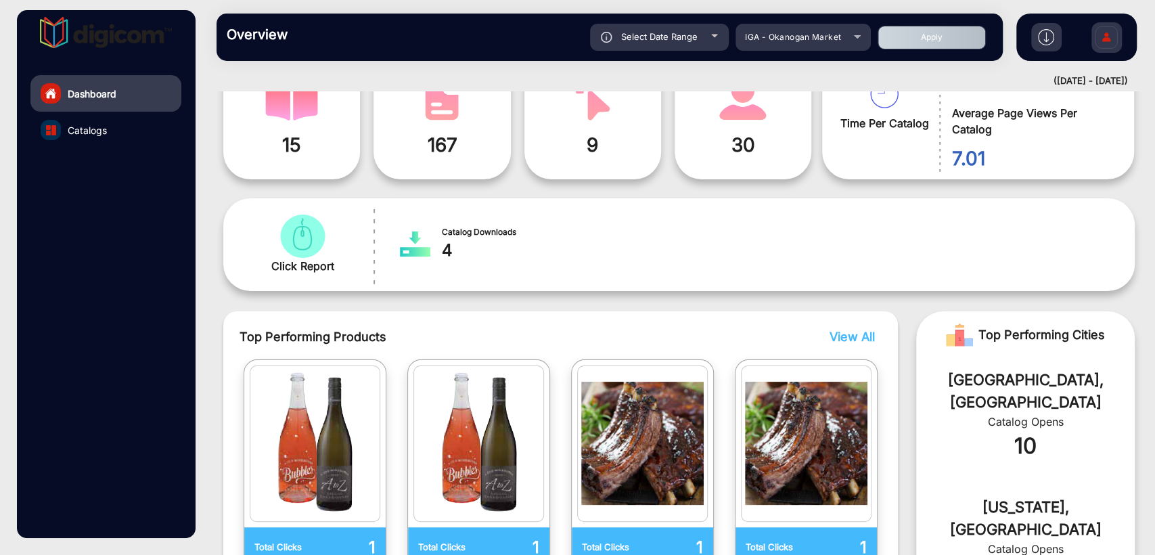
scroll to position [200, 0]
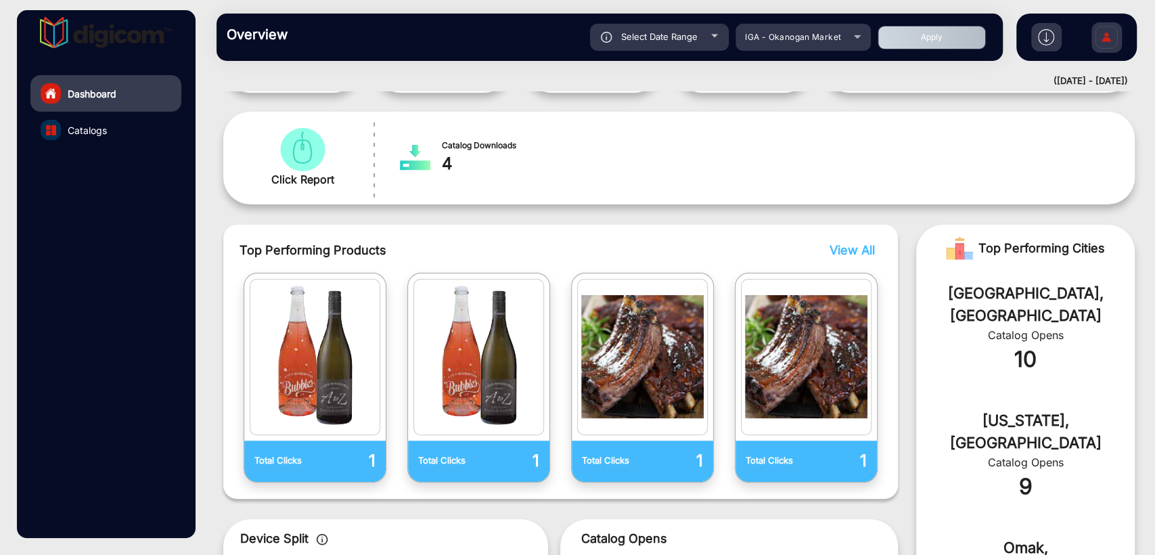
click at [868, 246] on span "View All" at bounding box center [851, 250] width 45 height 14
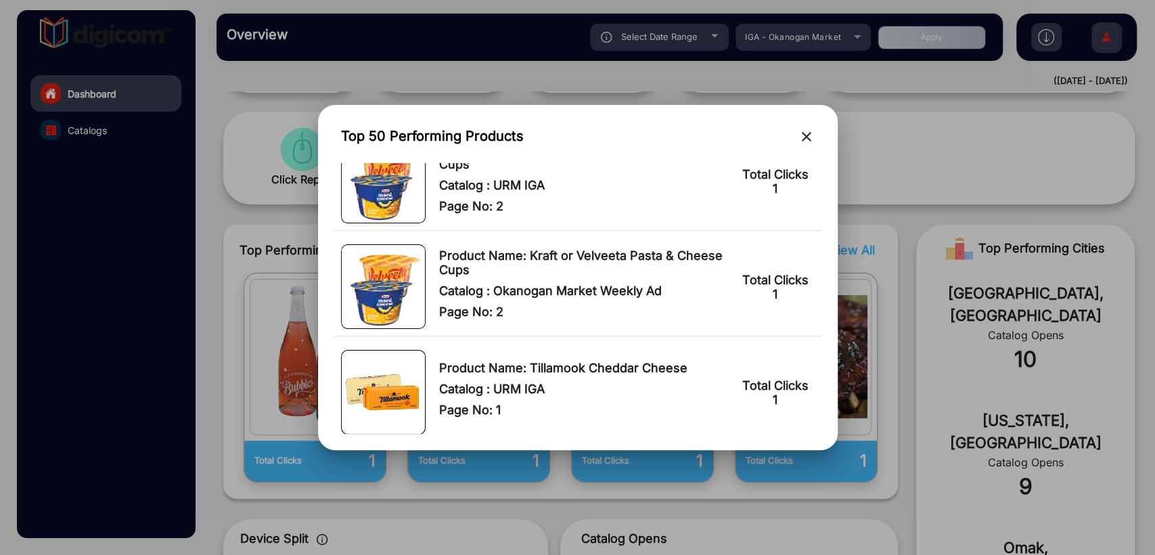
scroll to position [0, 0]
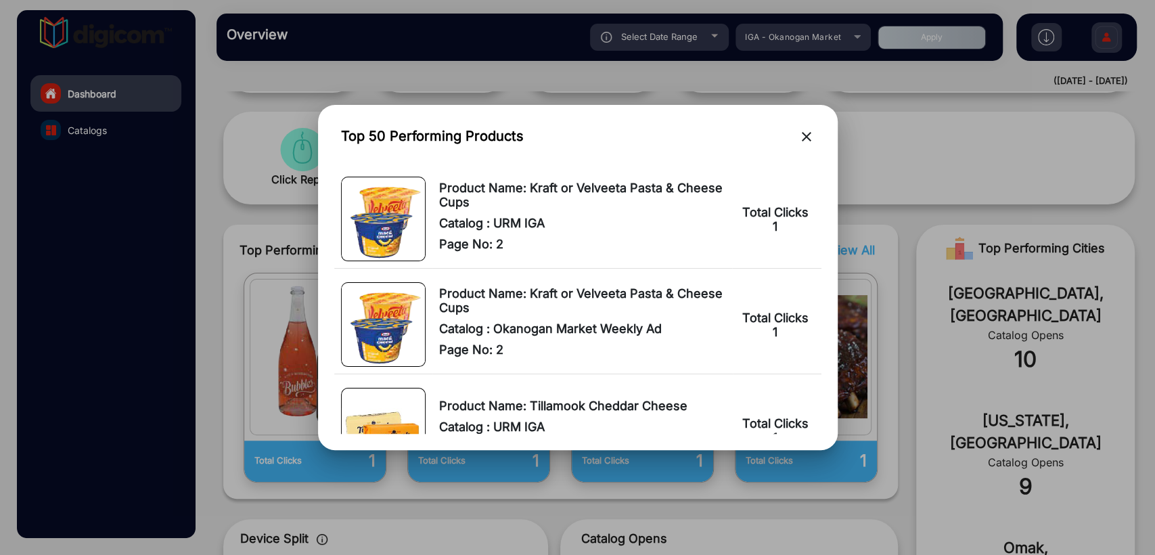
click at [798, 136] on mat-icon "close" at bounding box center [806, 137] width 16 height 16
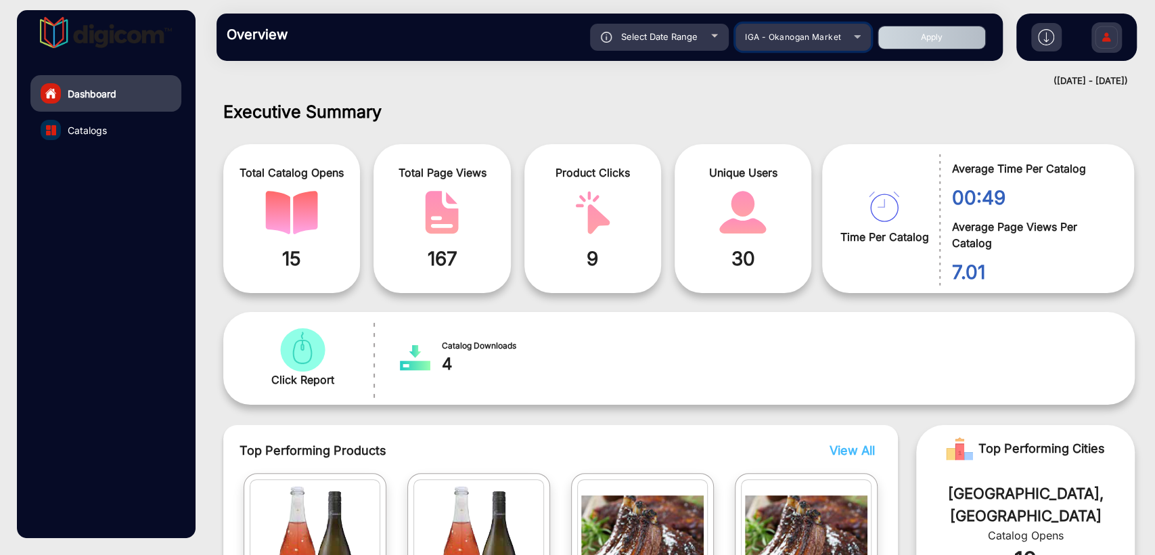
click at [805, 24] on mat-select "IGA - Okanogan Market" at bounding box center [802, 37] width 135 height 27
click at [778, 37] on span "IGA - Okanogan Market" at bounding box center [793, 37] width 96 height 10
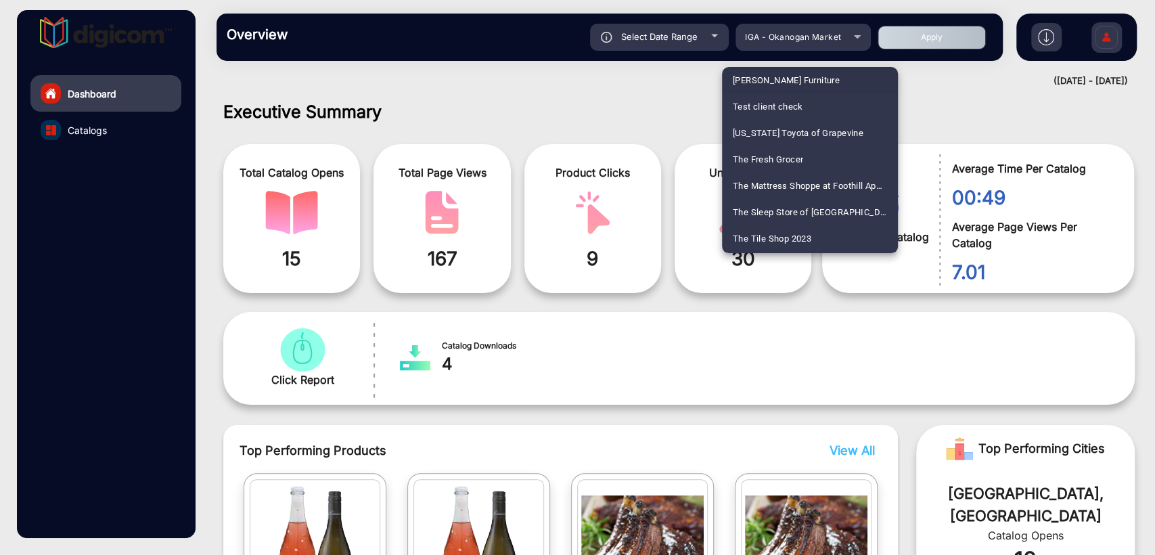
scroll to position [3723, 0]
drag, startPoint x: 766, startPoint y: 156, endPoint x: 677, endPoint y: 18, distance: 163.8
click at [766, 156] on span "United Supermarket" at bounding box center [773, 161] width 80 height 26
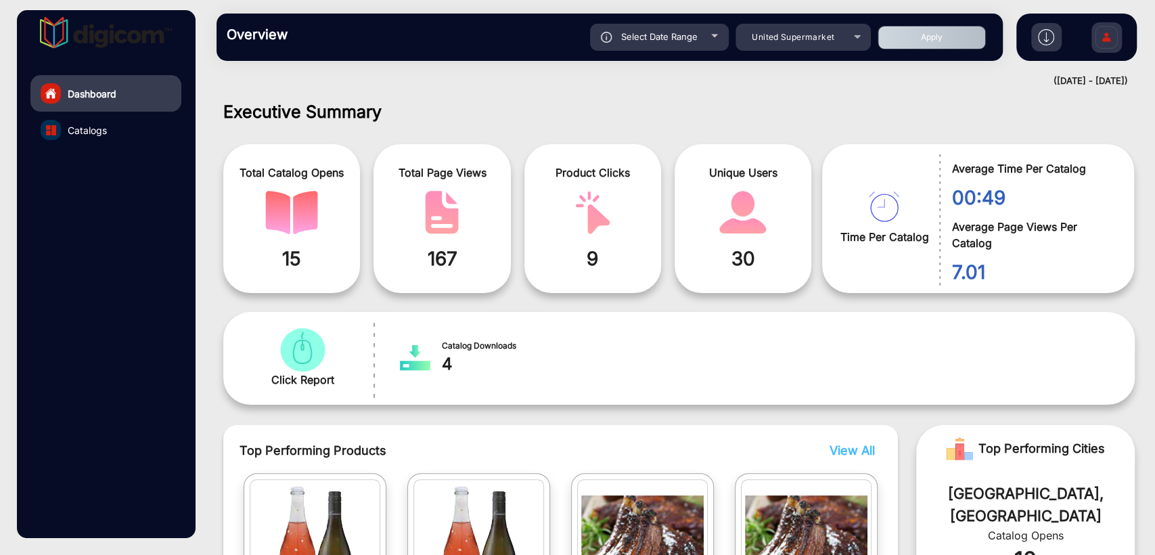
click at [909, 45] on button "Apply" at bounding box center [931, 38] width 108 height 24
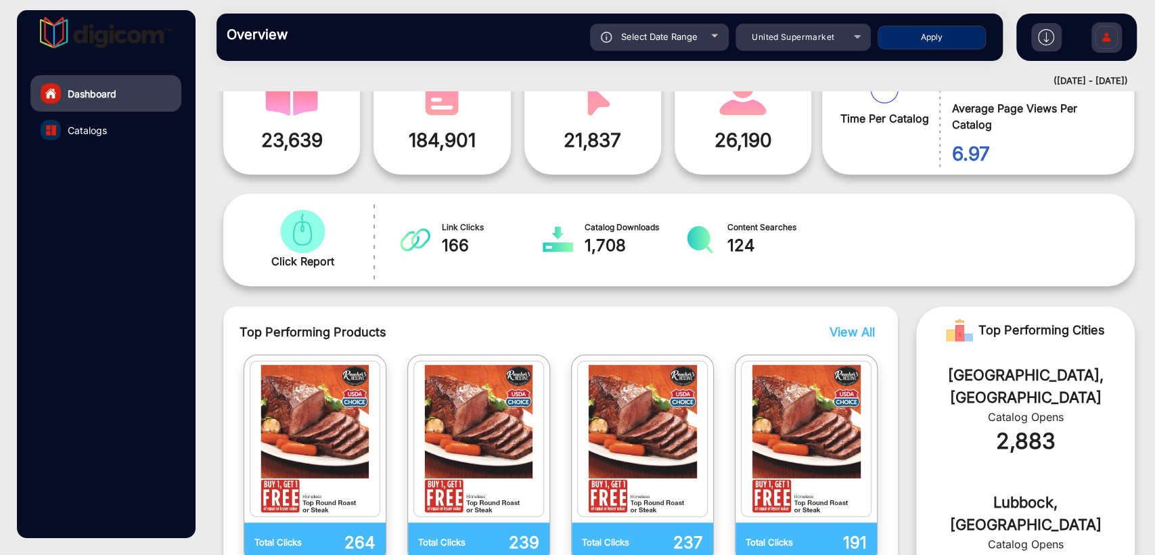
scroll to position [210, 0]
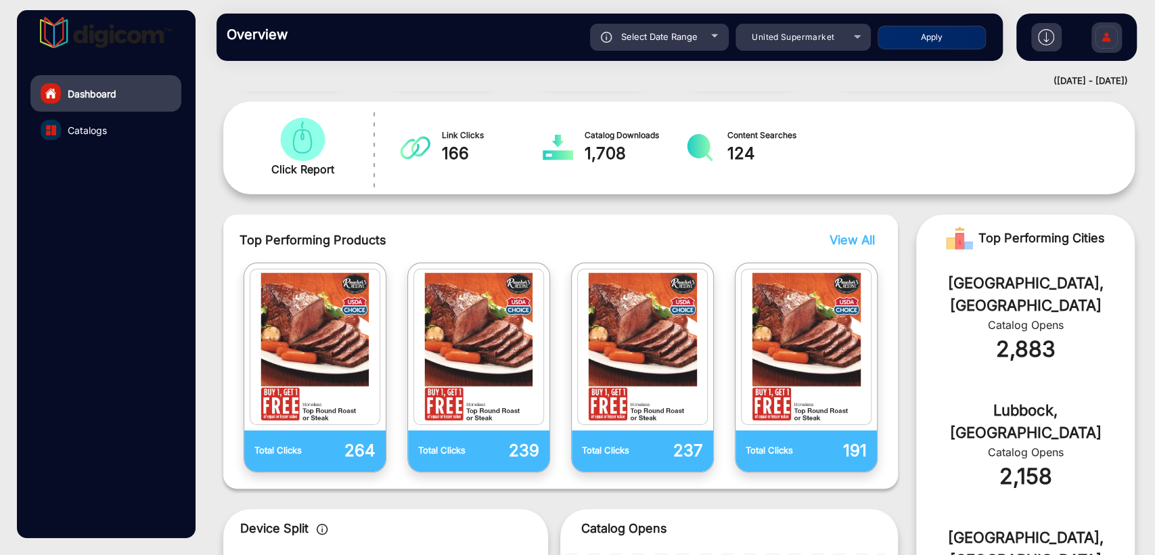
click at [849, 244] on span "View All" at bounding box center [851, 240] width 45 height 14
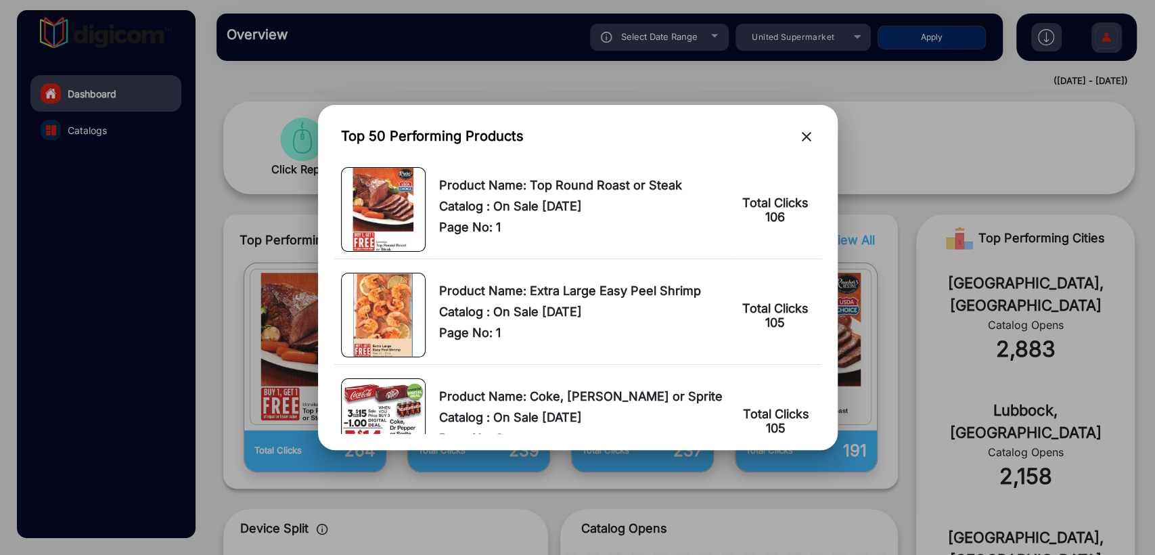
scroll to position [2104, 0]
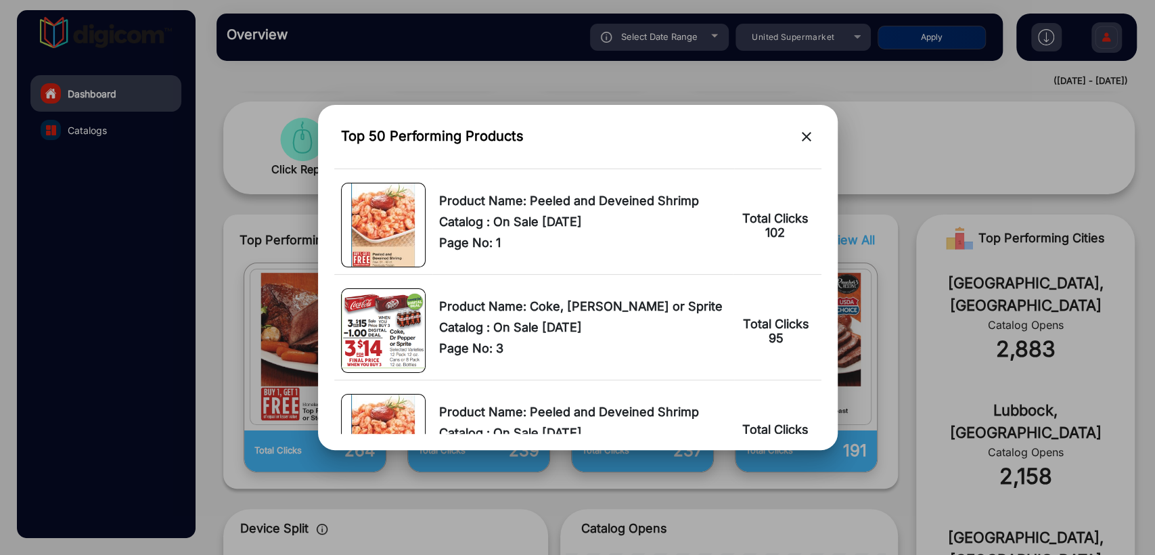
click at [811, 141] on mat-icon "close" at bounding box center [806, 137] width 16 height 16
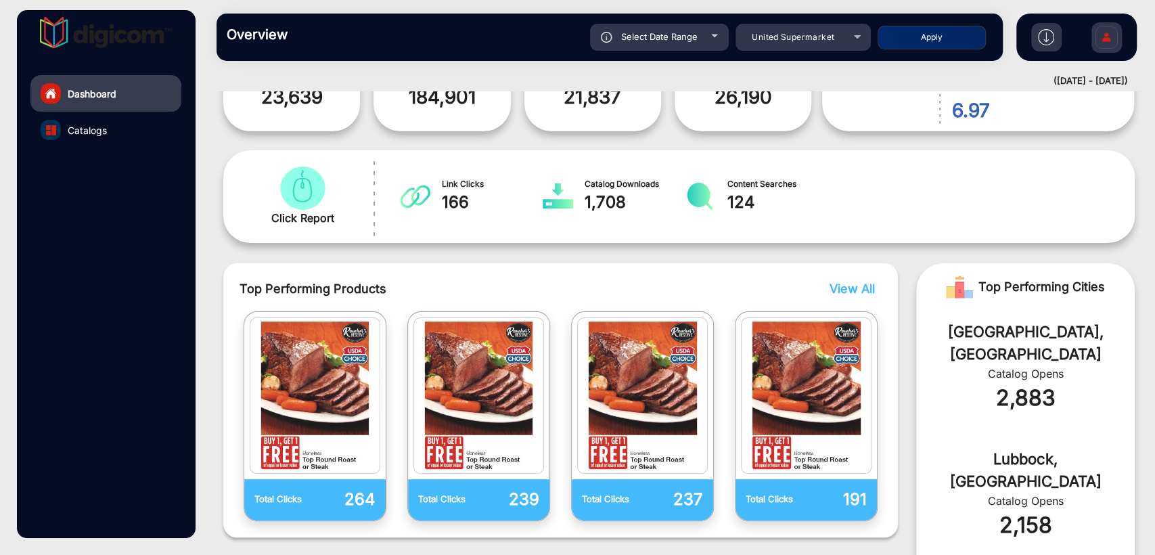
scroll to position [0, 0]
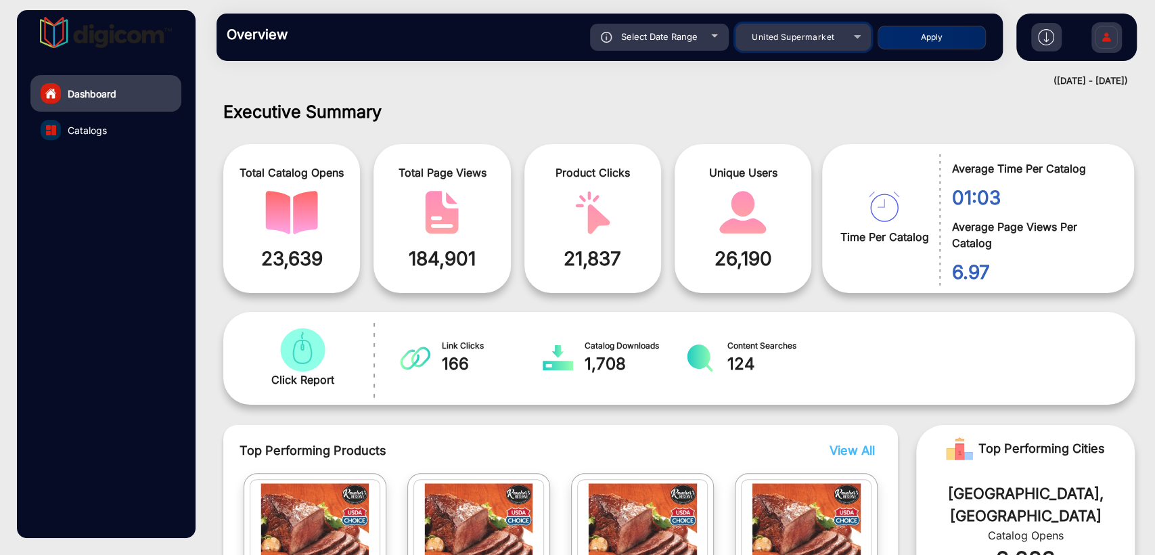
click at [810, 36] on span "United Supermarket" at bounding box center [792, 37] width 83 height 10
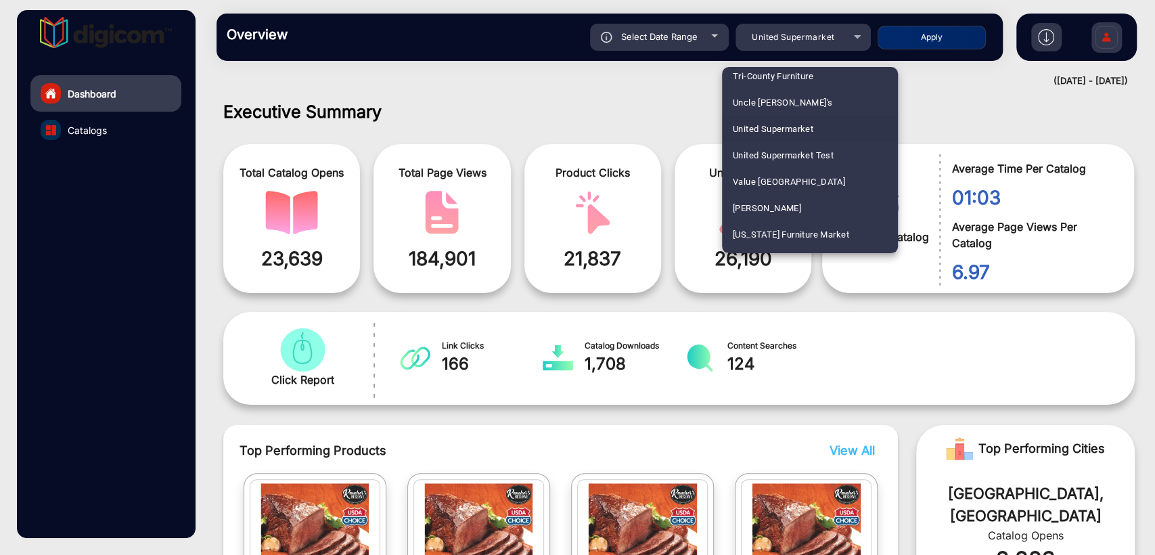
scroll to position [3644, 0]
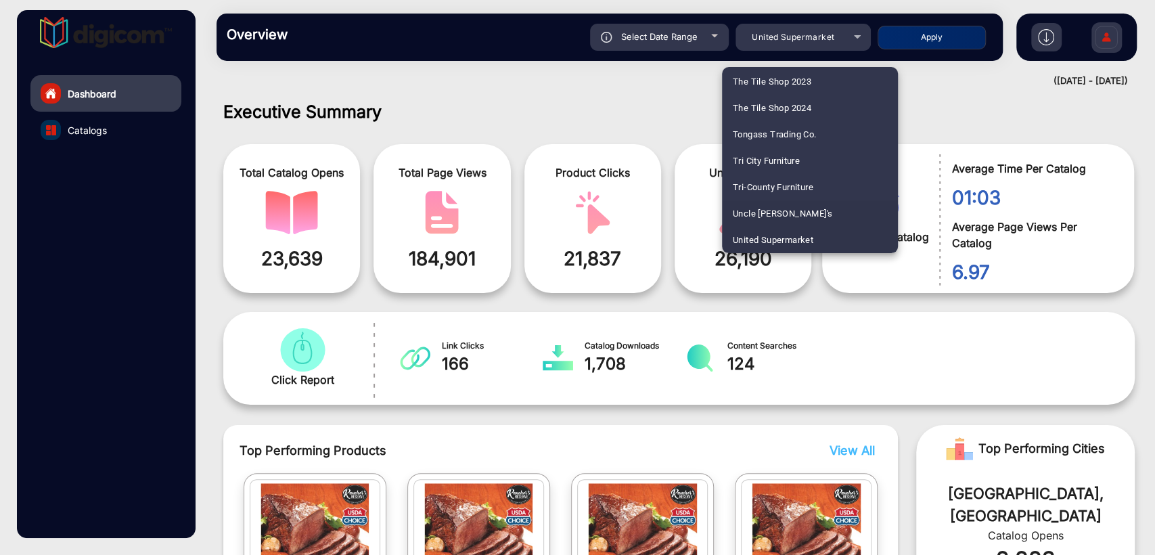
click at [801, 210] on span "Uncle [PERSON_NAME]'s" at bounding box center [783, 213] width 100 height 26
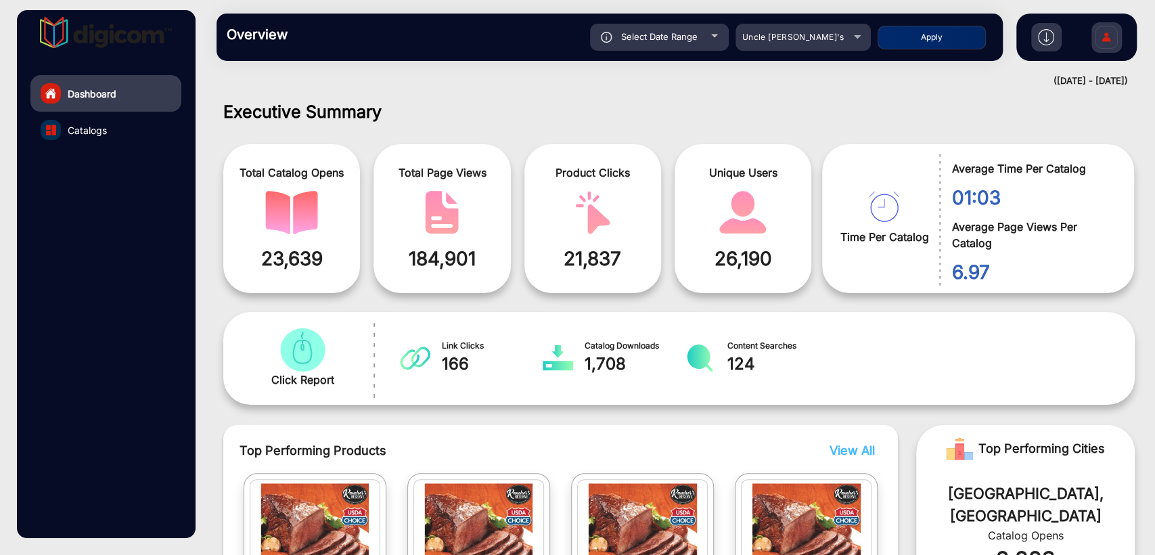
click at [933, 43] on button "Apply" at bounding box center [931, 38] width 108 height 24
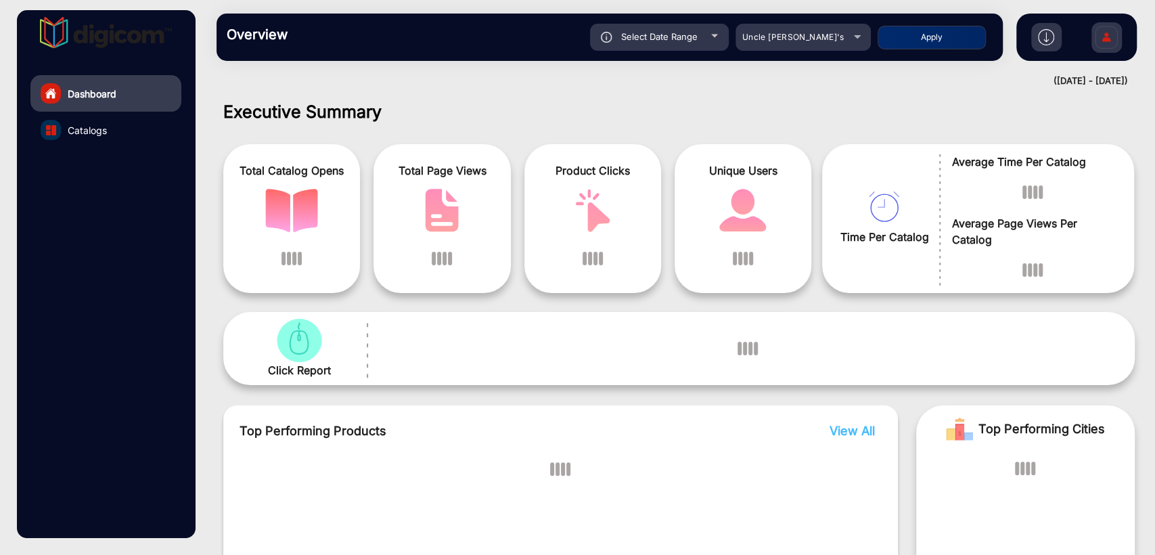
scroll to position [10, 0]
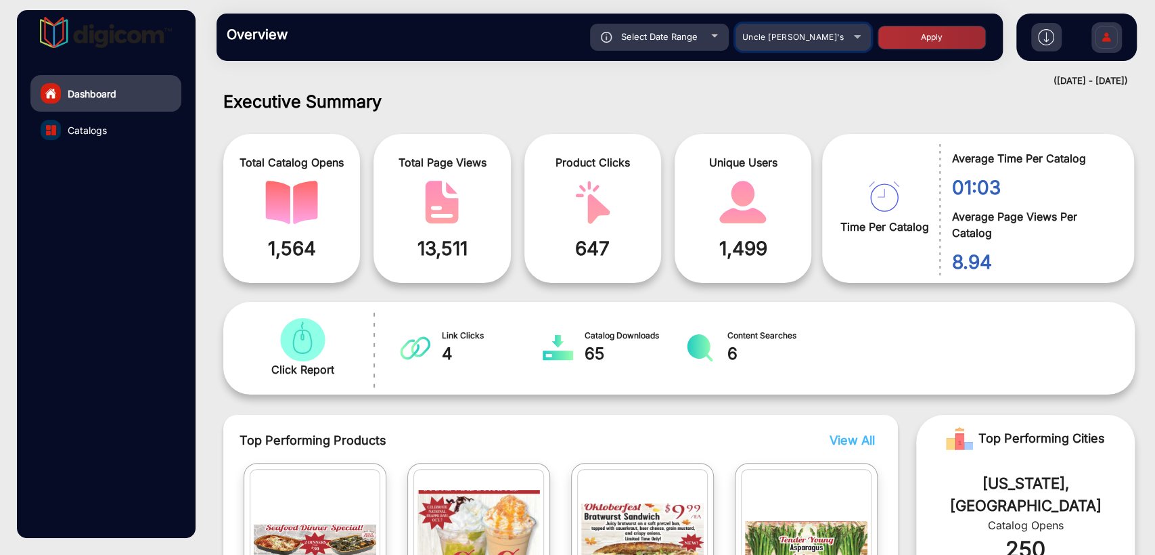
click at [814, 42] on div "Uncle [PERSON_NAME]'s" at bounding box center [793, 37] width 108 height 16
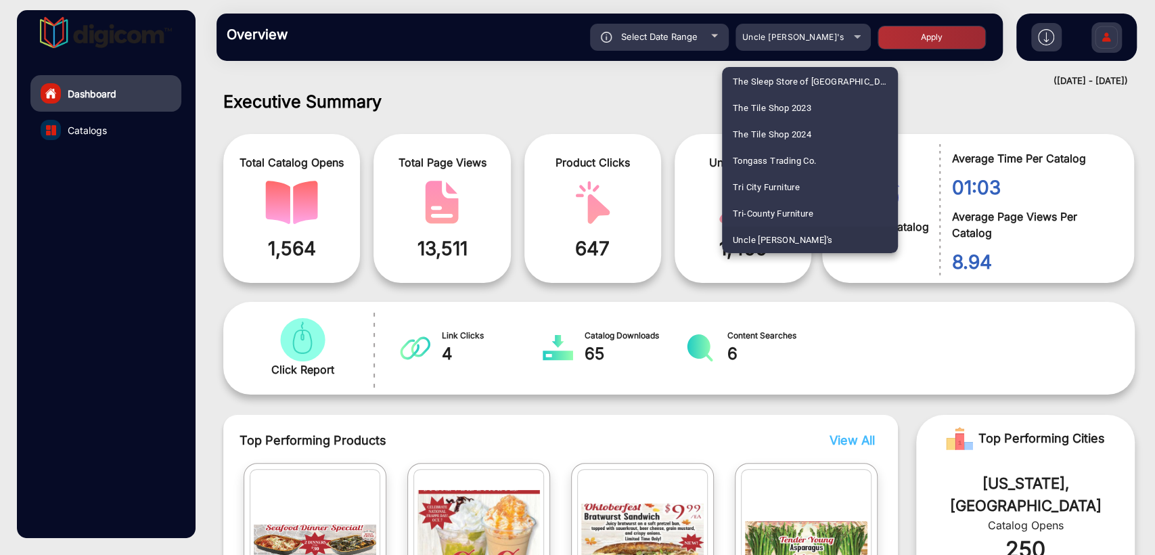
scroll to position [1244, 0]
click at [753, 158] on span "[PERSON_NAME]" at bounding box center [767, 160] width 68 height 26
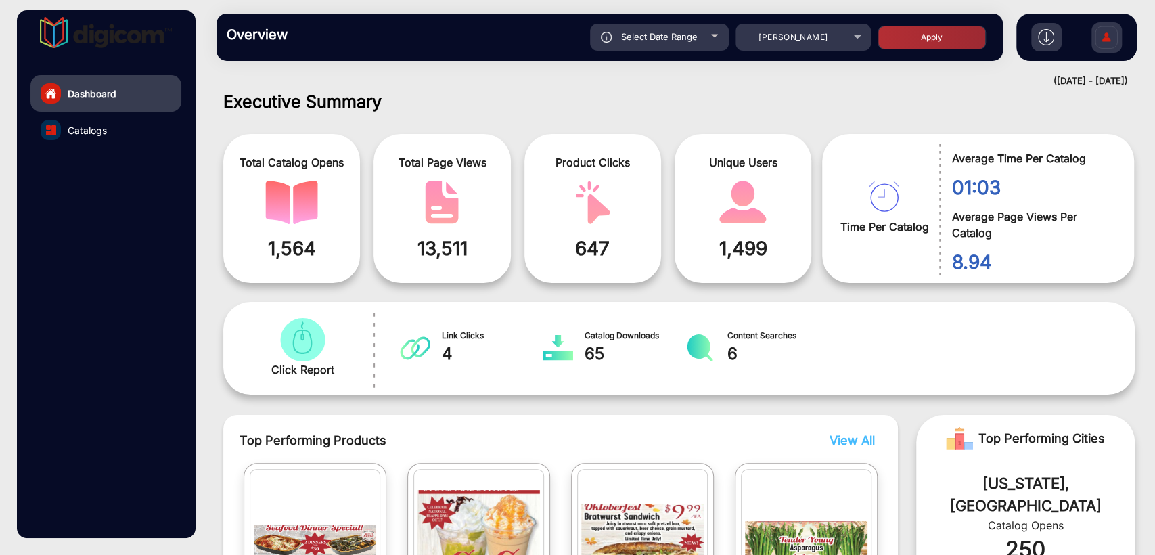
click at [937, 28] on button "Apply" at bounding box center [931, 38] width 108 height 24
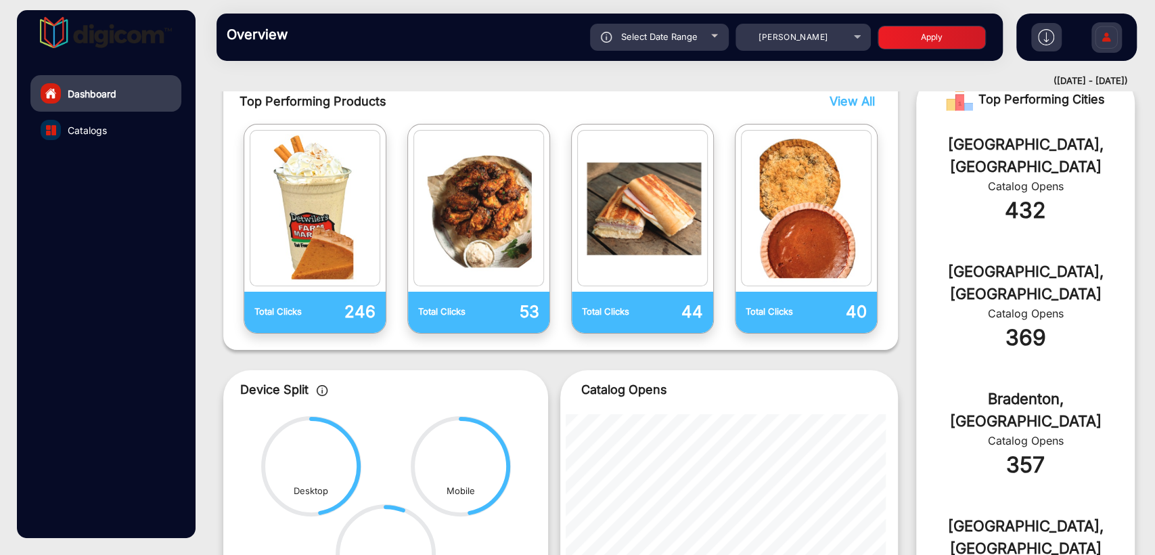
scroll to position [0, 0]
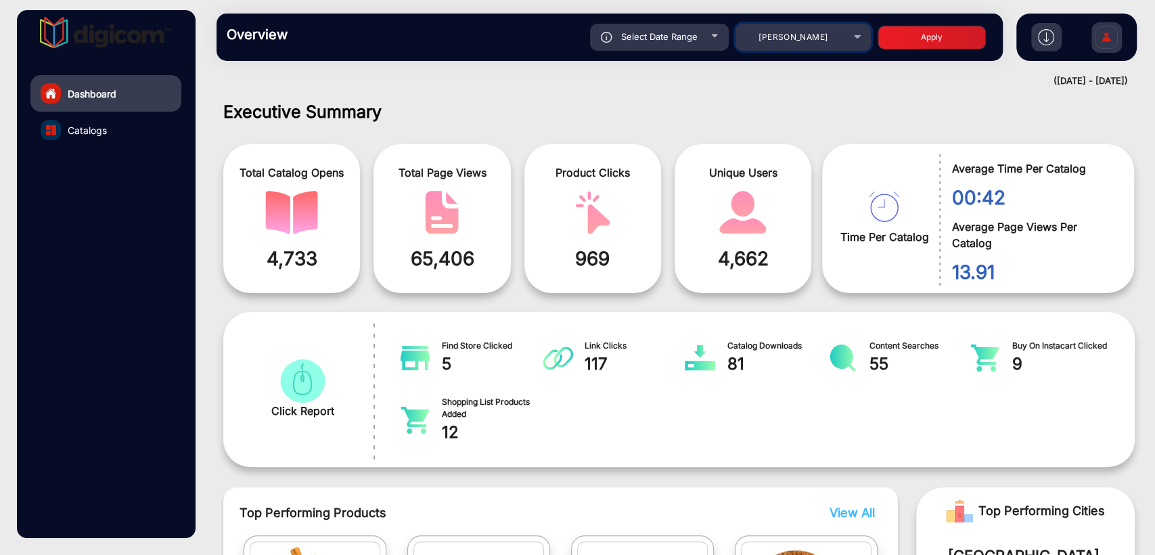
click at [801, 34] on span "[PERSON_NAME]" at bounding box center [792, 37] width 69 height 10
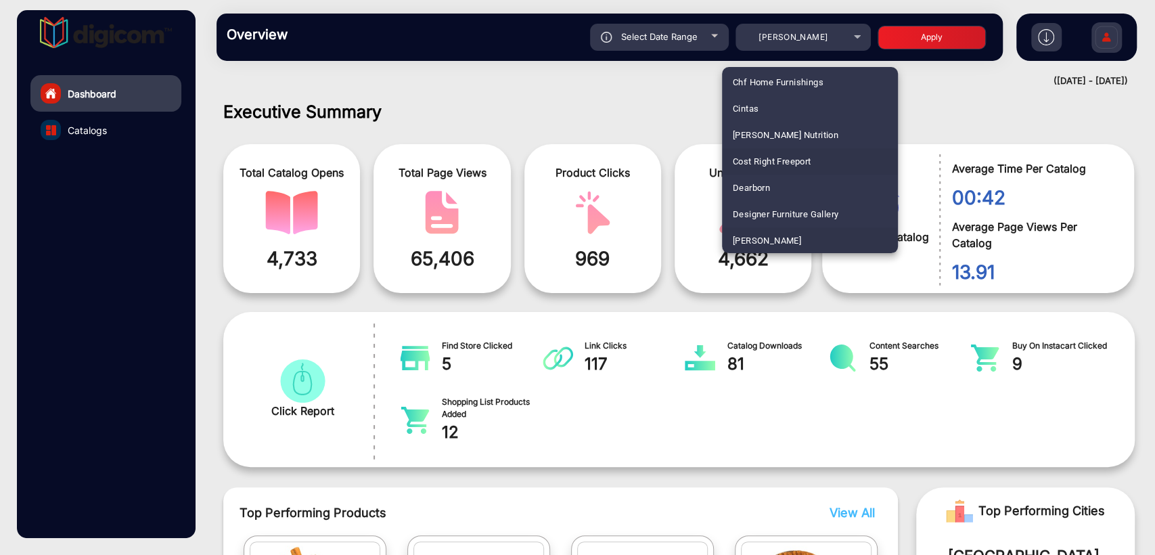
click at [762, 164] on span "Cost Right Freeport" at bounding box center [772, 161] width 78 height 26
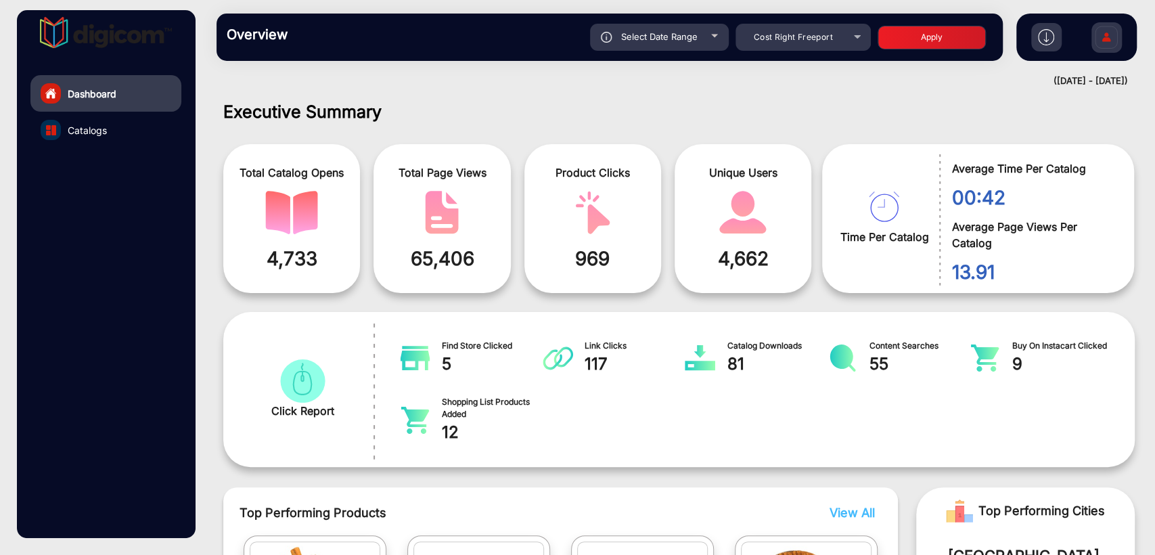
click at [935, 36] on button "Apply" at bounding box center [931, 38] width 108 height 24
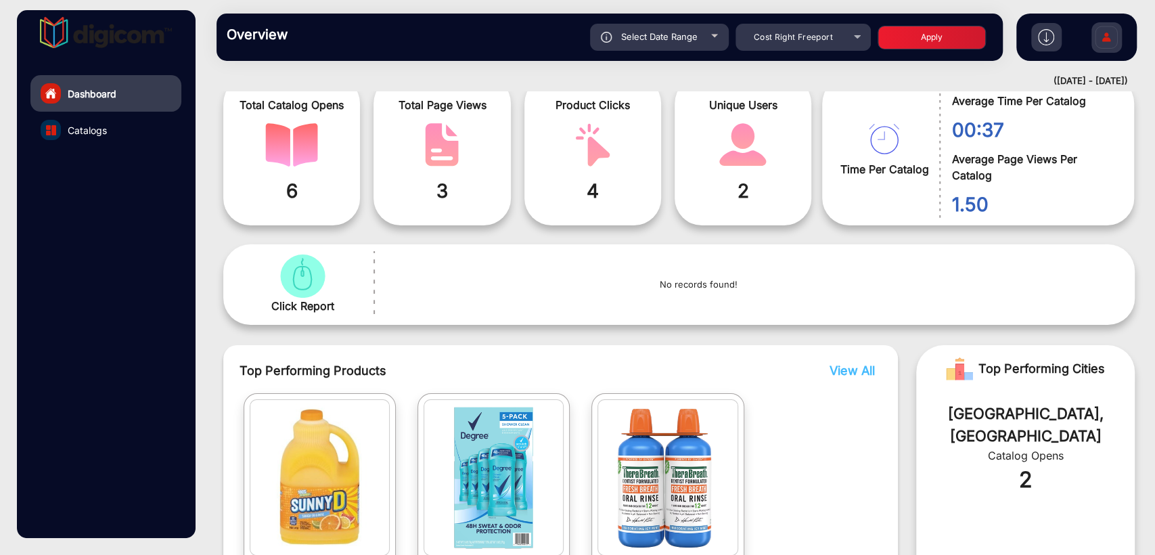
scroll to position [200, 0]
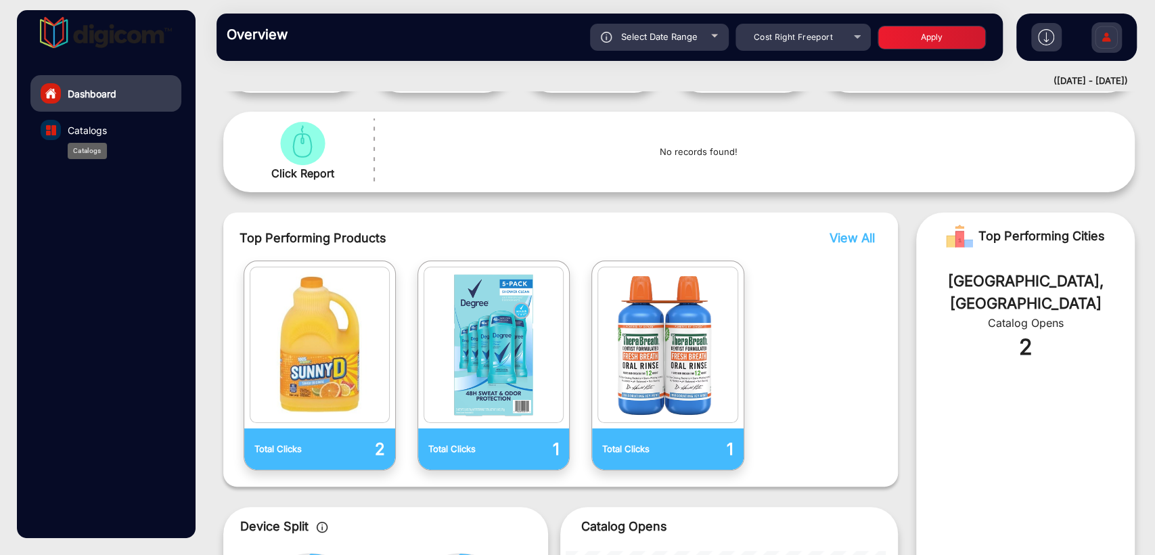
click at [86, 135] on span "Catalogs" at bounding box center [87, 130] width 39 height 14
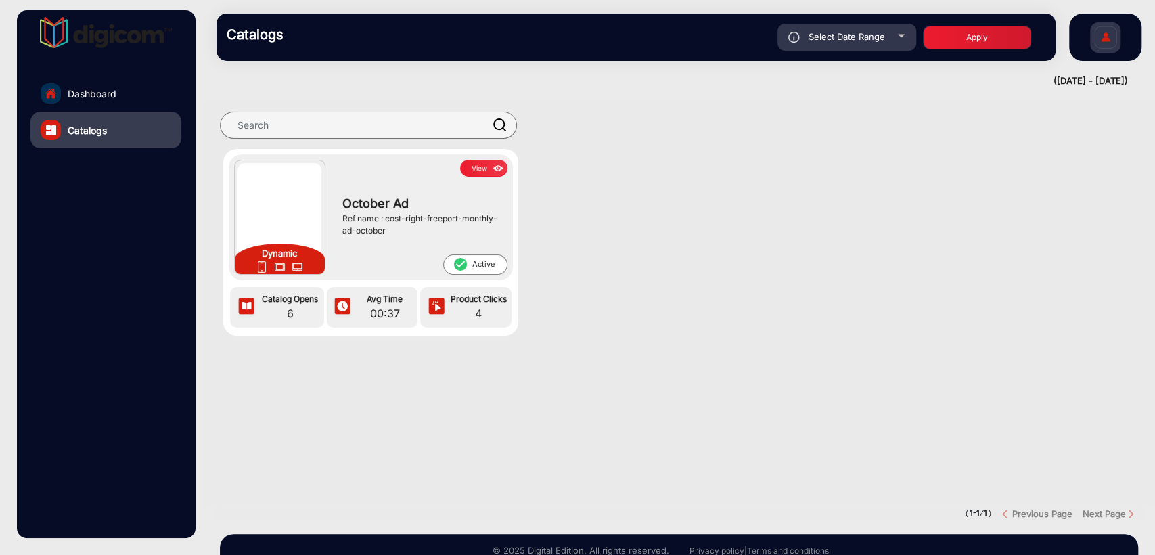
click at [490, 170] on img at bounding box center [498, 168] width 16 height 15
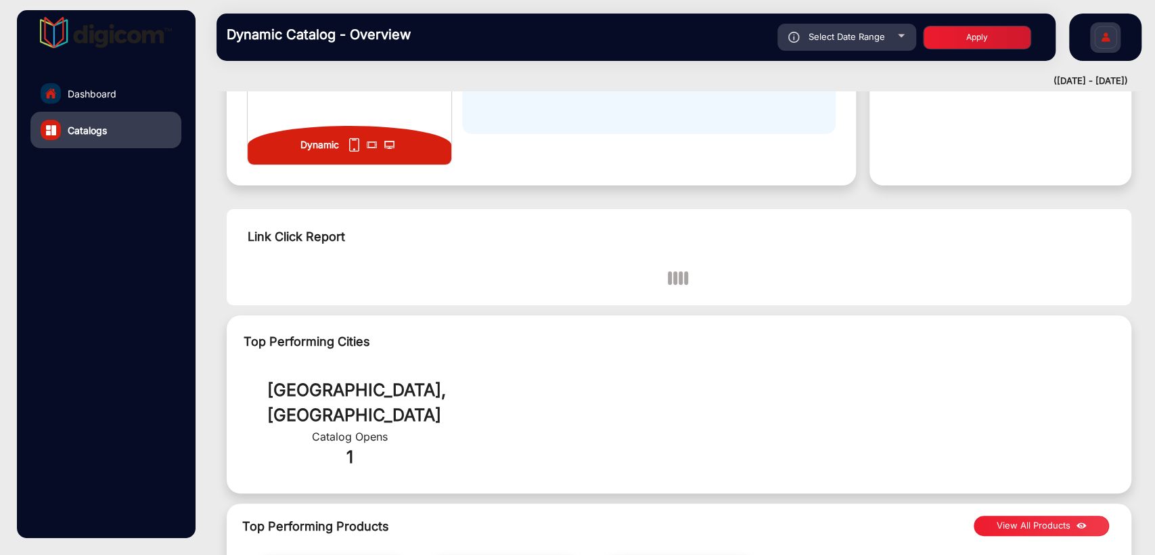
scroll to position [103, 0]
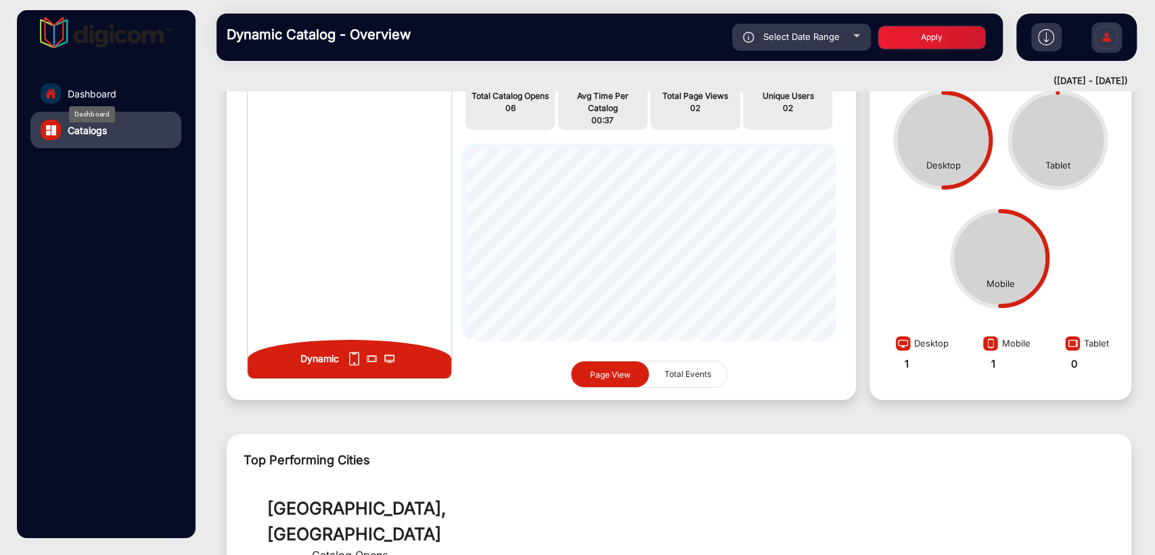
click at [103, 99] on span "Dashboard" at bounding box center [92, 94] width 49 height 14
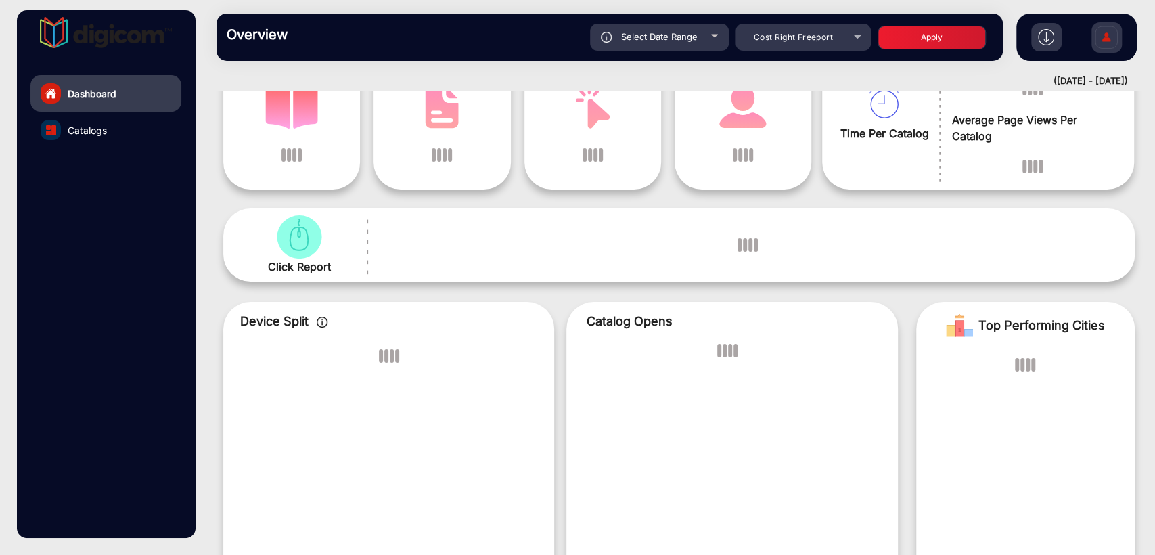
scroll to position [10, 0]
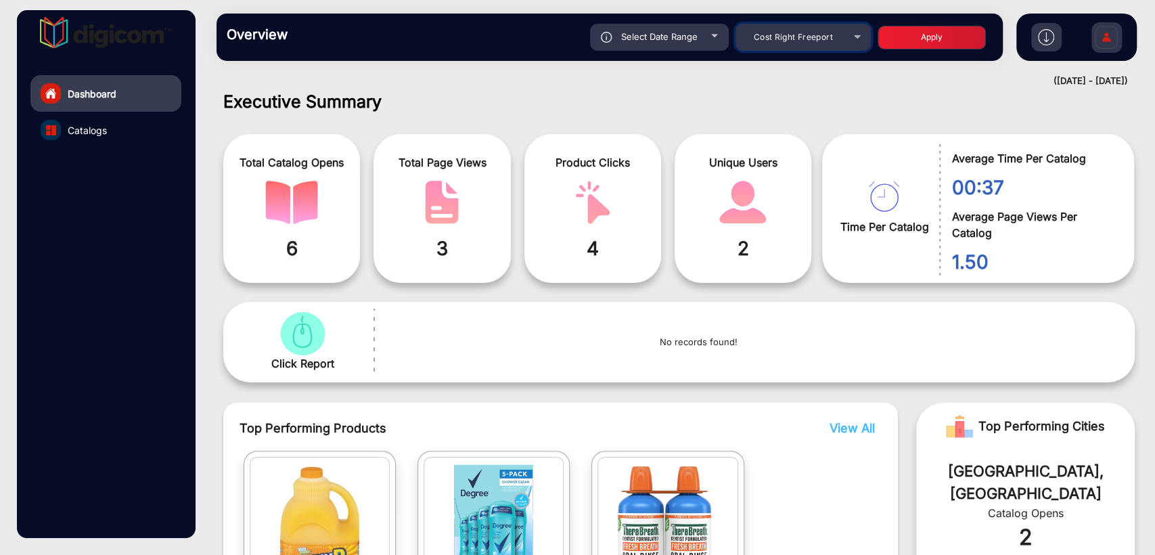
click at [782, 44] on div "Cost Right Freeport" at bounding box center [793, 37] width 108 height 16
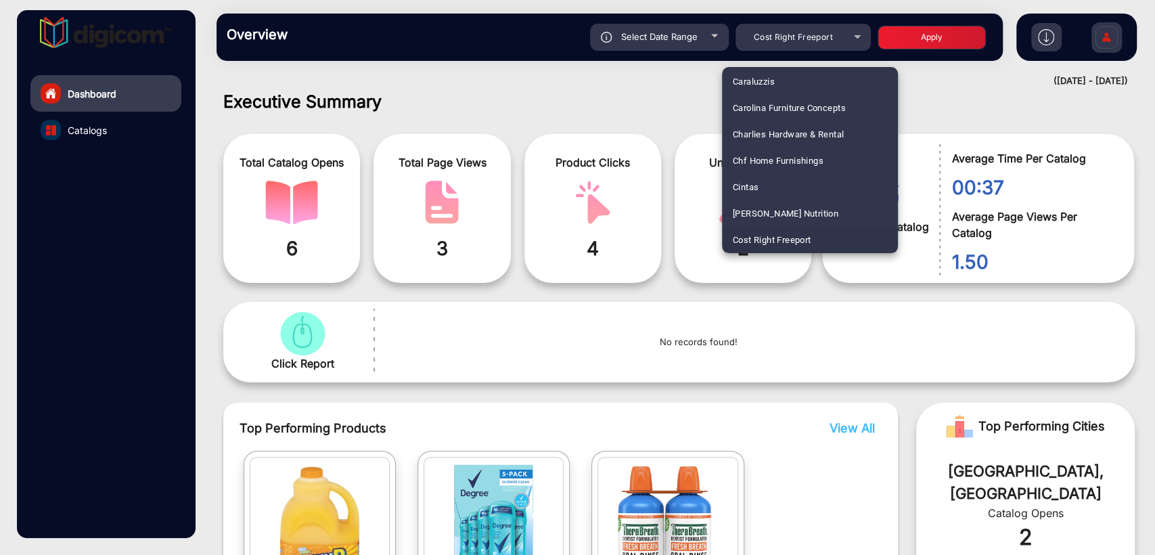
scroll to position [2114, 0]
click at [790, 163] on span "IGA - Vashon Market Fresh" at bounding box center [788, 160] width 110 height 26
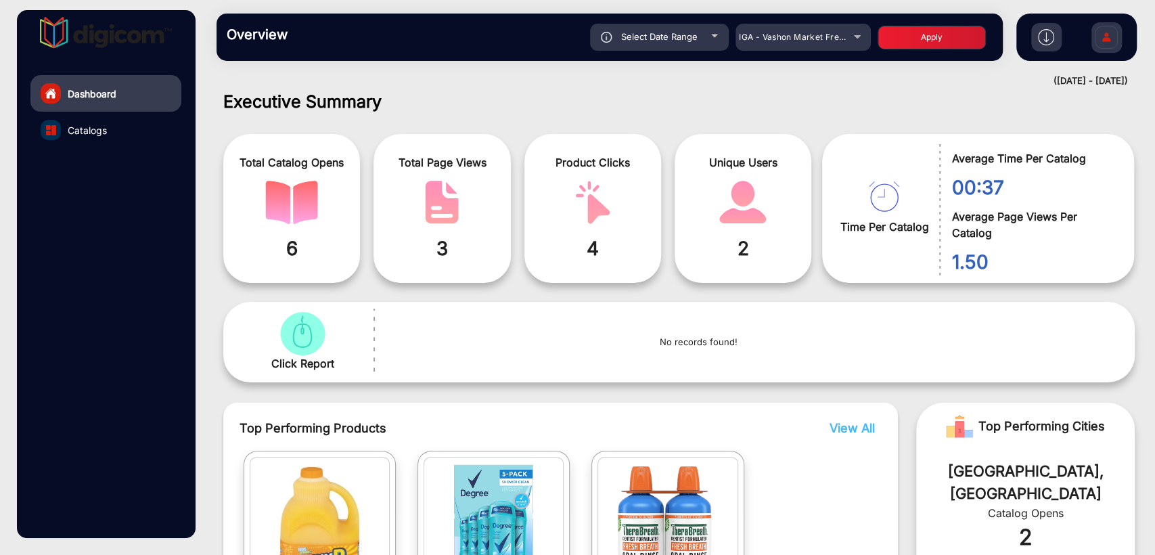
click at [915, 41] on button "Apply" at bounding box center [931, 38] width 108 height 24
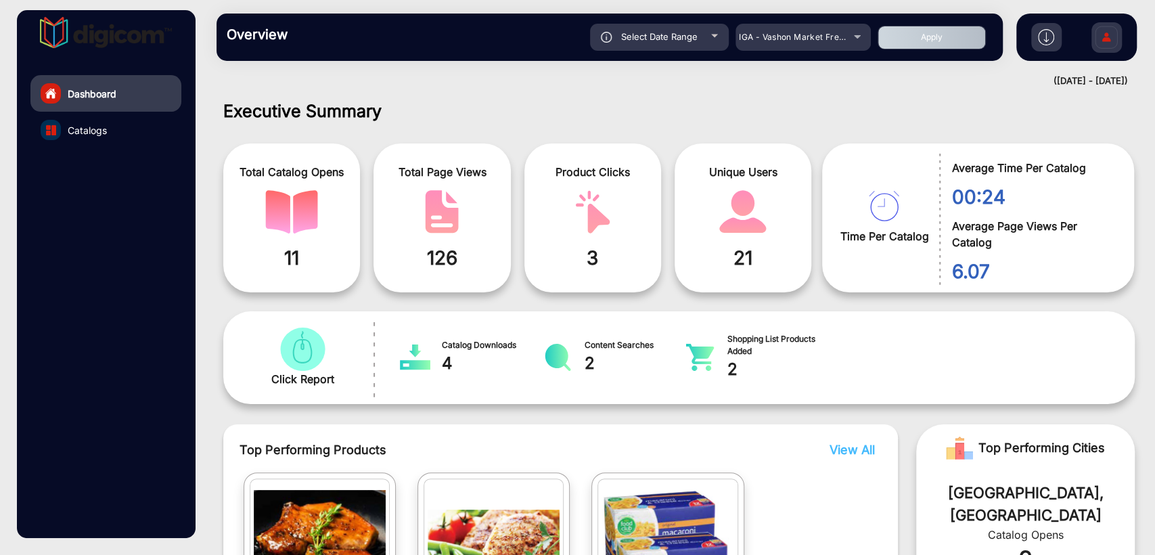
scroll to position [0, 0]
click at [111, 132] on link "Catalogs" at bounding box center [105, 130] width 151 height 37
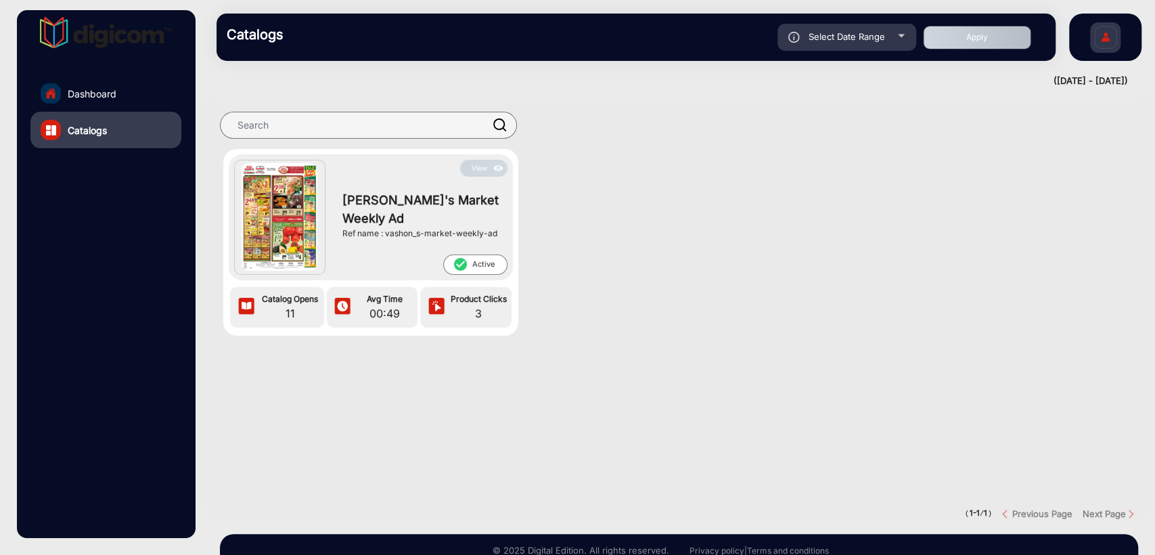
click at [433, 233] on div "Ref name : vashon_s-market-weekly-ad" at bounding box center [421, 233] width 158 height 12
click at [509, 232] on div "View [PERSON_NAME]'s Market Weekly Ad Ref name : vashon_s-market-weekly-ad chec…" at bounding box center [371, 217] width 284 height 126
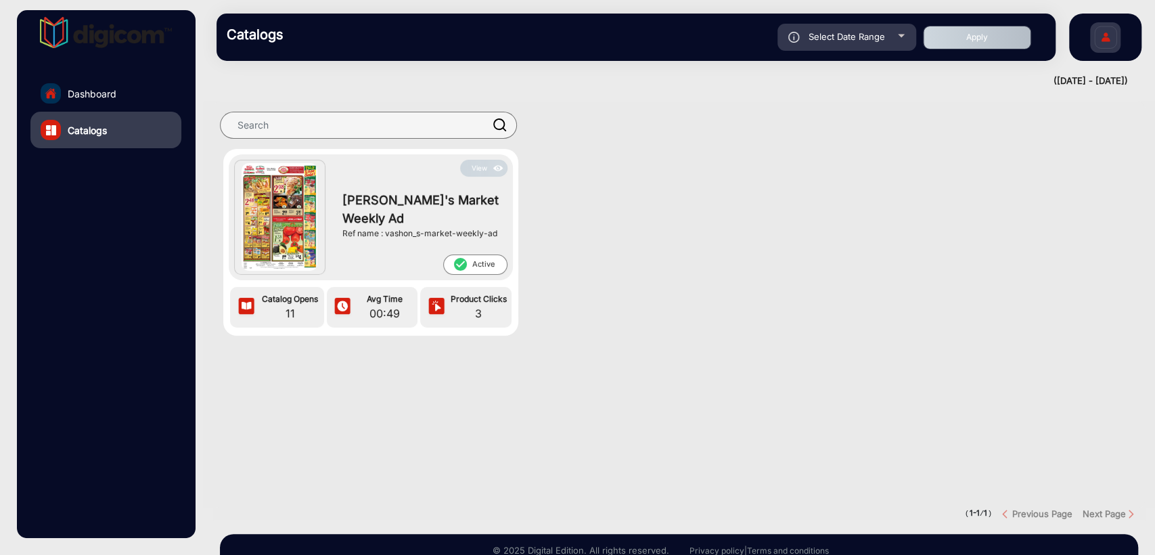
drag, startPoint x: 504, startPoint y: 232, endPoint x: 384, endPoint y: 230, distance: 120.4
click at [384, 230] on div "[PERSON_NAME]'s Market Weekly Ad Ref name : vashon_s-market-weekly-ad" at bounding box center [421, 216] width 172 height 78
copy div "vashon_s-market-weekly-ad"
click at [609, 204] on div "View [PERSON_NAME]'s Market Weekly Ad Ref name : vashon_s-market-weekly-ad chec…" at bounding box center [679, 256] width 952 height 214
click at [94, 89] on span "Dashboard" at bounding box center [92, 94] width 49 height 14
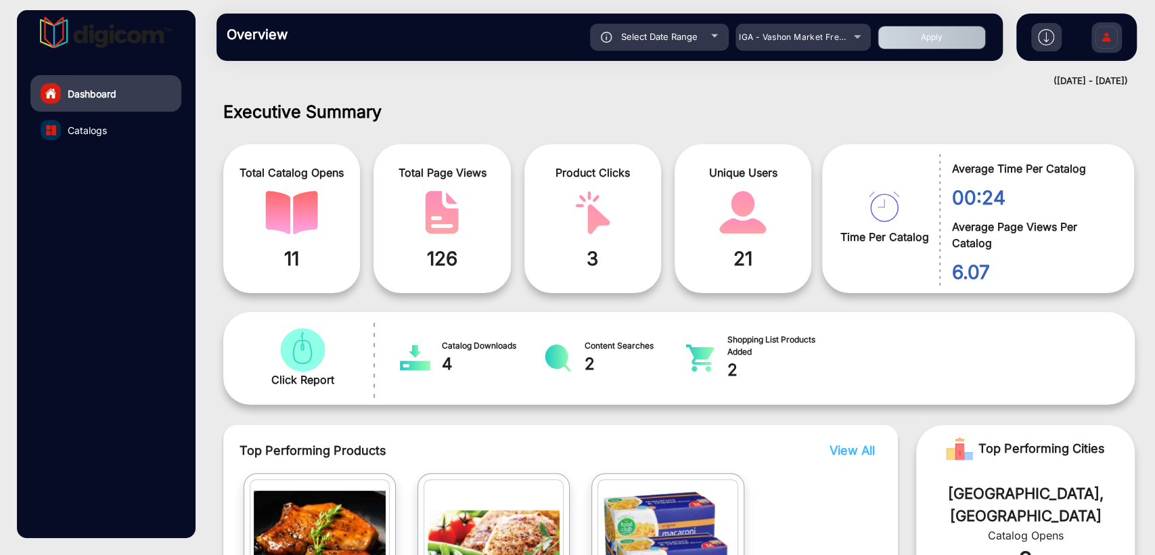
scroll to position [10, 0]
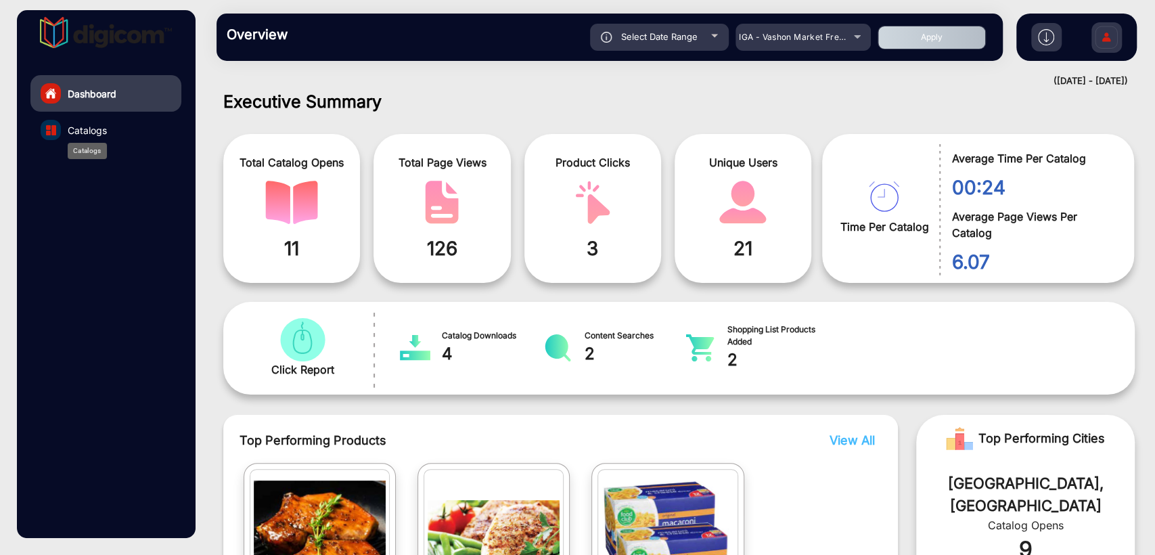
click at [96, 127] on span "Catalogs" at bounding box center [87, 130] width 39 height 14
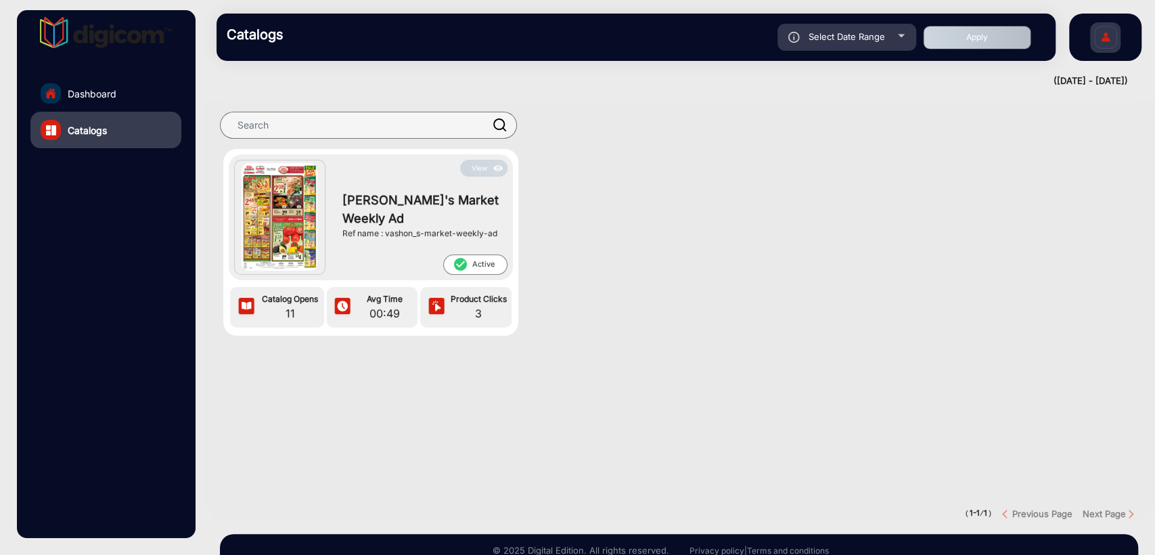
click at [92, 75] on link "Dashboard" at bounding box center [105, 93] width 151 height 37
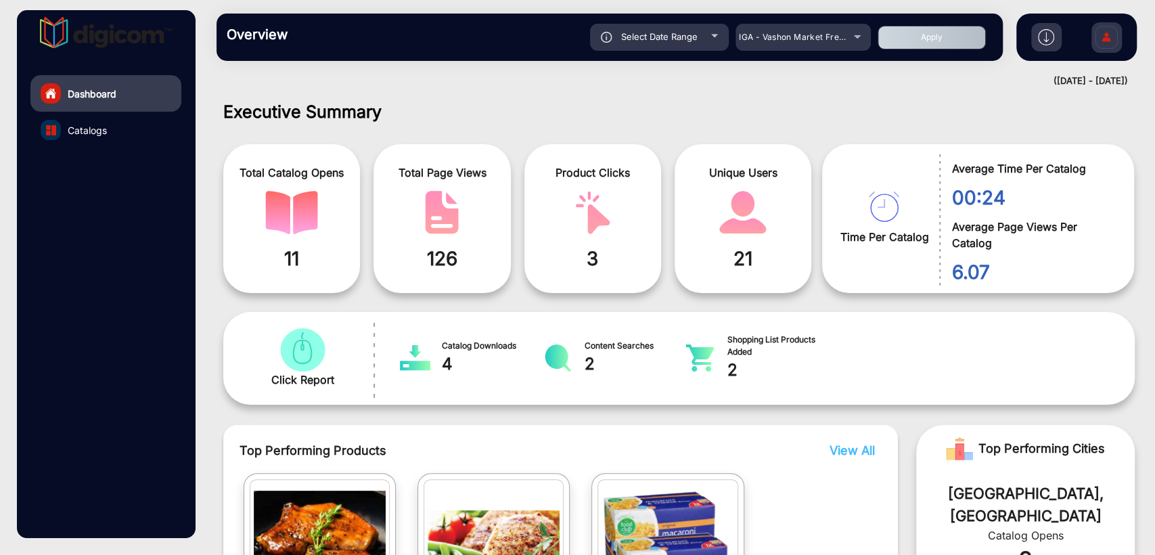
click at [95, 131] on span "Catalogs" at bounding box center [87, 130] width 39 height 14
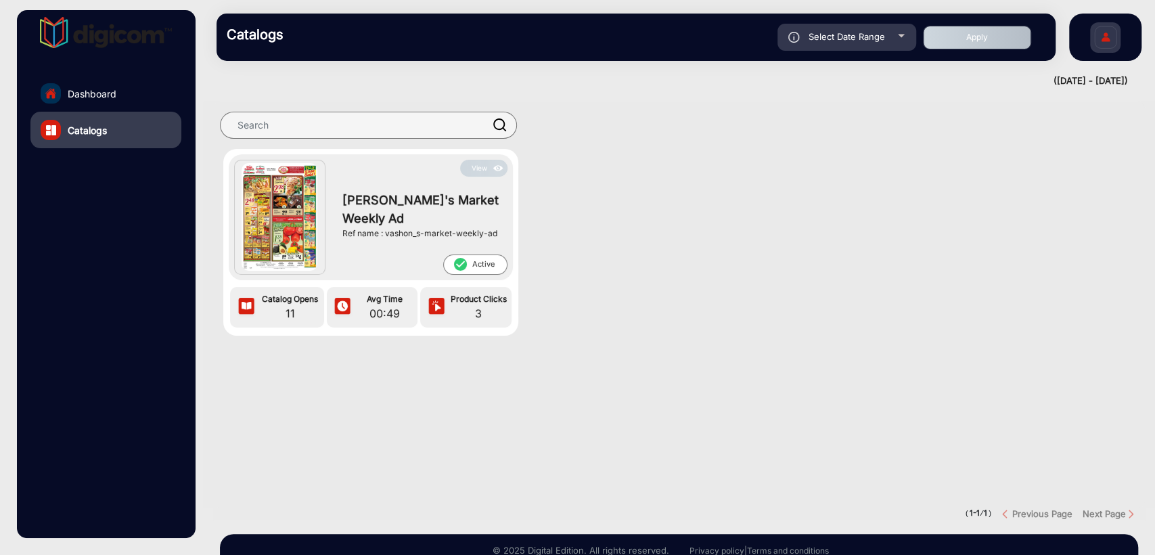
click at [490, 164] on img at bounding box center [498, 168] width 16 height 15
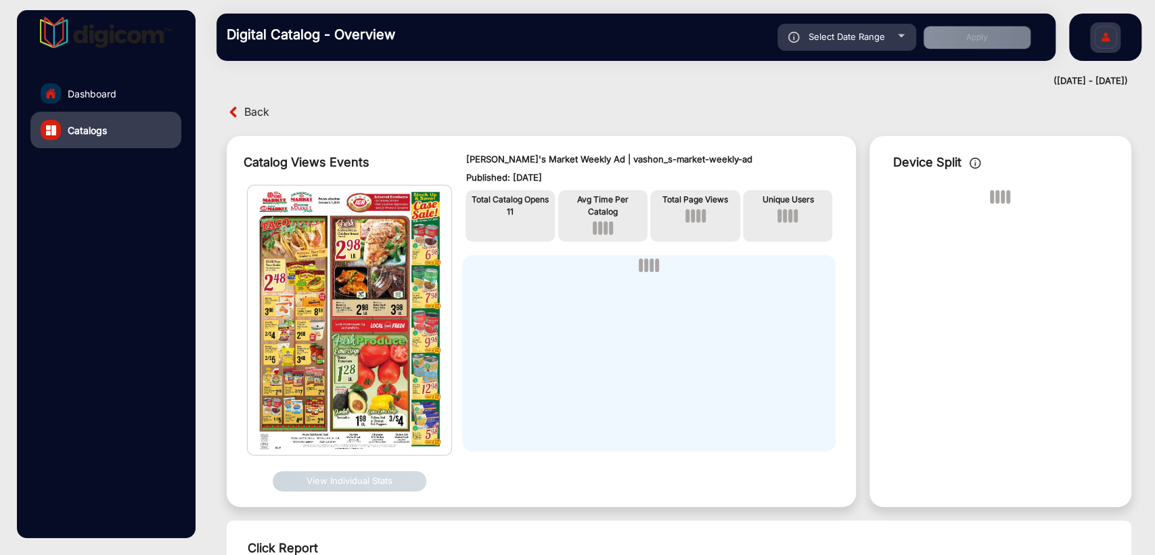
scroll to position [11, 0]
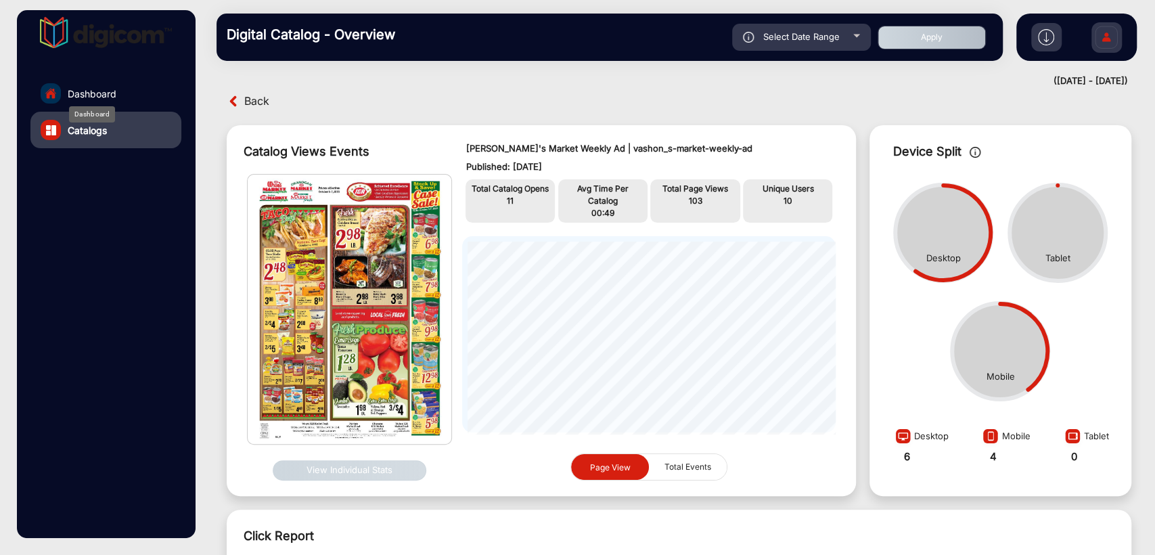
click at [101, 95] on span "Dashboard" at bounding box center [92, 94] width 49 height 14
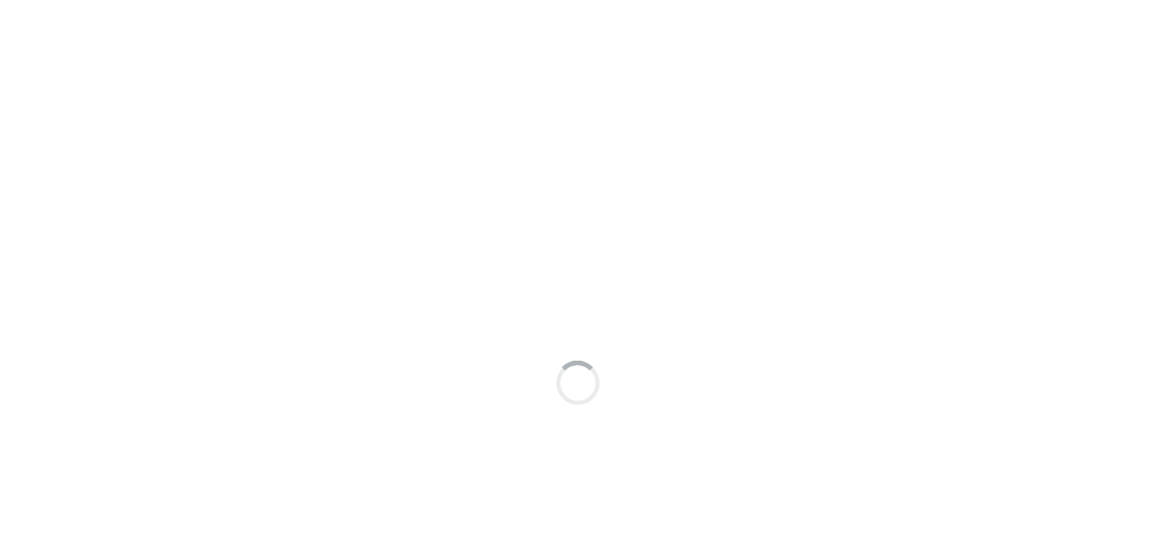
scroll to position [10, 0]
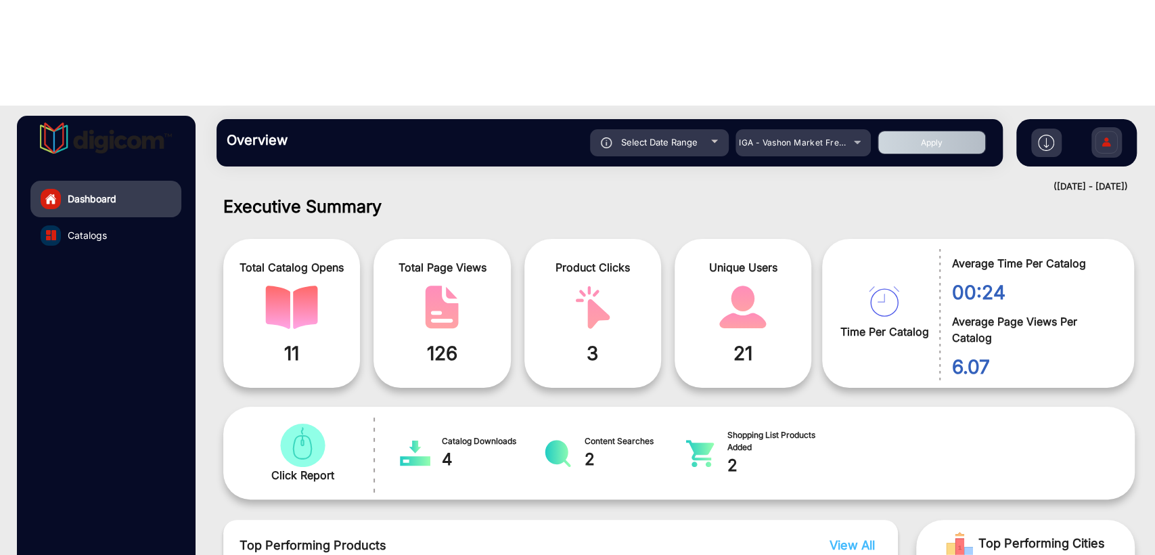
click at [76, 217] on link "Catalogs" at bounding box center [105, 235] width 151 height 37
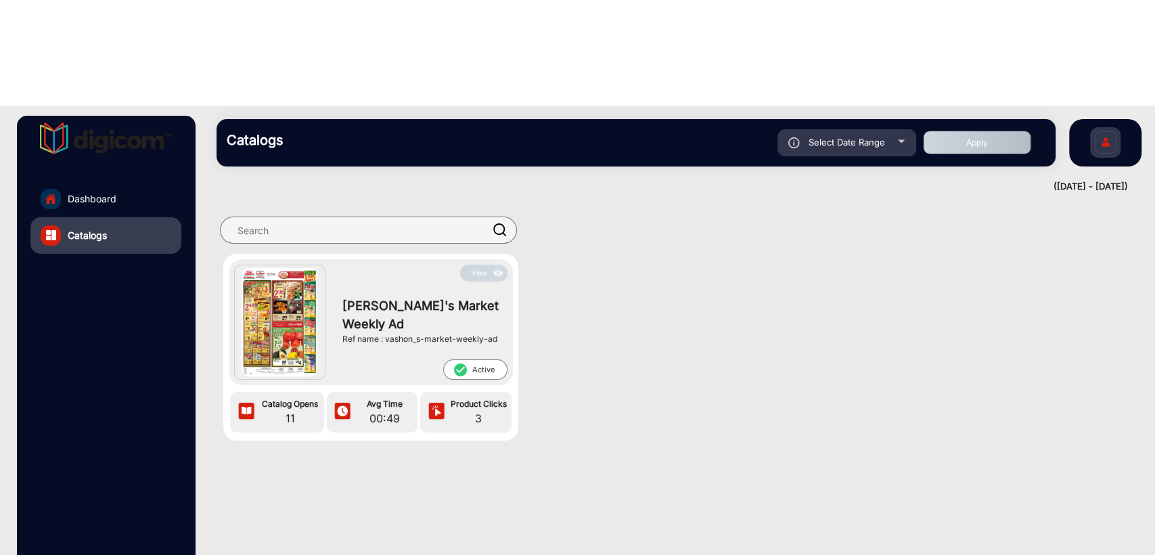
click at [482, 264] on button "View" at bounding box center [483, 272] width 47 height 17
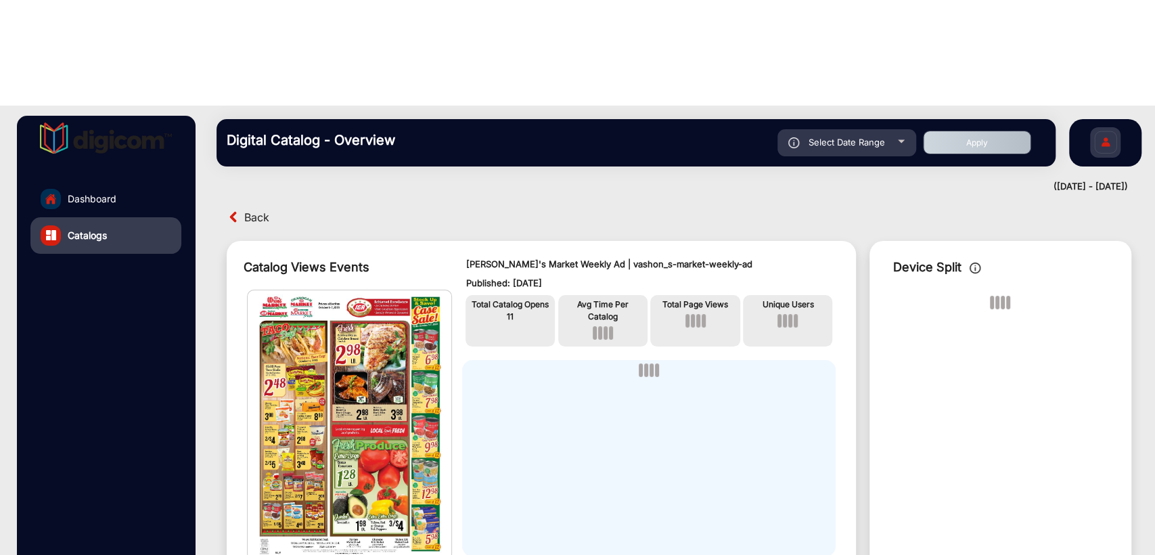
scroll to position [11, 0]
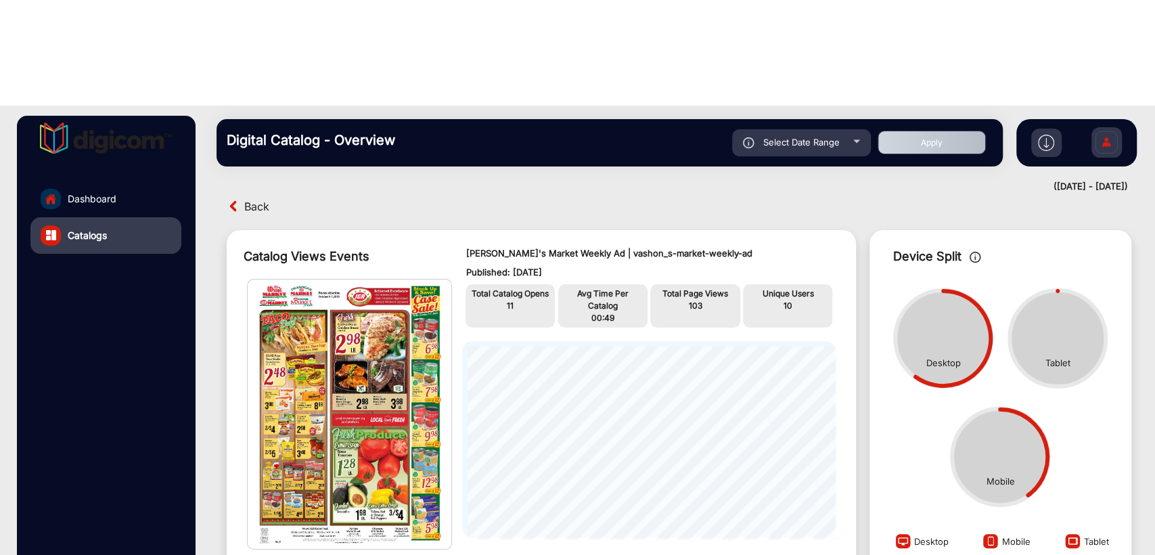
click at [847, 129] on div "Select Date Range" at bounding box center [801, 142] width 139 height 27
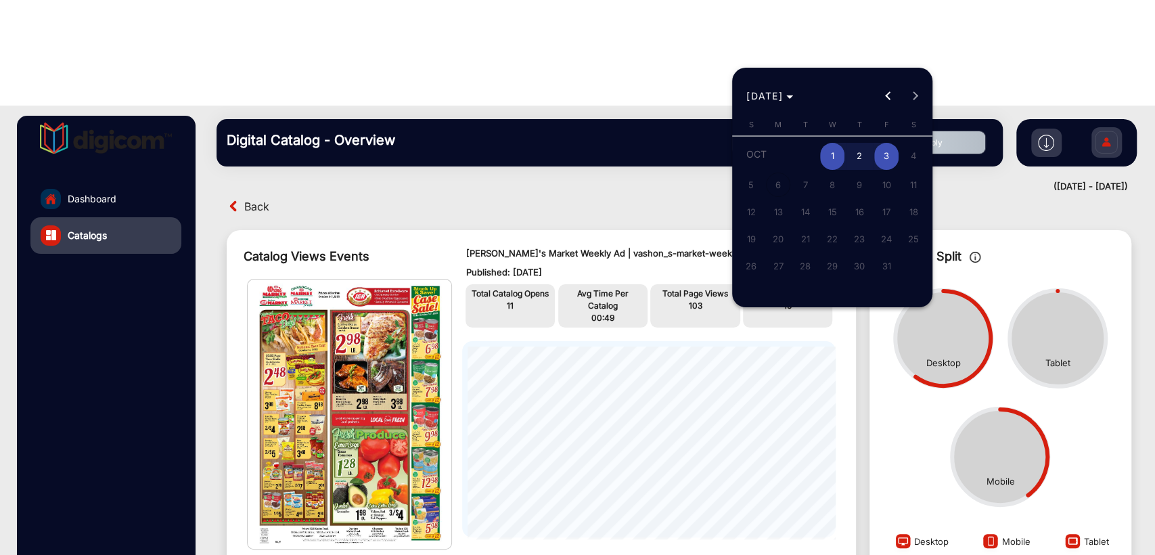
click at [833, 158] on span "1" at bounding box center [832, 157] width 24 height 28
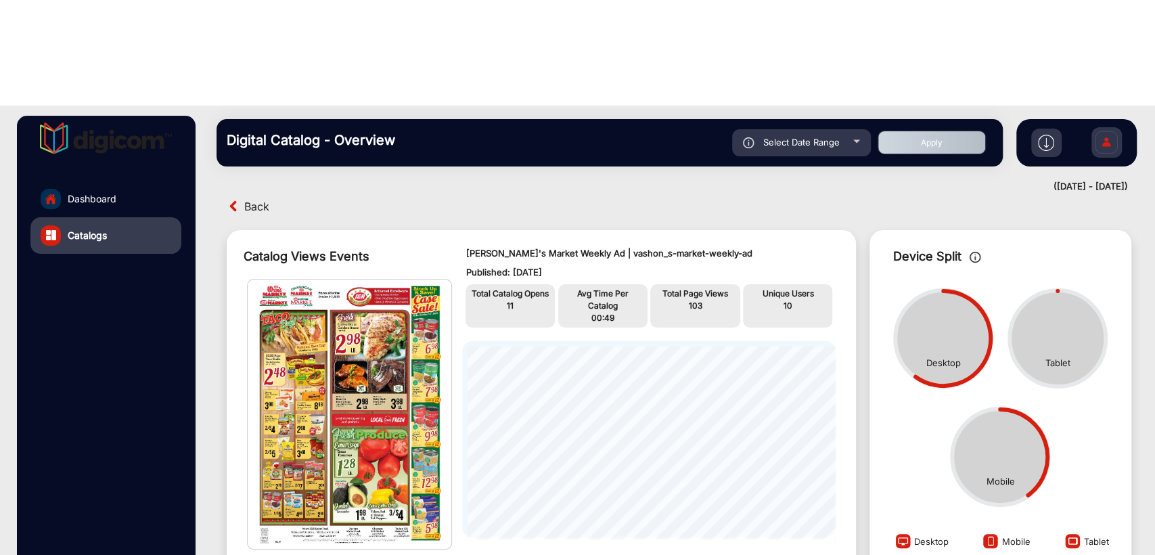
click at [916, 131] on button "Apply" at bounding box center [931, 143] width 108 height 24
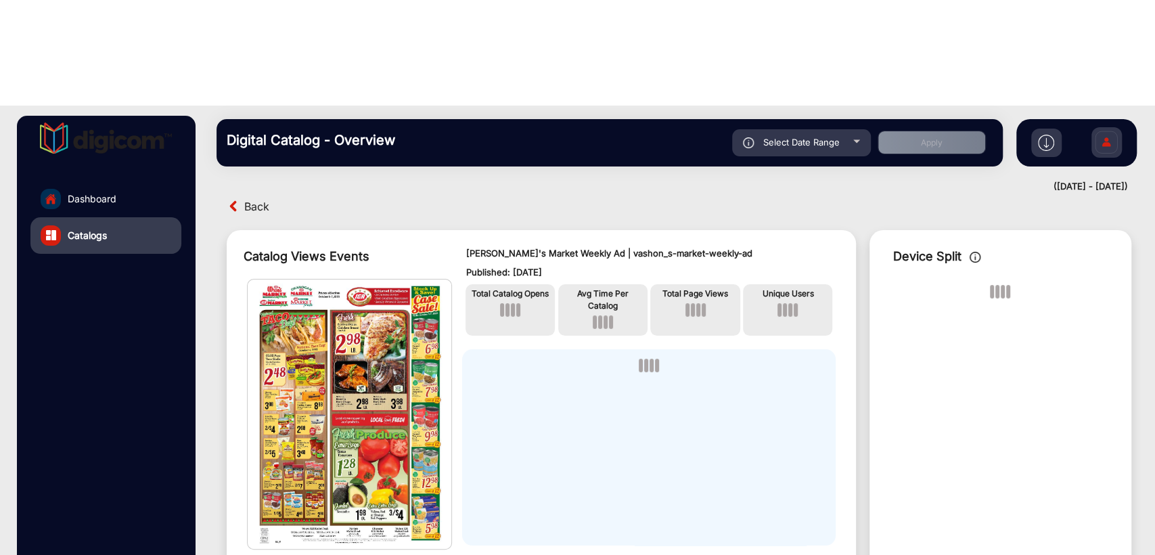
scroll to position [10, 0]
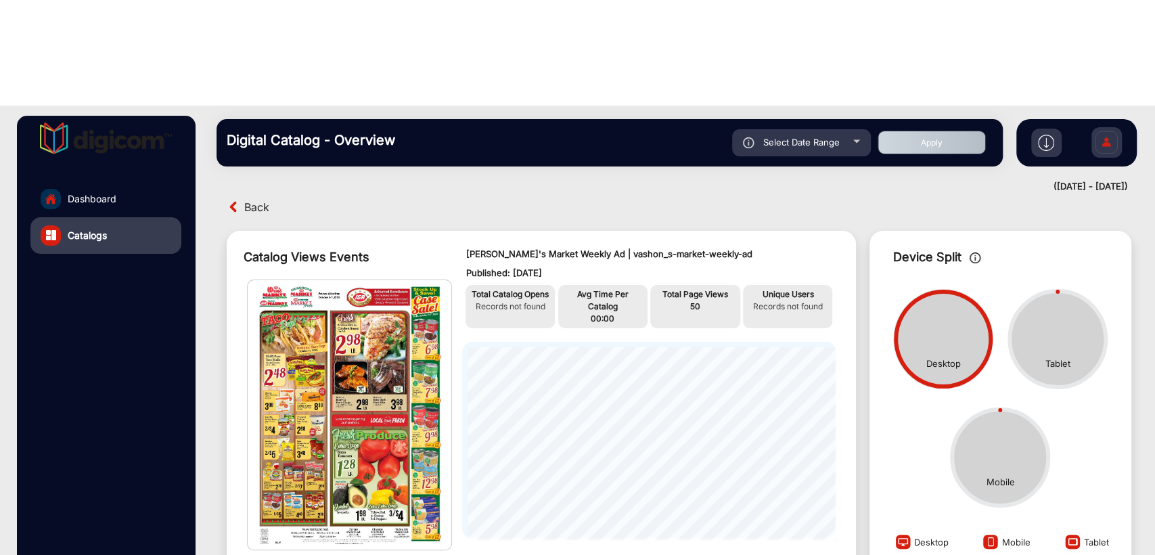
click at [776, 137] on span "Select Date Range" at bounding box center [801, 142] width 76 height 11
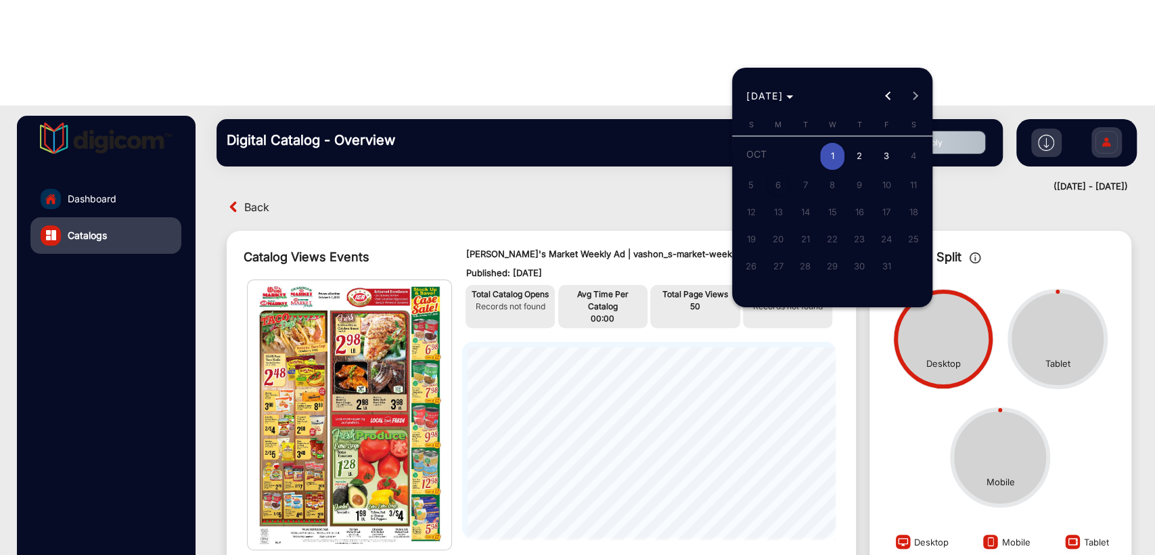
type input "[DATE]"
click at [858, 158] on span "2" at bounding box center [859, 157] width 24 height 28
type input "[DATE]"
click at [858, 158] on span "2" at bounding box center [859, 157] width 24 height 28
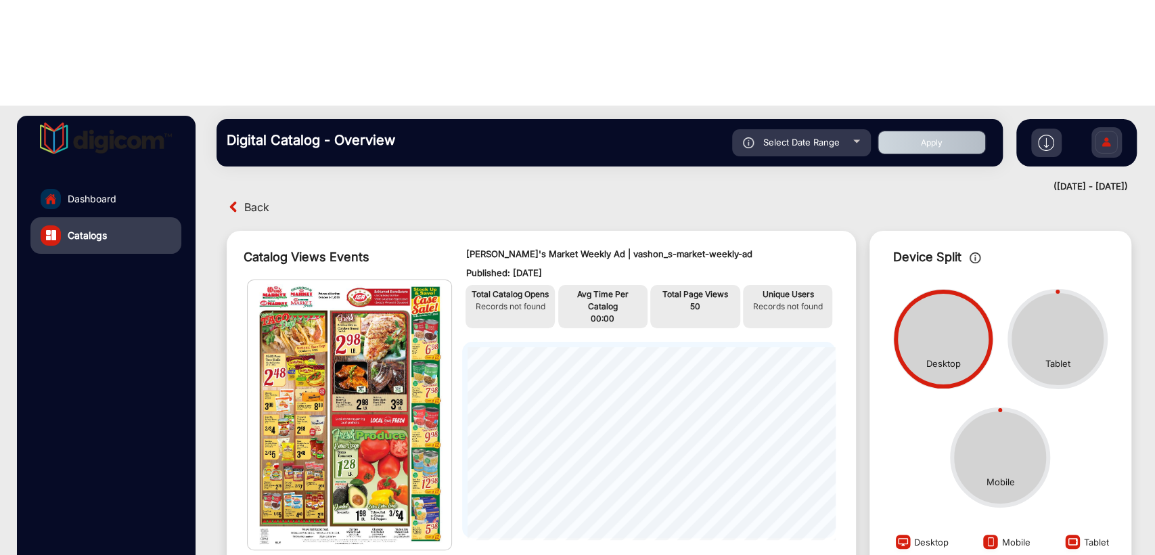
type input "[DATE]"
click at [933, 131] on button "Apply" at bounding box center [931, 143] width 108 height 24
type input "[DATE]"
click at [801, 137] on span "Select Date Range" at bounding box center [801, 142] width 76 height 11
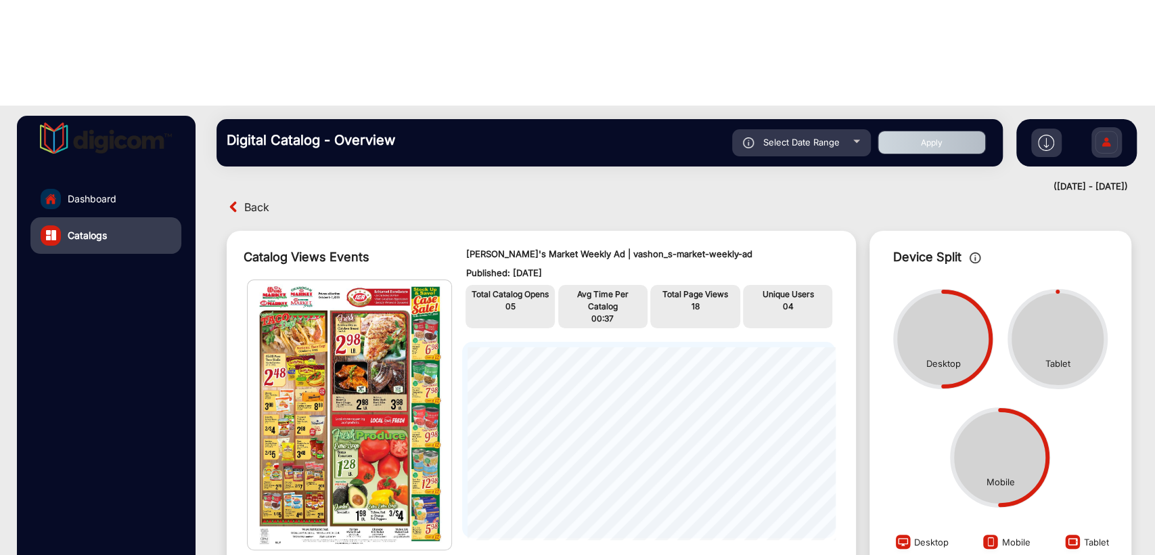
type input "[DATE]"
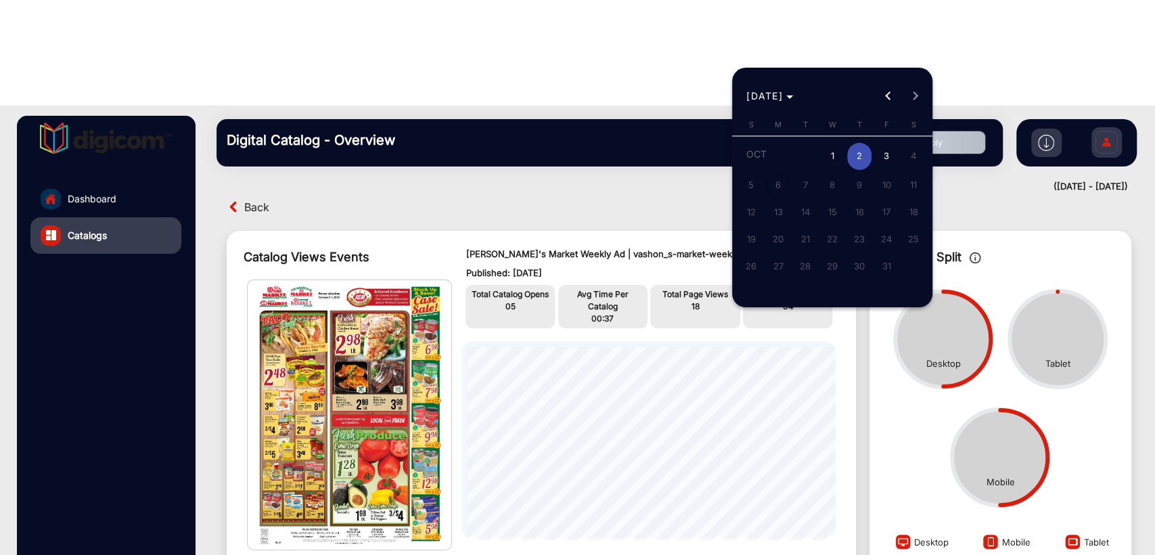
click at [889, 155] on span "3" at bounding box center [886, 157] width 24 height 28
type input "[DATE]"
click at [889, 155] on span "3" at bounding box center [886, 157] width 24 height 28
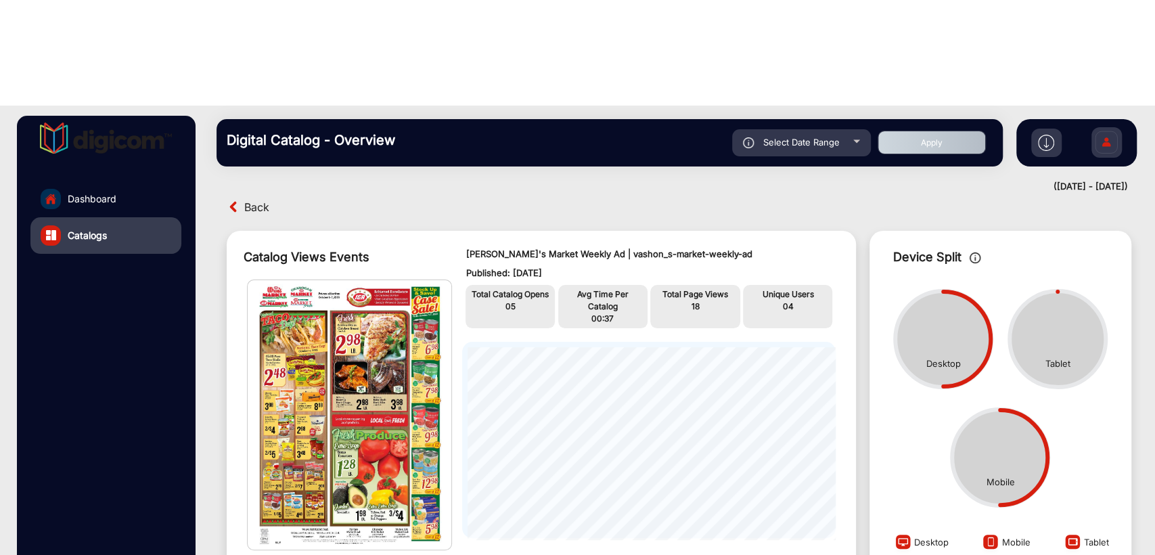
type input "[DATE]"
click at [930, 131] on button "Apply" at bounding box center [931, 143] width 108 height 24
type input "10/2/2025"
